Goal: Task Accomplishment & Management: Complete application form

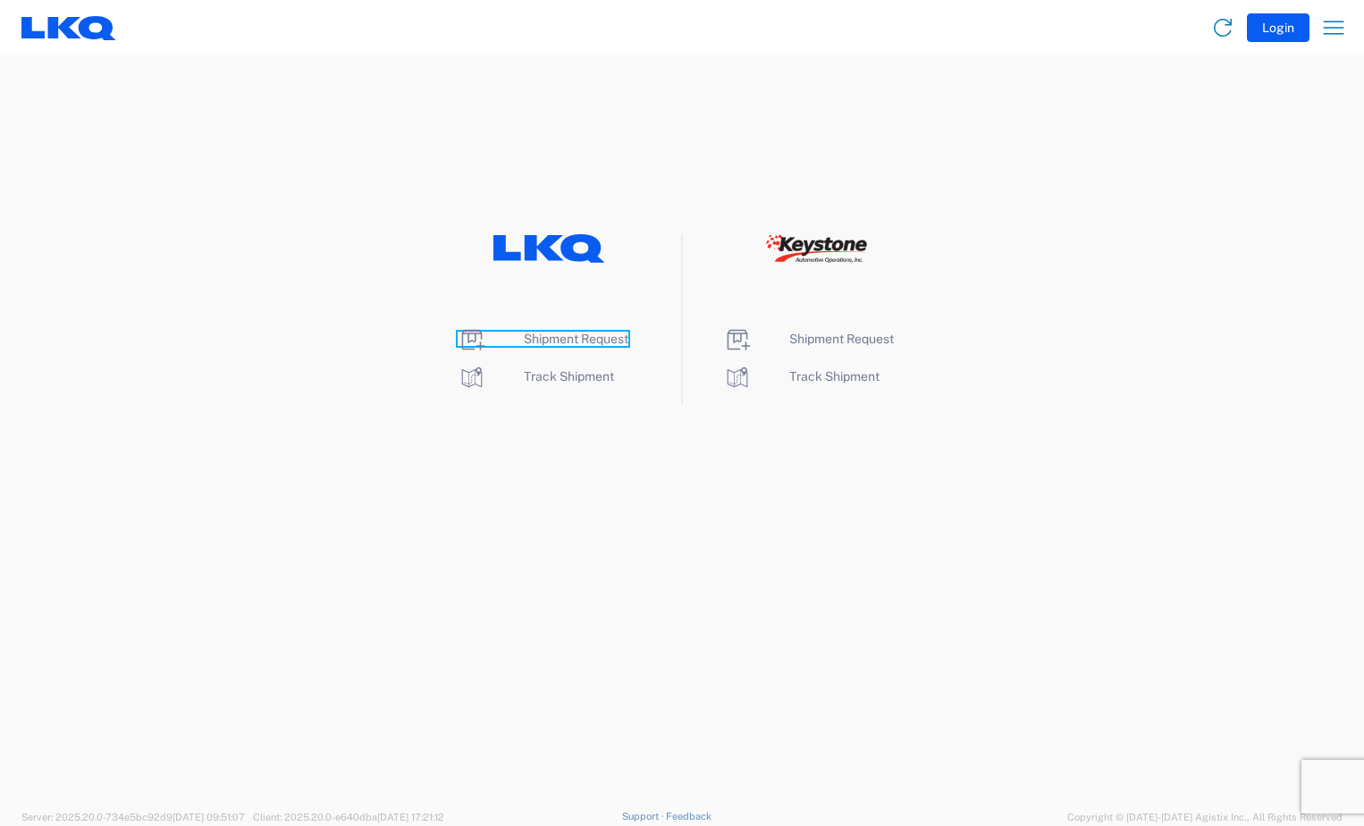
click at [602, 341] on span "Shipment Request" at bounding box center [576, 339] width 105 height 14
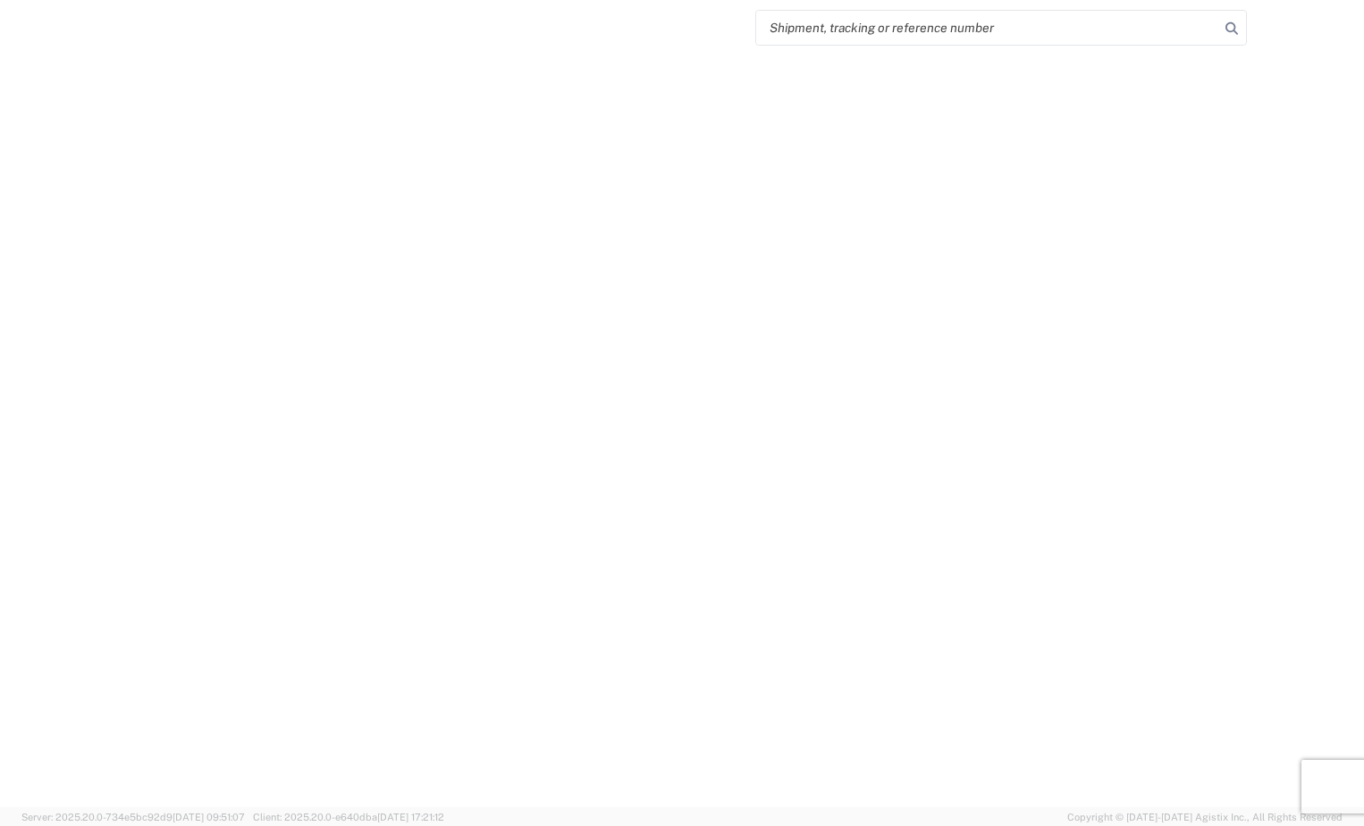
select select "FULL"
select select "LBS"
select select "IN"
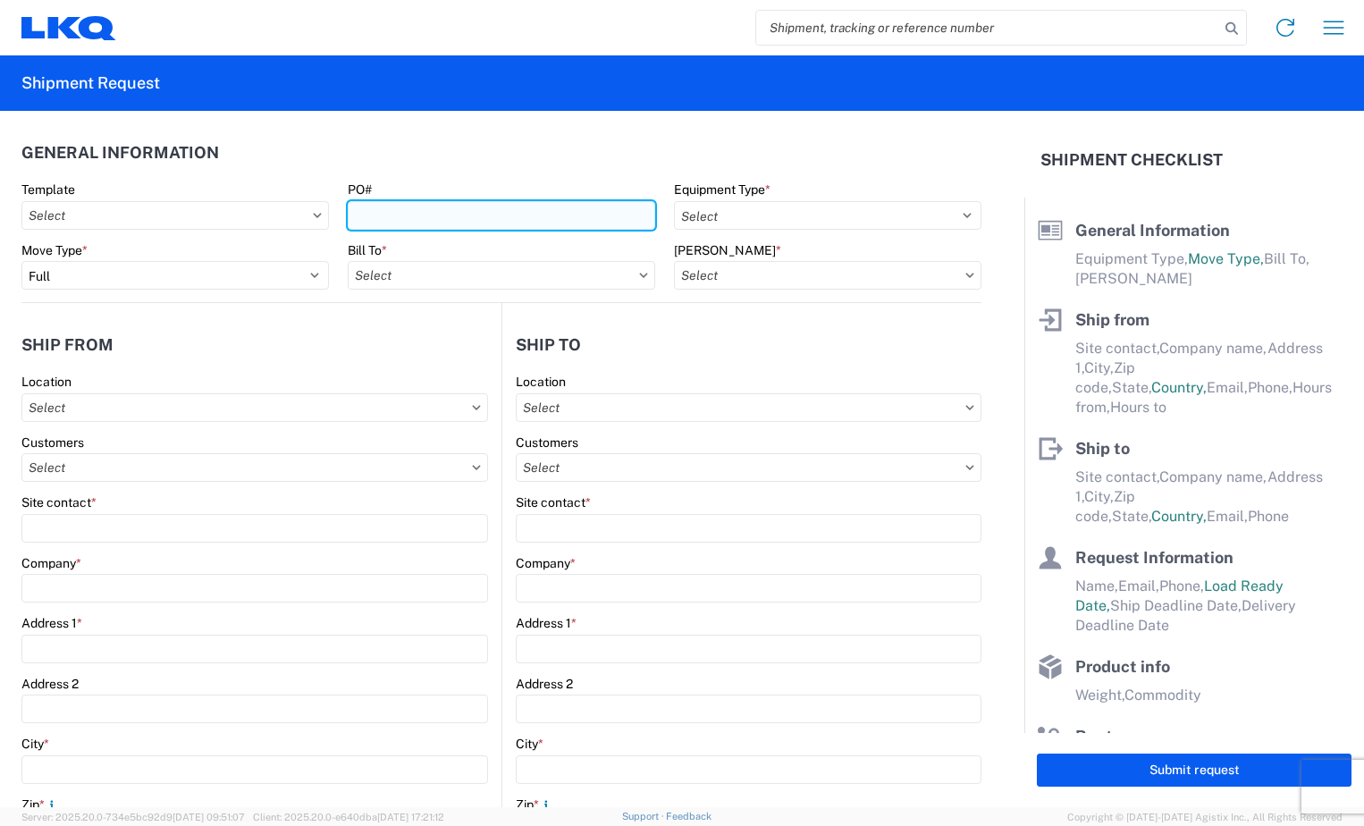
click at [509, 217] on input "PO#" at bounding box center [501, 215] width 307 height 29
type input "BR005031"
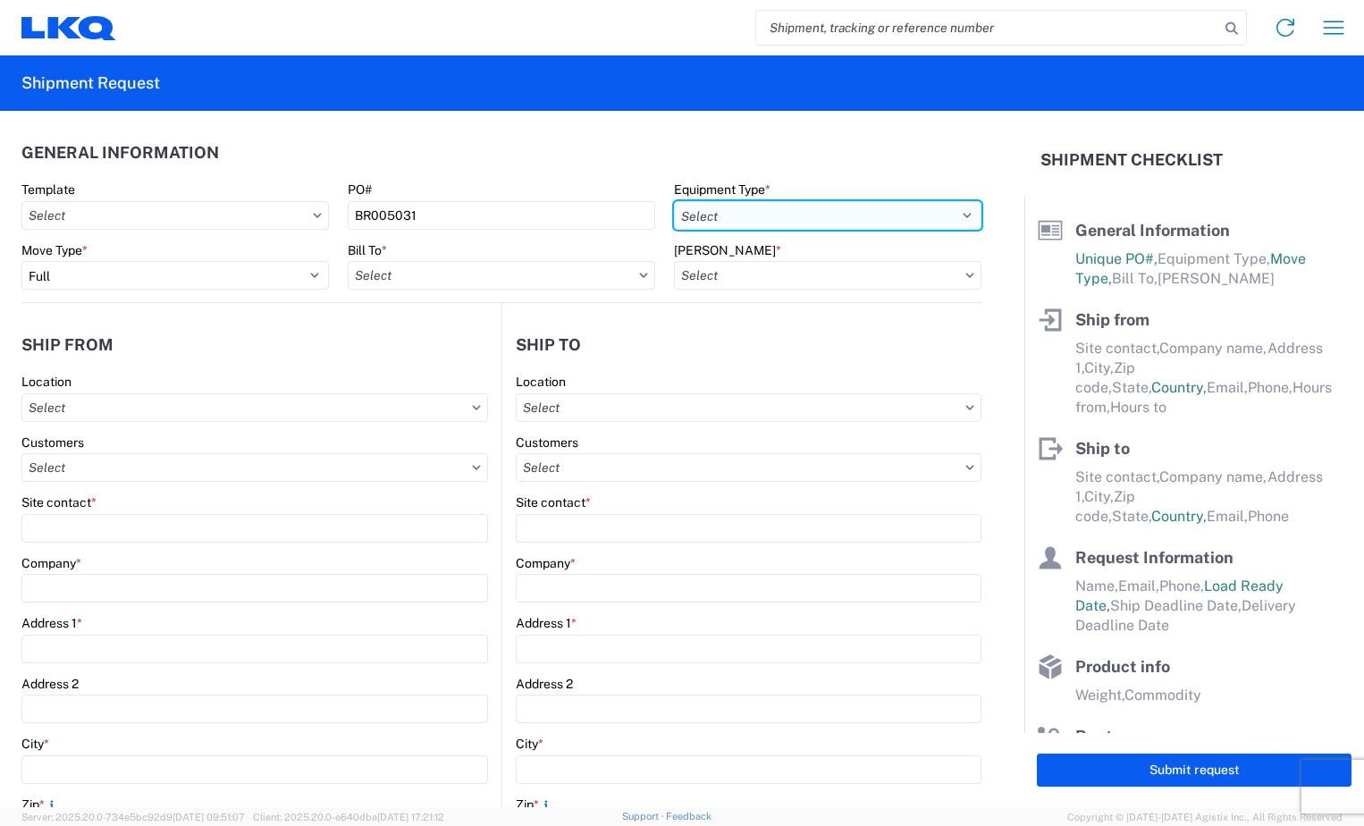
click at [939, 215] on select "Select 53’ Dry Van Flatbed Dropdeck (van) Lowboy (flatbed) Rail" at bounding box center [827, 215] width 307 height 29
select select "STDV"
click at [674, 201] on select "Select 53’ Dry Van Flatbed Dropdeck (van) Lowboy (flatbed) Rail" at bounding box center [827, 215] width 307 height 29
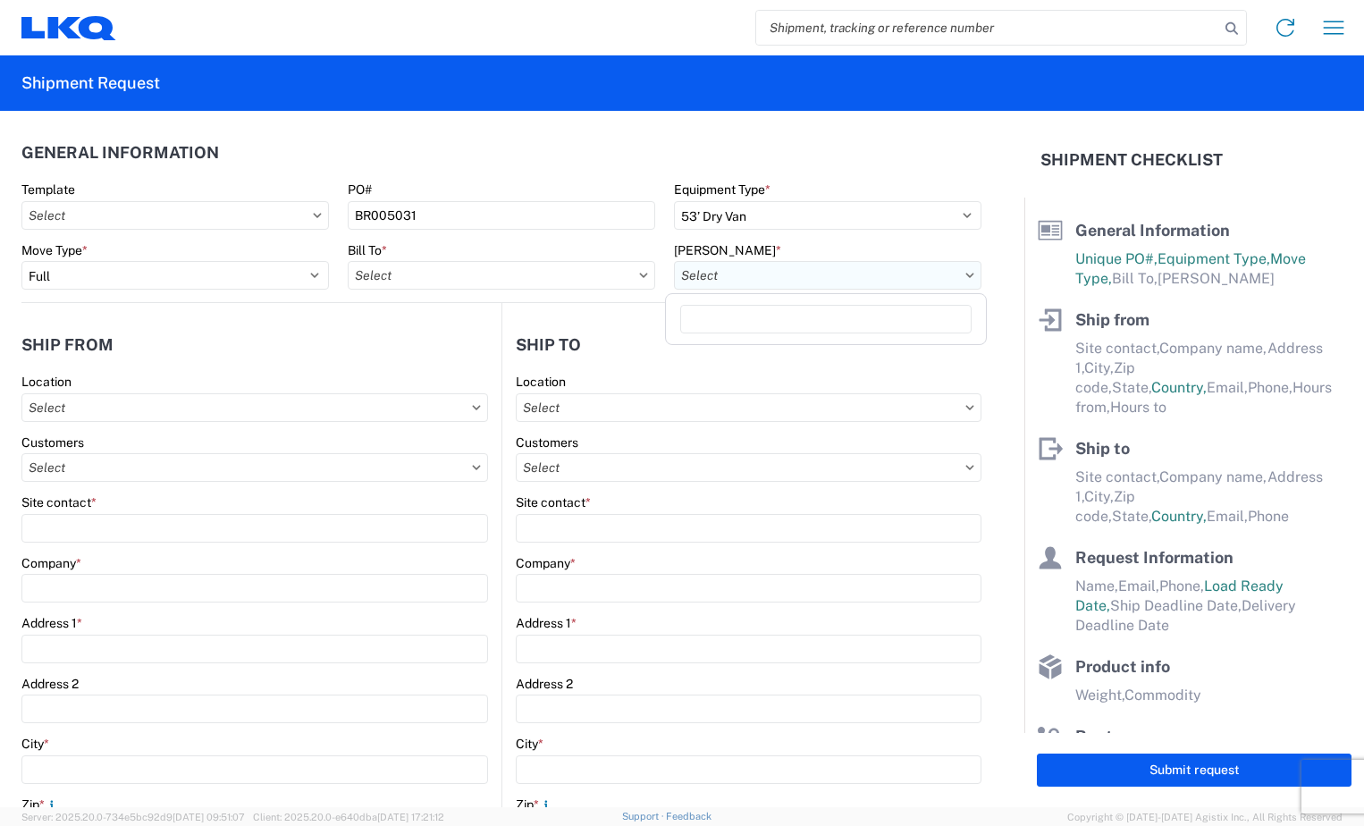
click at [863, 274] on input "text" at bounding box center [827, 275] width 307 height 29
click at [584, 266] on input "text" at bounding box center [501, 275] width 307 height 29
type input "3118"
click at [552, 344] on div "3118 - Brainerd MN" at bounding box center [504, 355] width 313 height 29
type input "3118 - Brainerd MN"
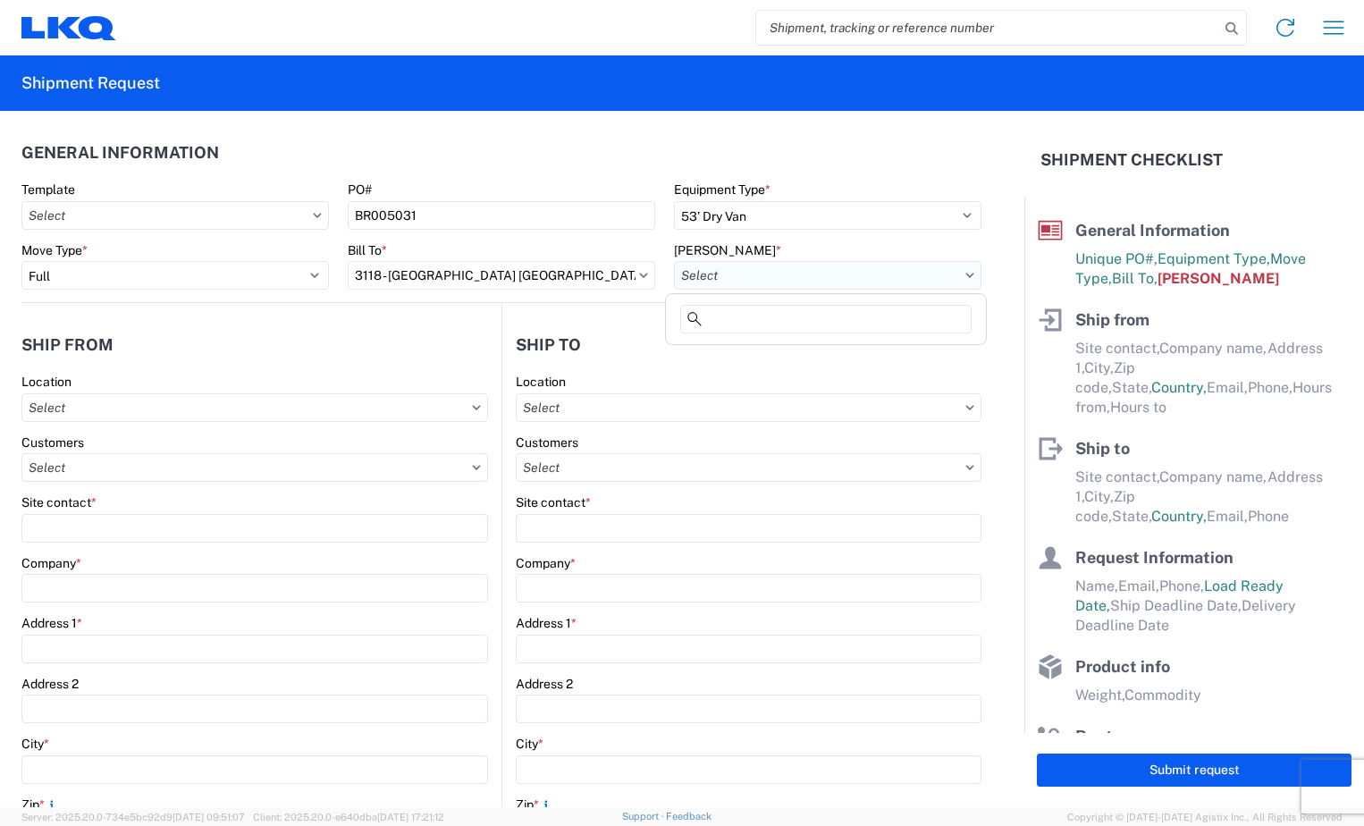
click at [873, 273] on input "text" at bounding box center [827, 275] width 307 height 29
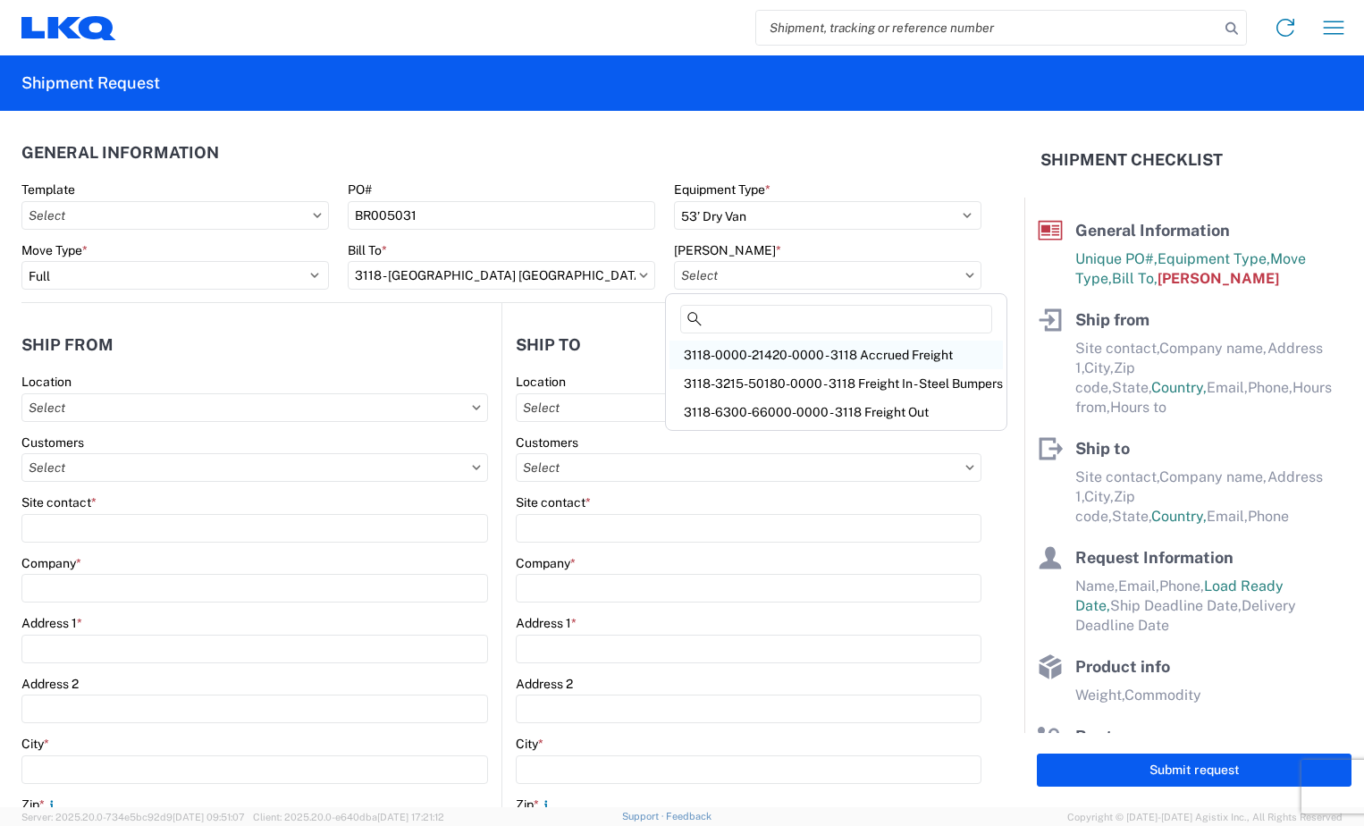
click at [863, 351] on div "3118-0000-21420-0000 - 3118 Accrued Freight" at bounding box center [835, 355] width 333 height 29
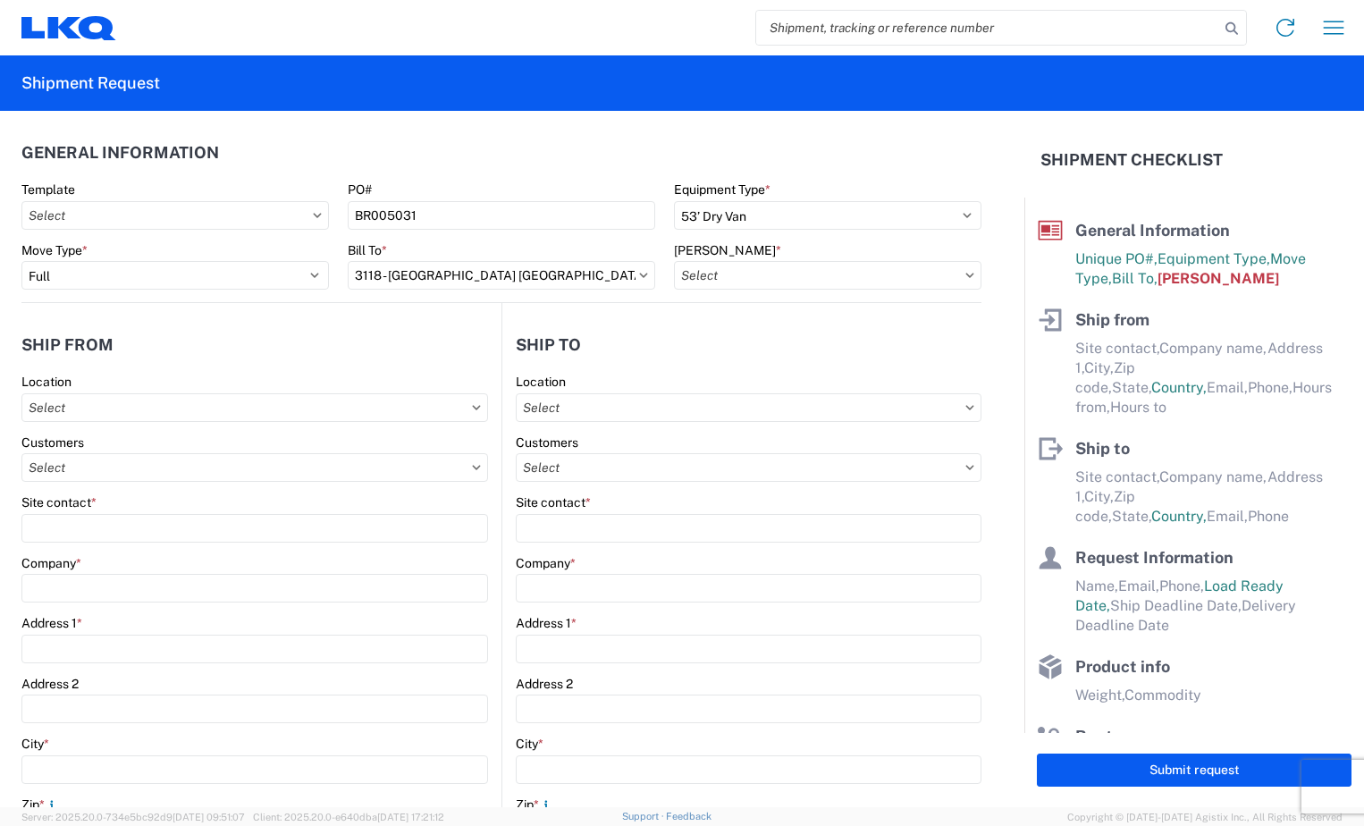
type input "3118-0000-21420-0000 - 3118 Accrued Freight"
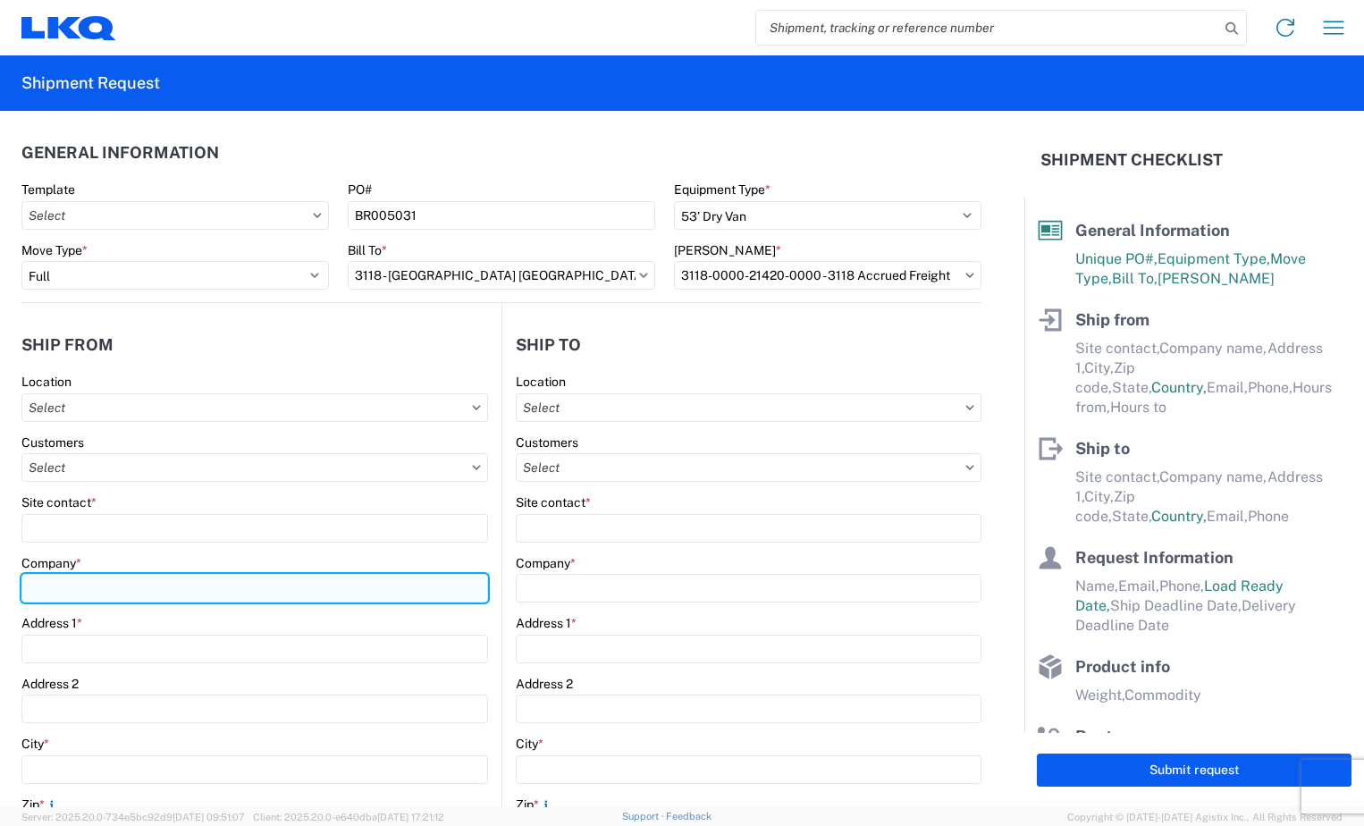
click at [95, 579] on input "Company *" at bounding box center [254, 588] width 467 height 29
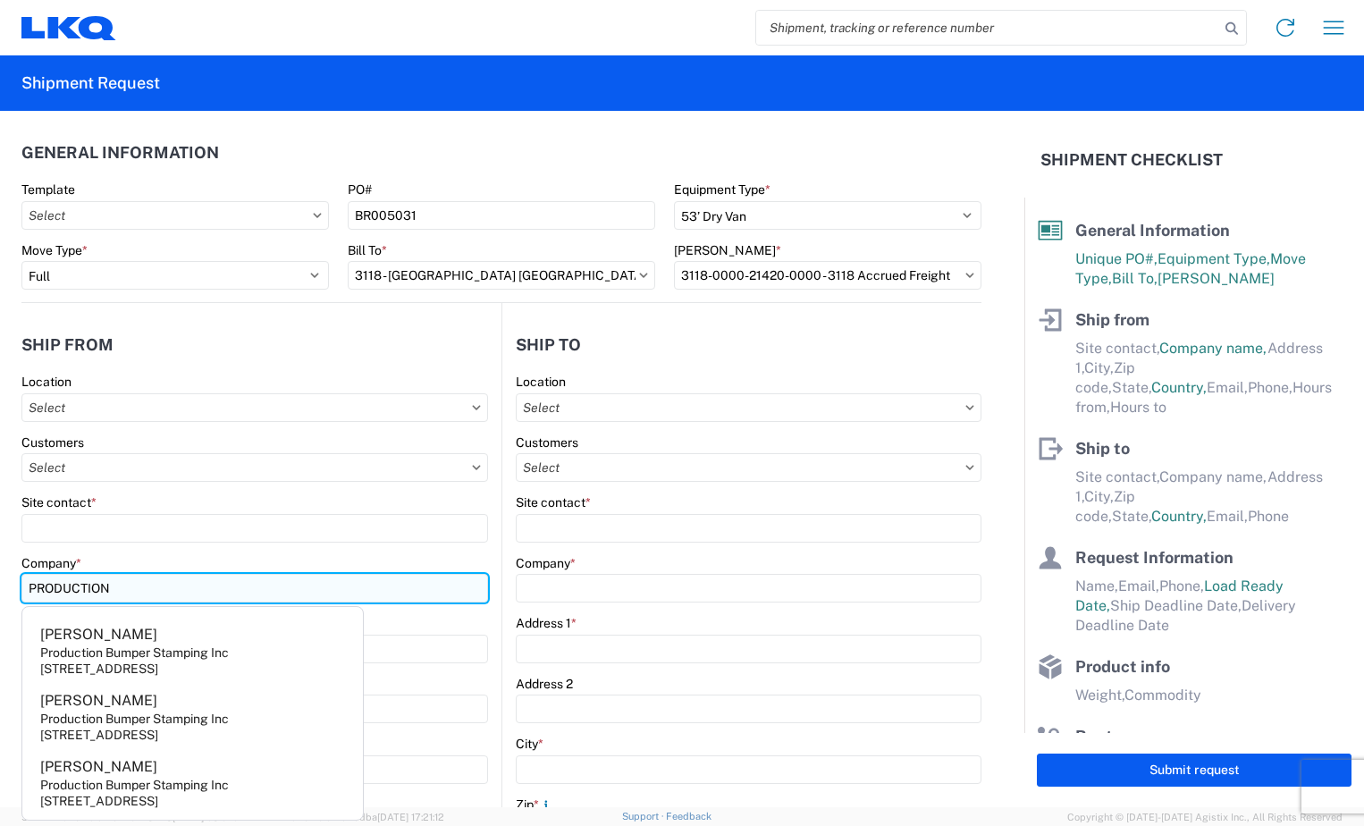
type input "Production Bumper Stamping Inc"
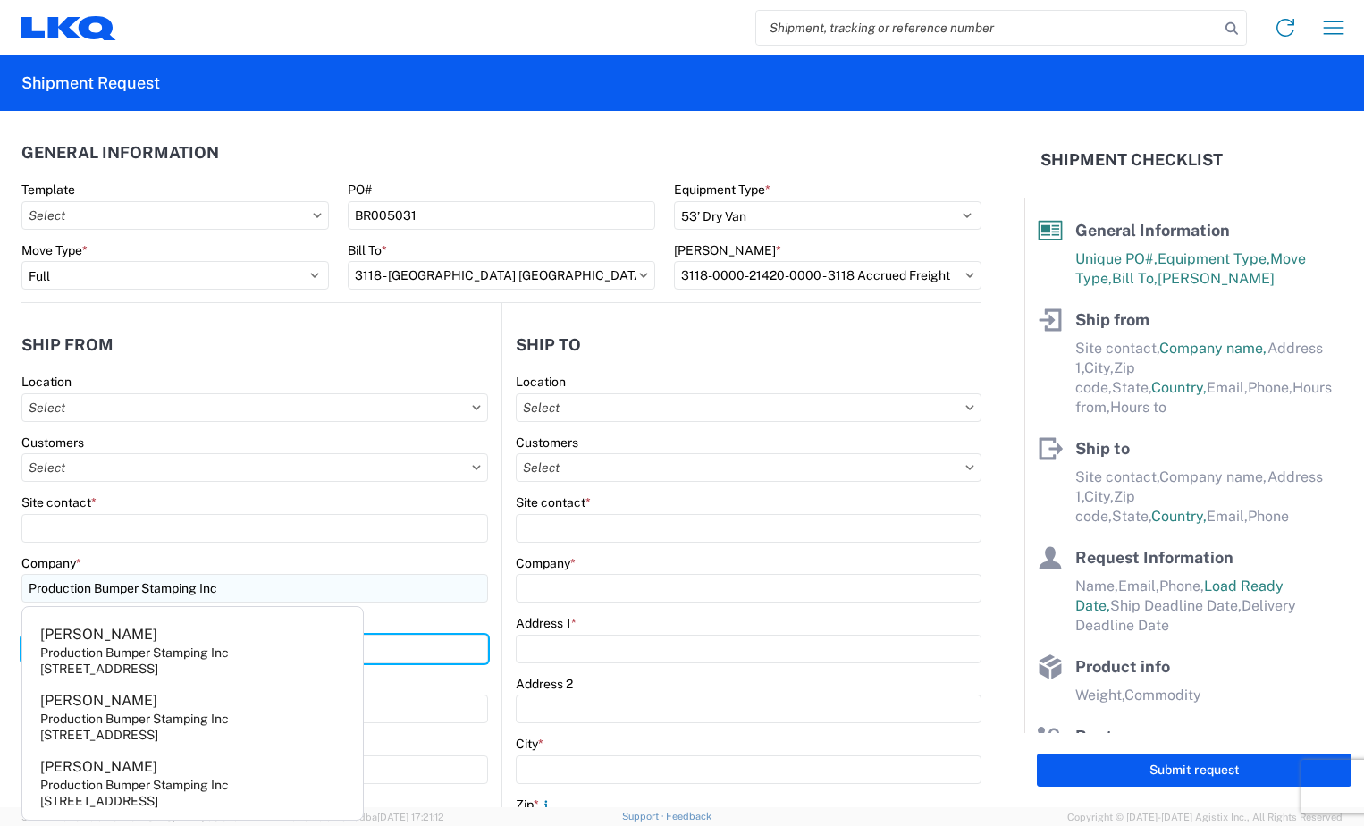
type input "2301 Fairwood Ave"
type input "Columbus"
type input "43207"
select select "OH"
type input "tallord@lkqcorp.com"
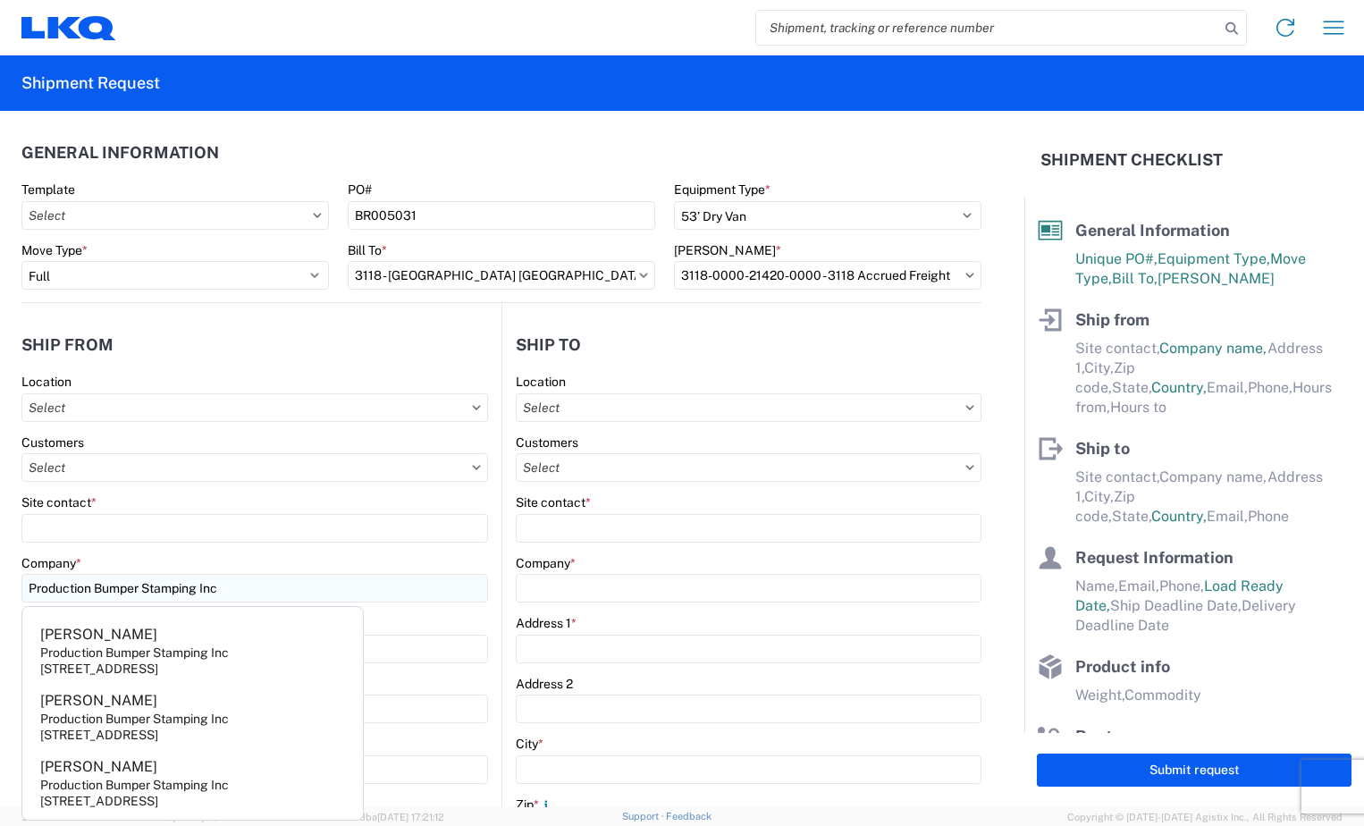
type input "6144442181"
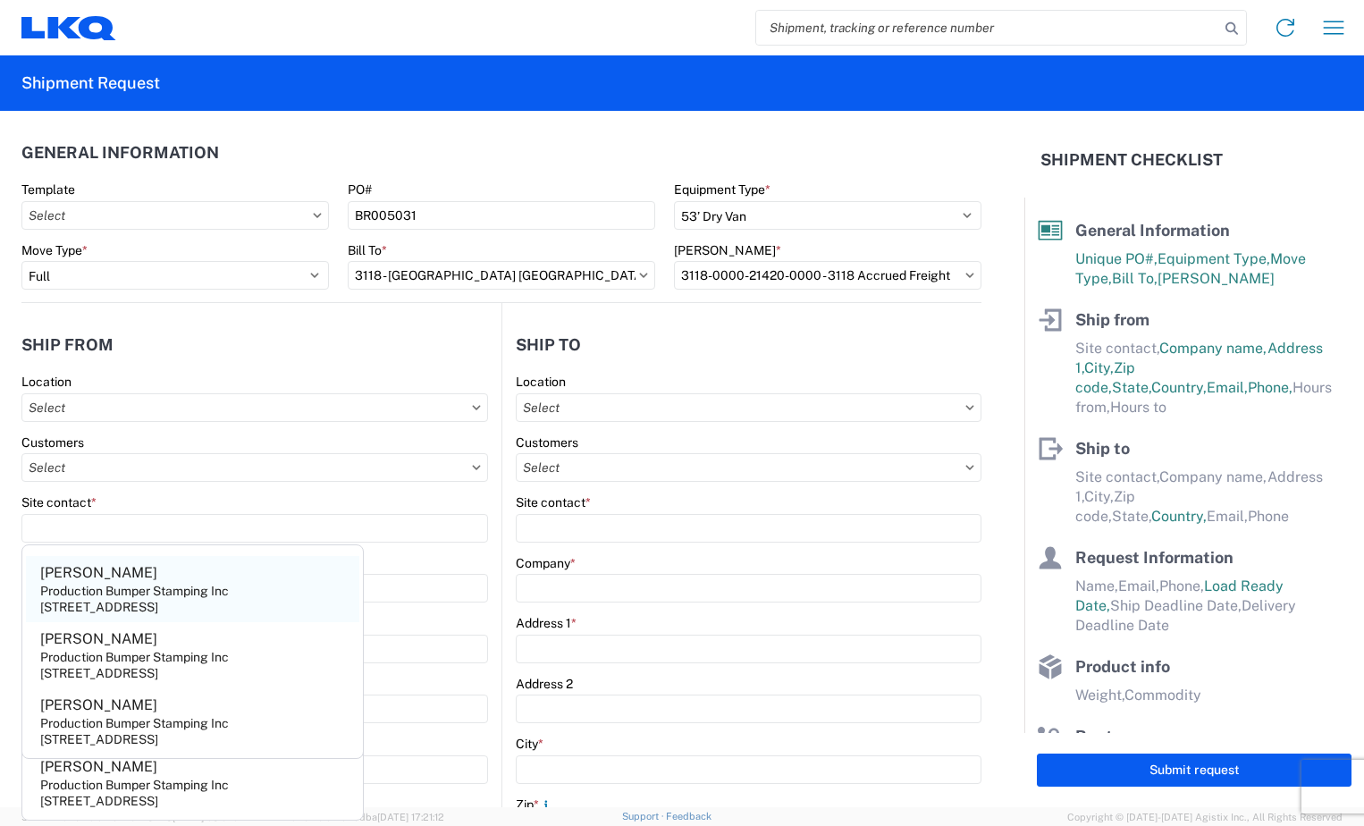
click at [110, 589] on div "Production Bumper Stamping Inc" at bounding box center [134, 591] width 189 height 16
type input "Carolyn Dempsey"
select select "US"
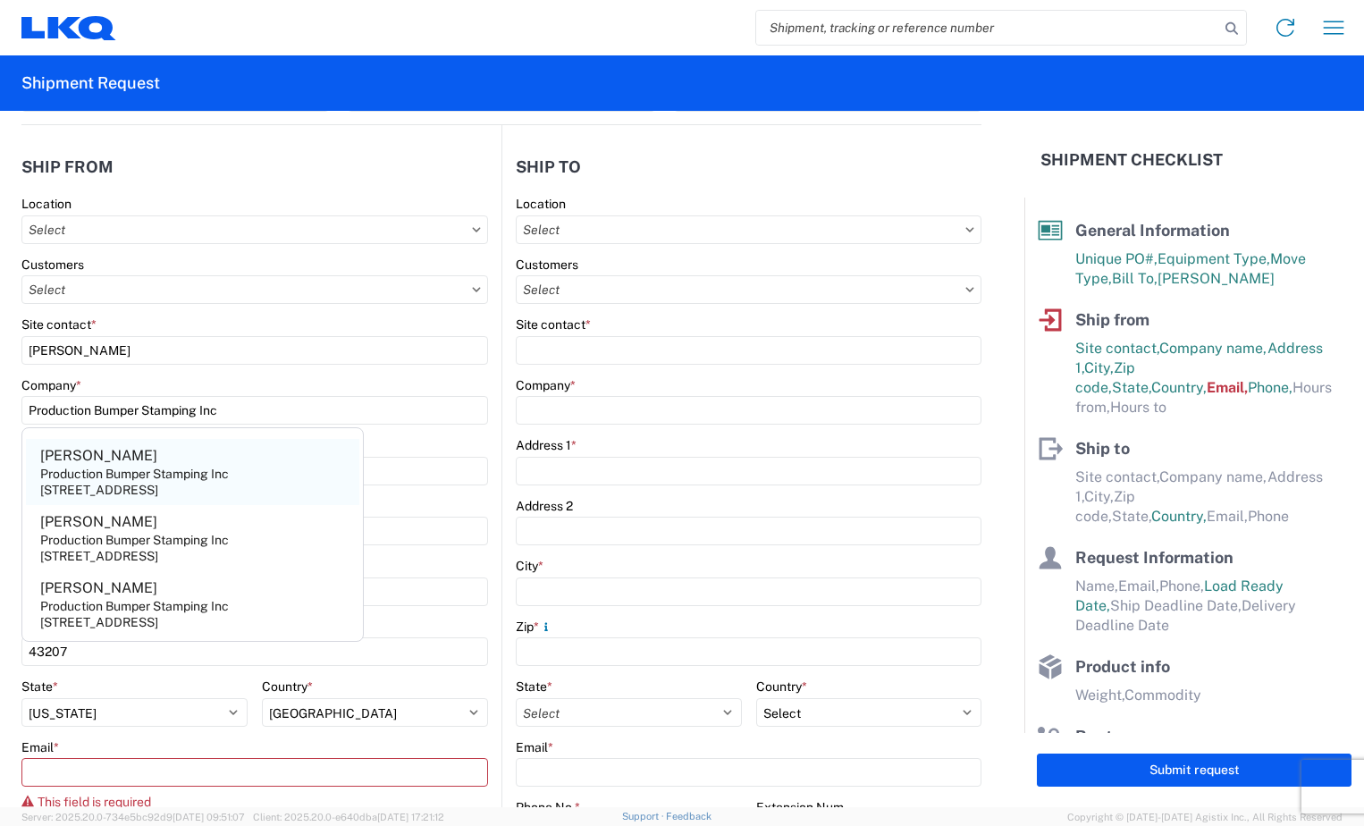
scroll to position [179, 0]
click at [417, 384] on div "Company *" at bounding box center [254, 384] width 467 height 16
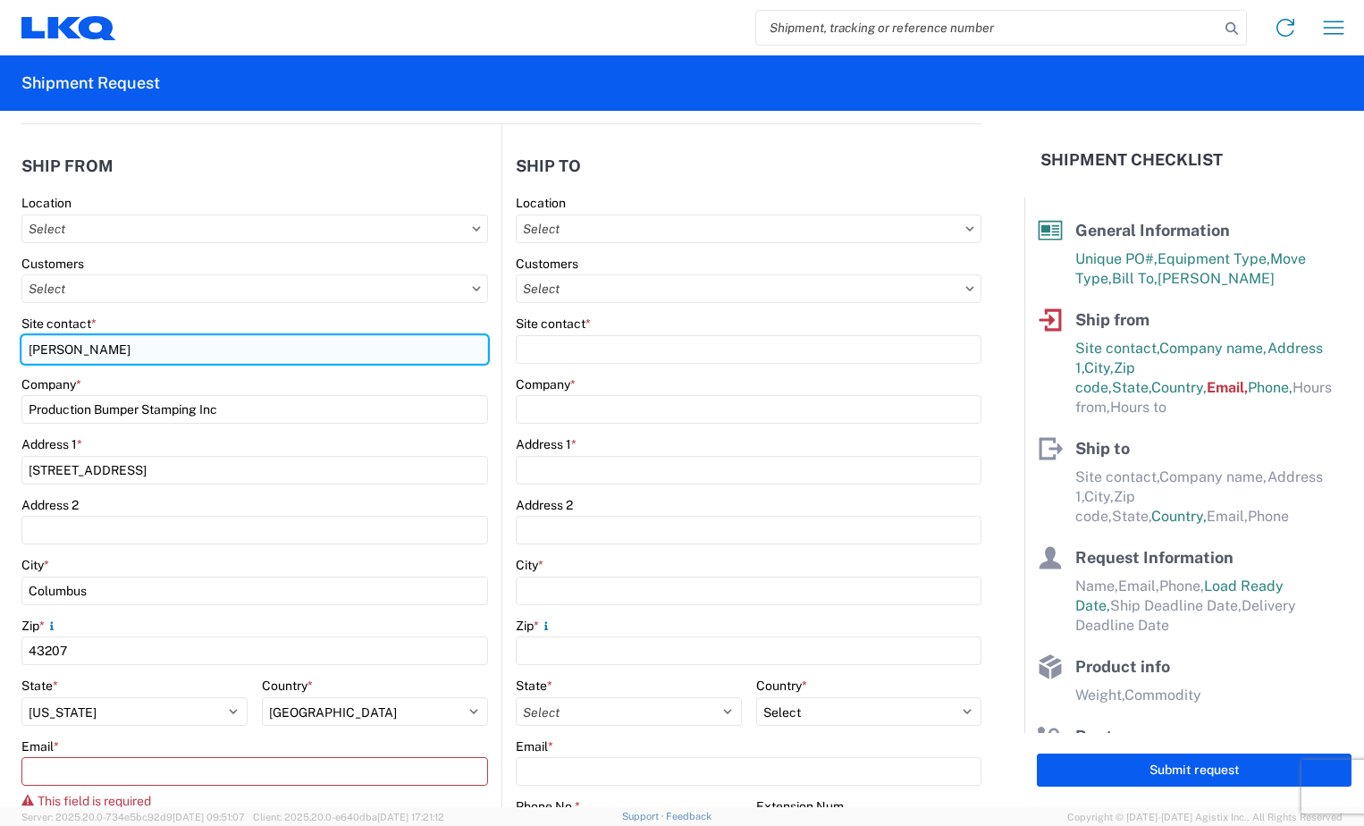
drag, startPoint x: 25, startPoint y: 348, endPoint x: 156, endPoint y: 342, distance: 130.6
click at [156, 342] on input "Carolyn Dempsey" at bounding box center [254, 349] width 467 height 29
type input "d"
type input "Dominic Omotto"
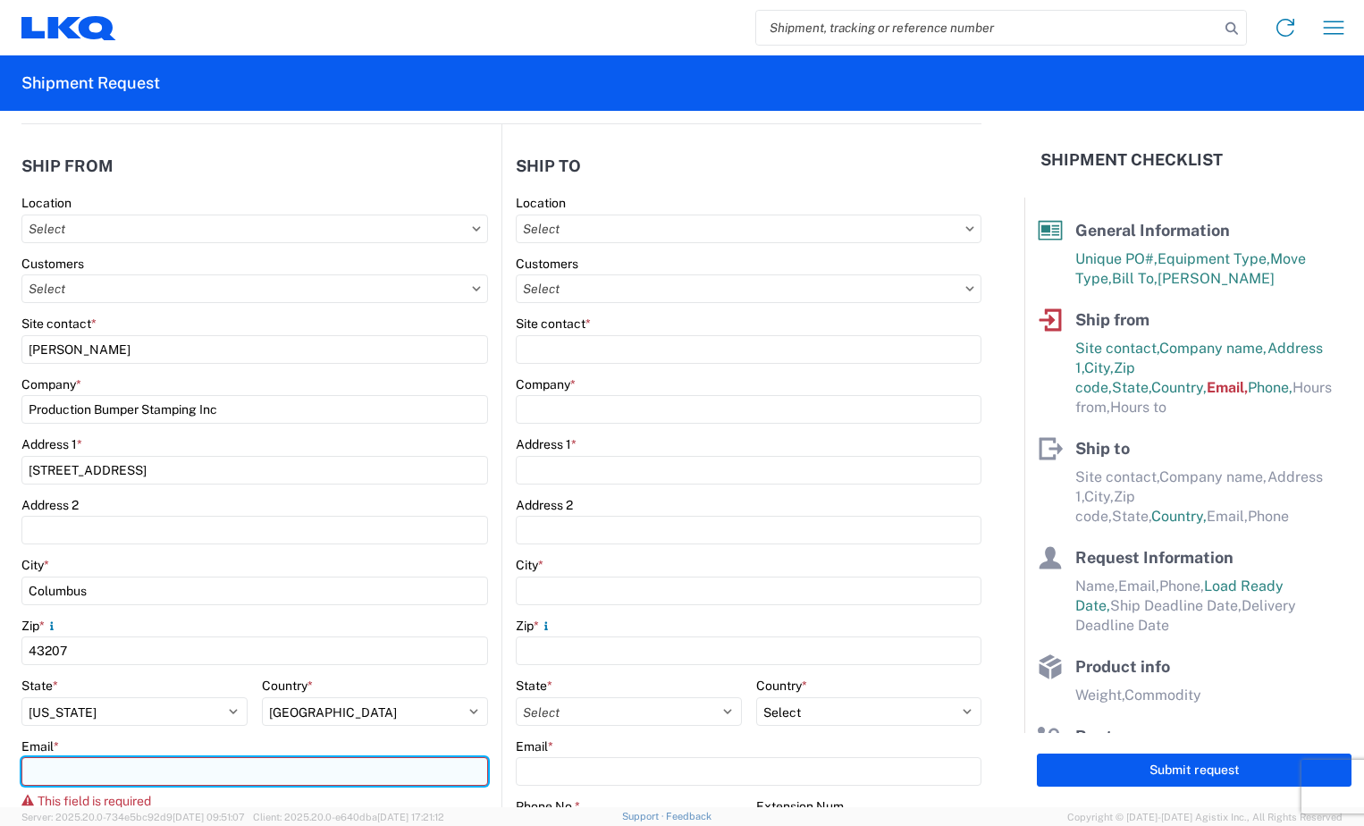
click at [44, 774] on input "Email *" at bounding box center [254, 771] width 467 height 29
type input "tallord@lkqcorp.com"
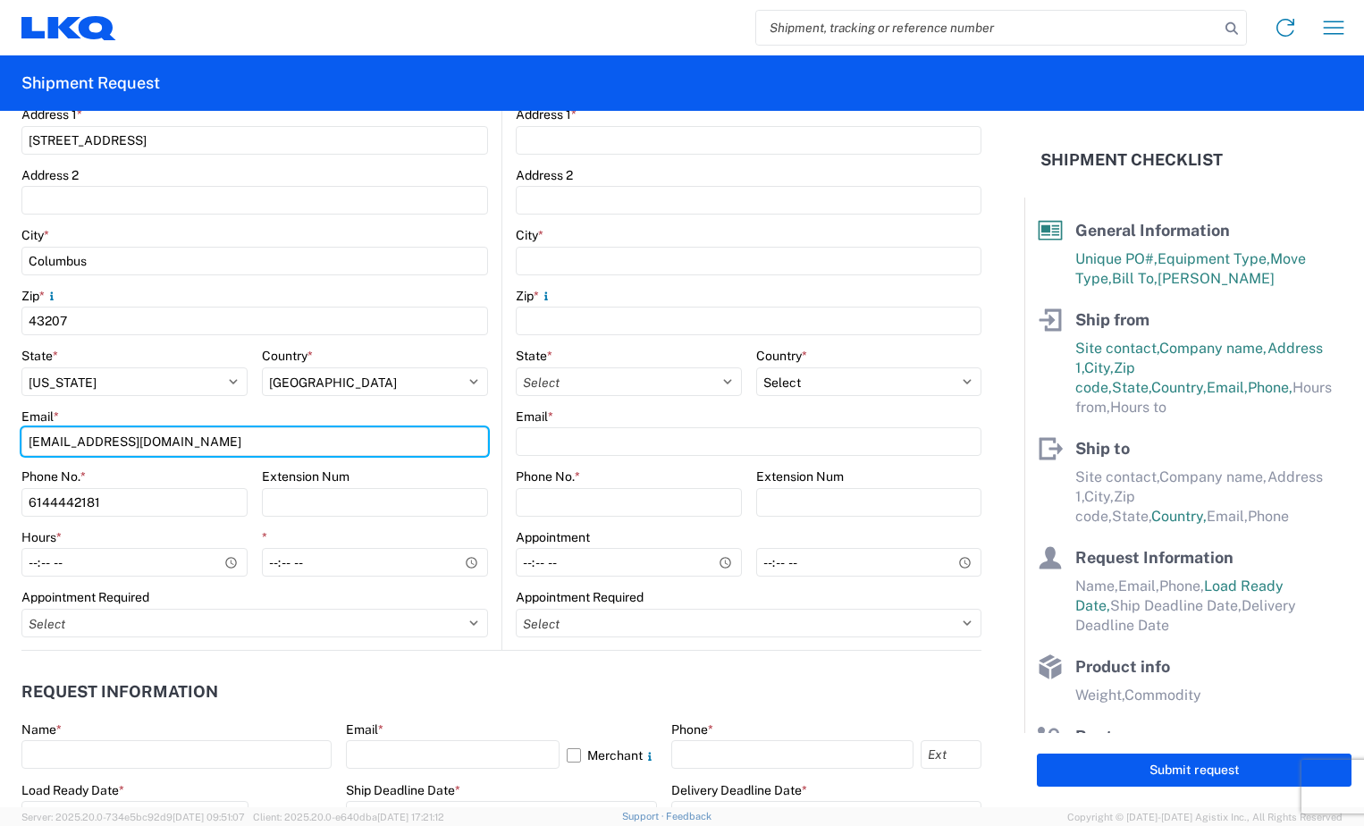
scroll to position [626, 0]
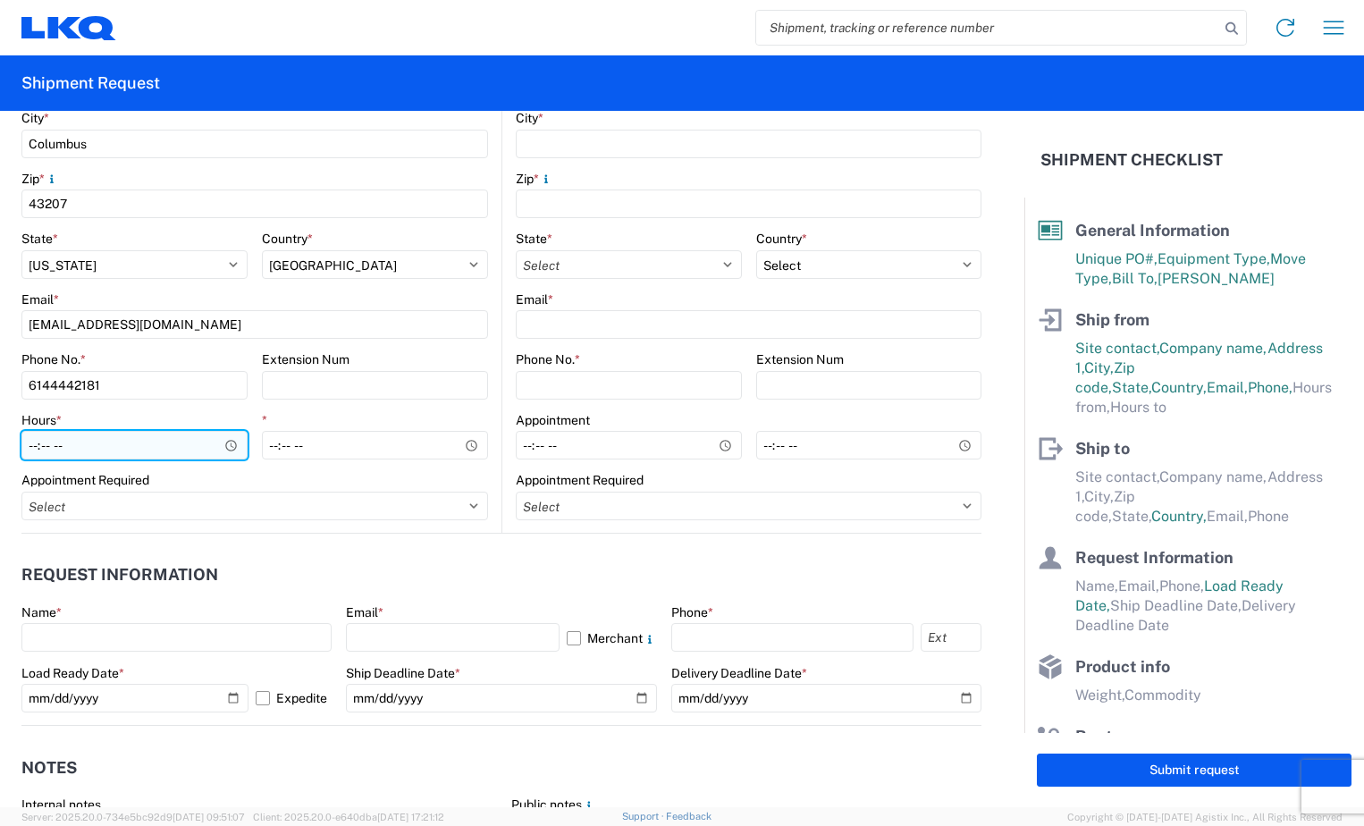
click at [40, 447] on input "Hours *" at bounding box center [134, 445] width 226 height 29
click at [32, 450] on input "Hours *" at bounding box center [134, 445] width 226 height 29
click at [68, 446] on input "Hours *" at bounding box center [134, 445] width 226 height 29
type input "09:00"
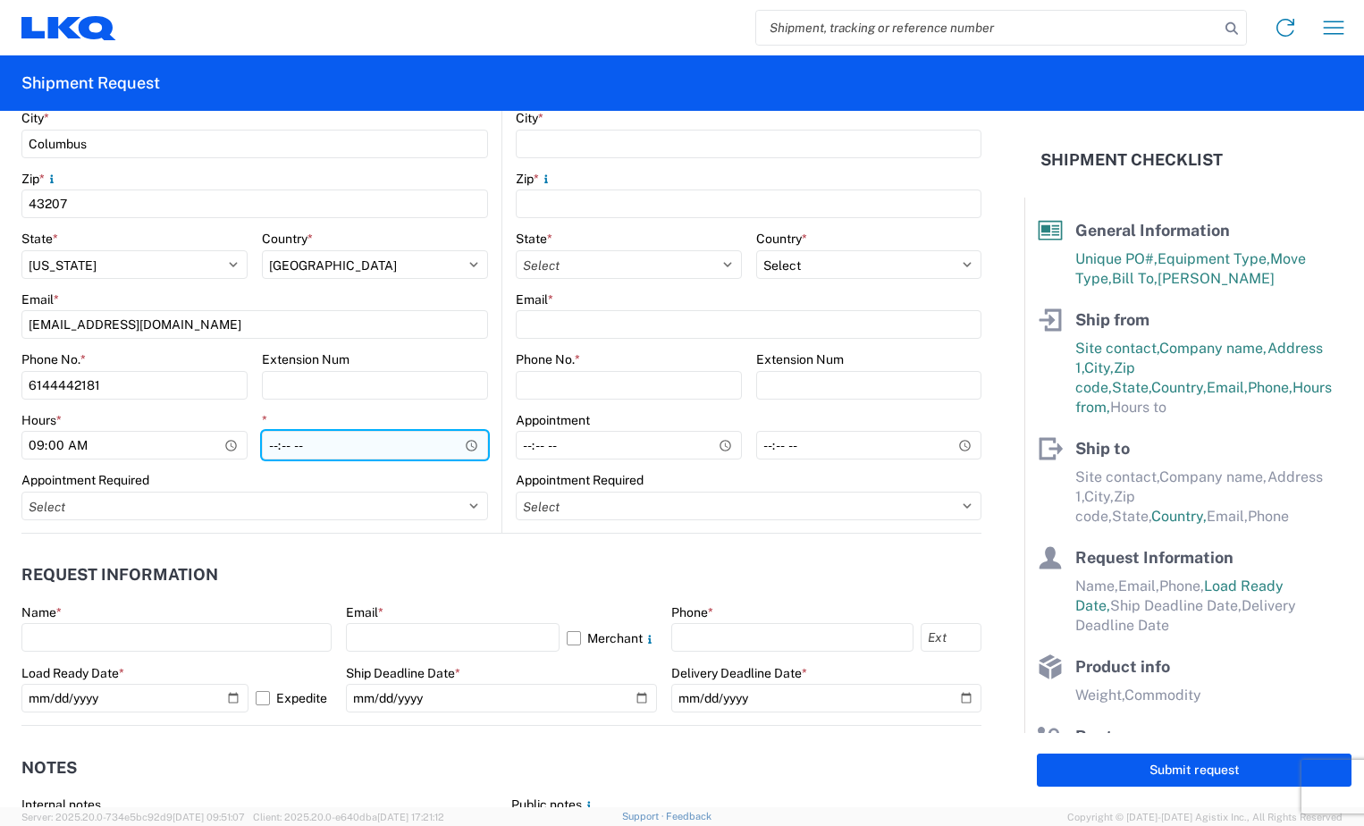
click at [270, 445] on input "*" at bounding box center [375, 445] width 226 height 29
type input "11:00"
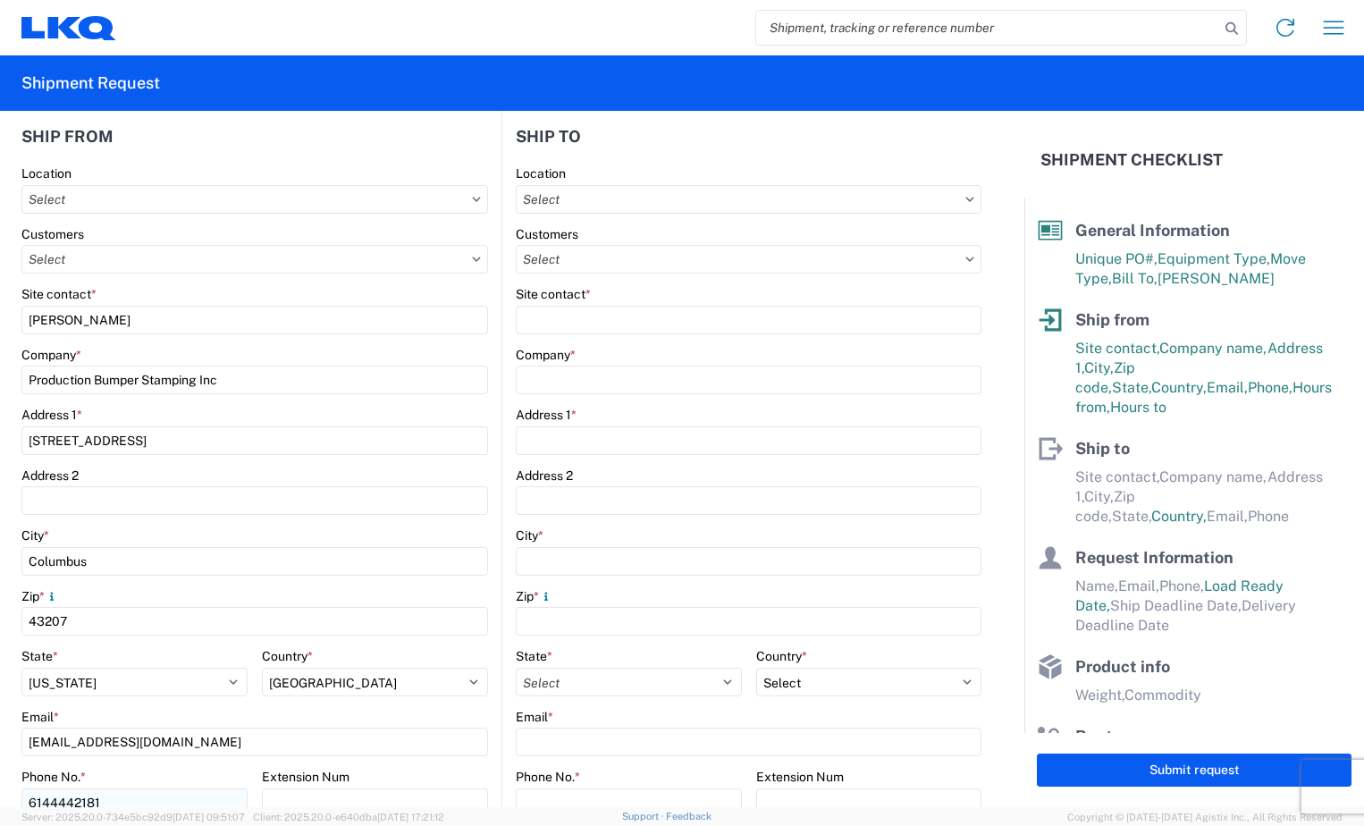
scroll to position [179, 0]
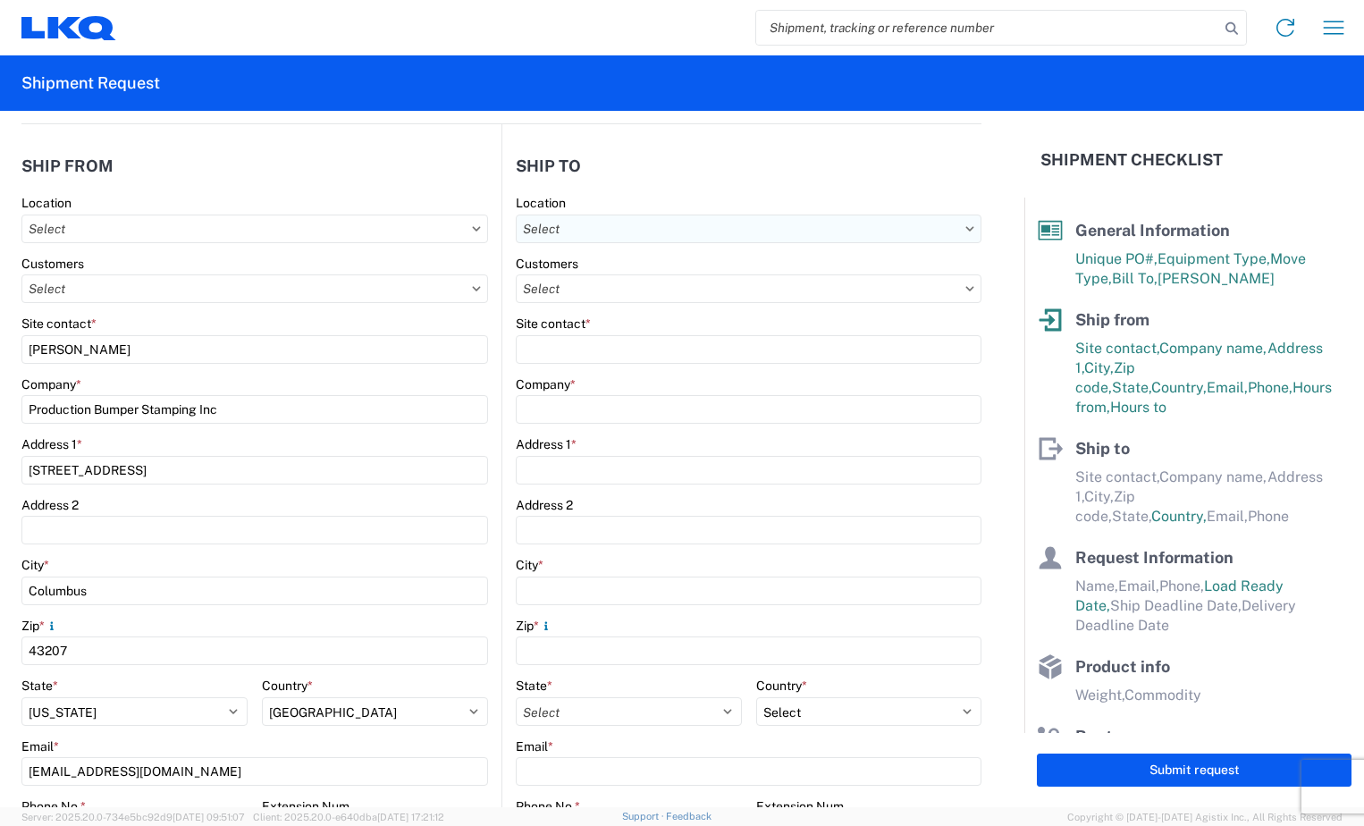
click at [916, 232] on input "text" at bounding box center [749, 229] width 466 height 29
type input "3118"
click at [719, 309] on div "3118 - Brainerd MN" at bounding box center [670, 308] width 313 height 29
type input "3118 - Brainerd MN"
type input "LKQ Corporation"
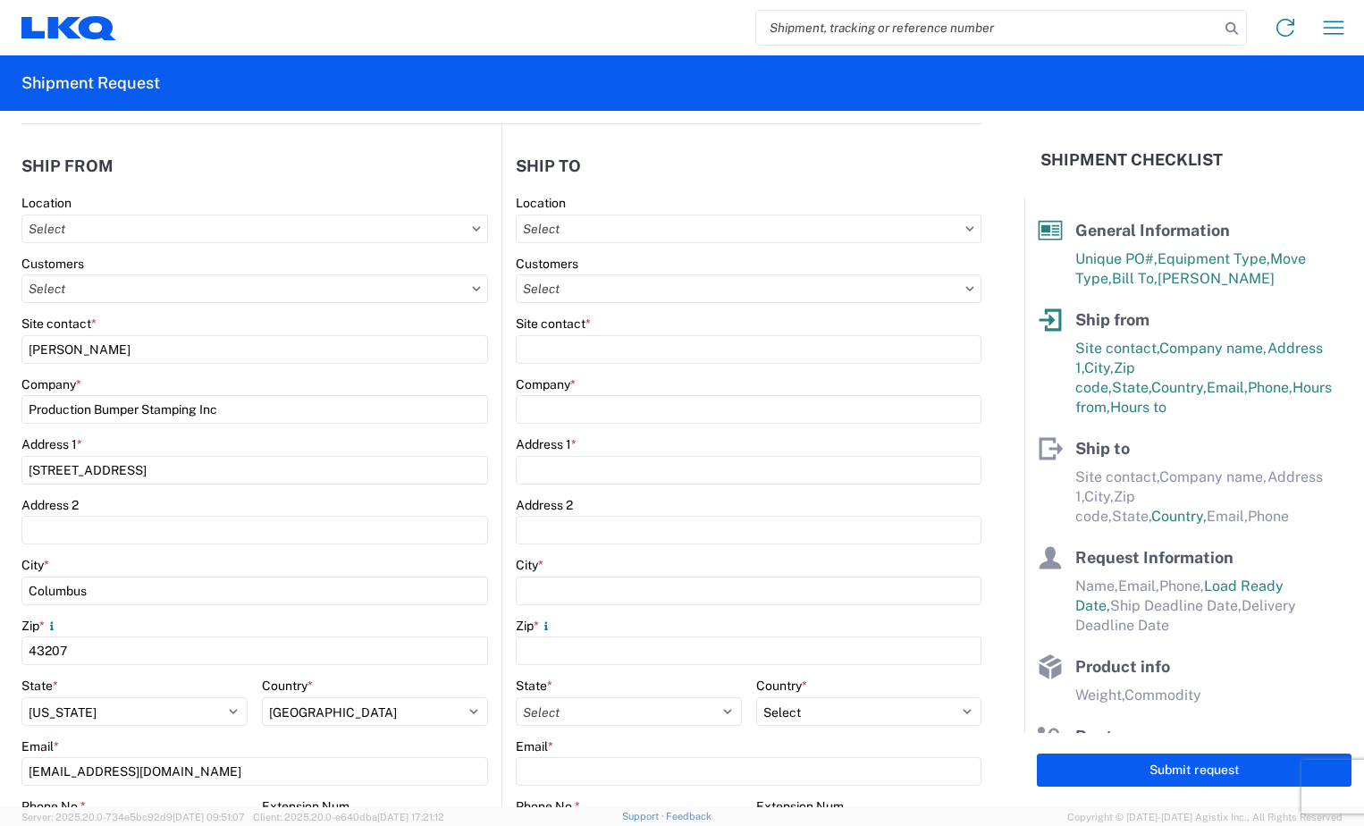
type input "2110 South10TH Street"
type input "Brainerd"
type input "56401"
select select "US"
type input "07:00"
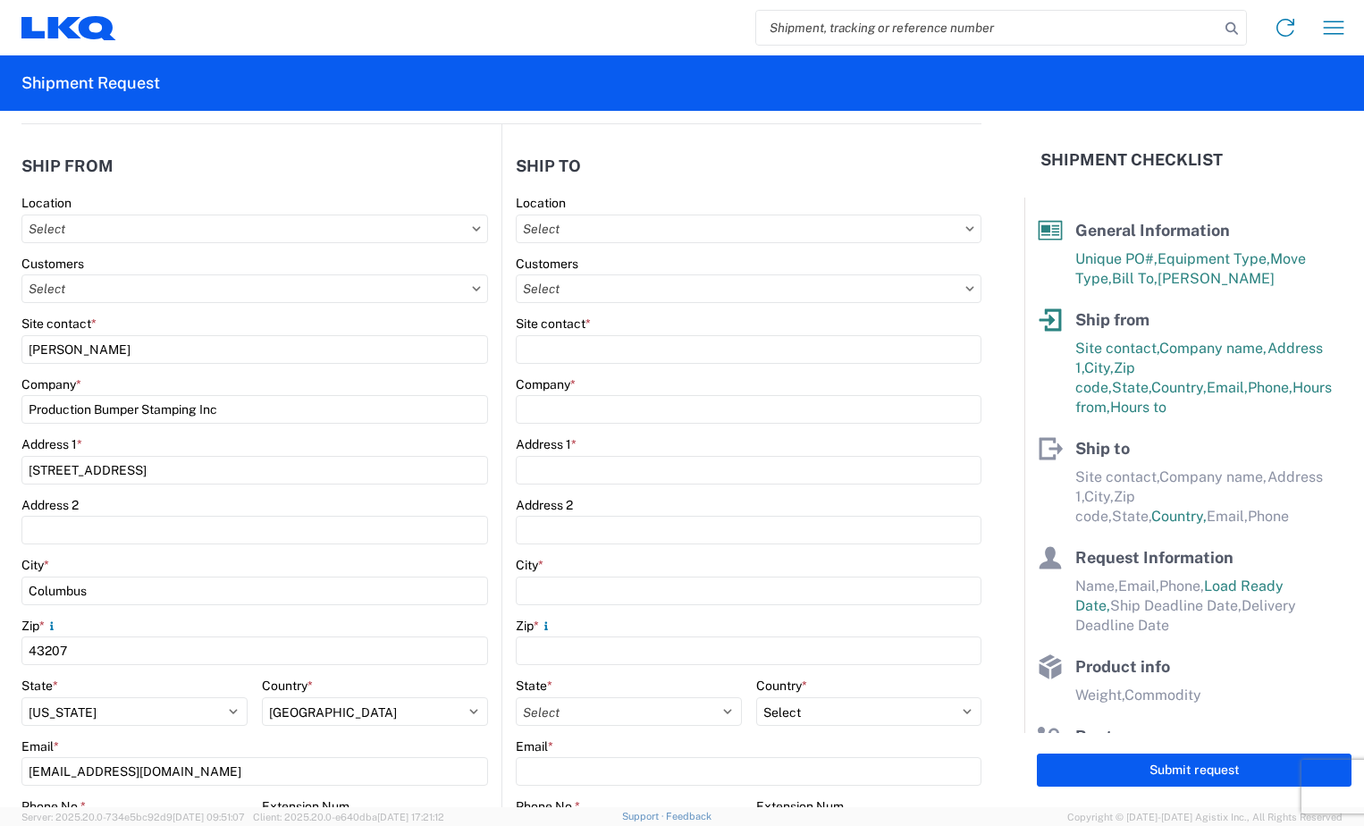
type input "16:30"
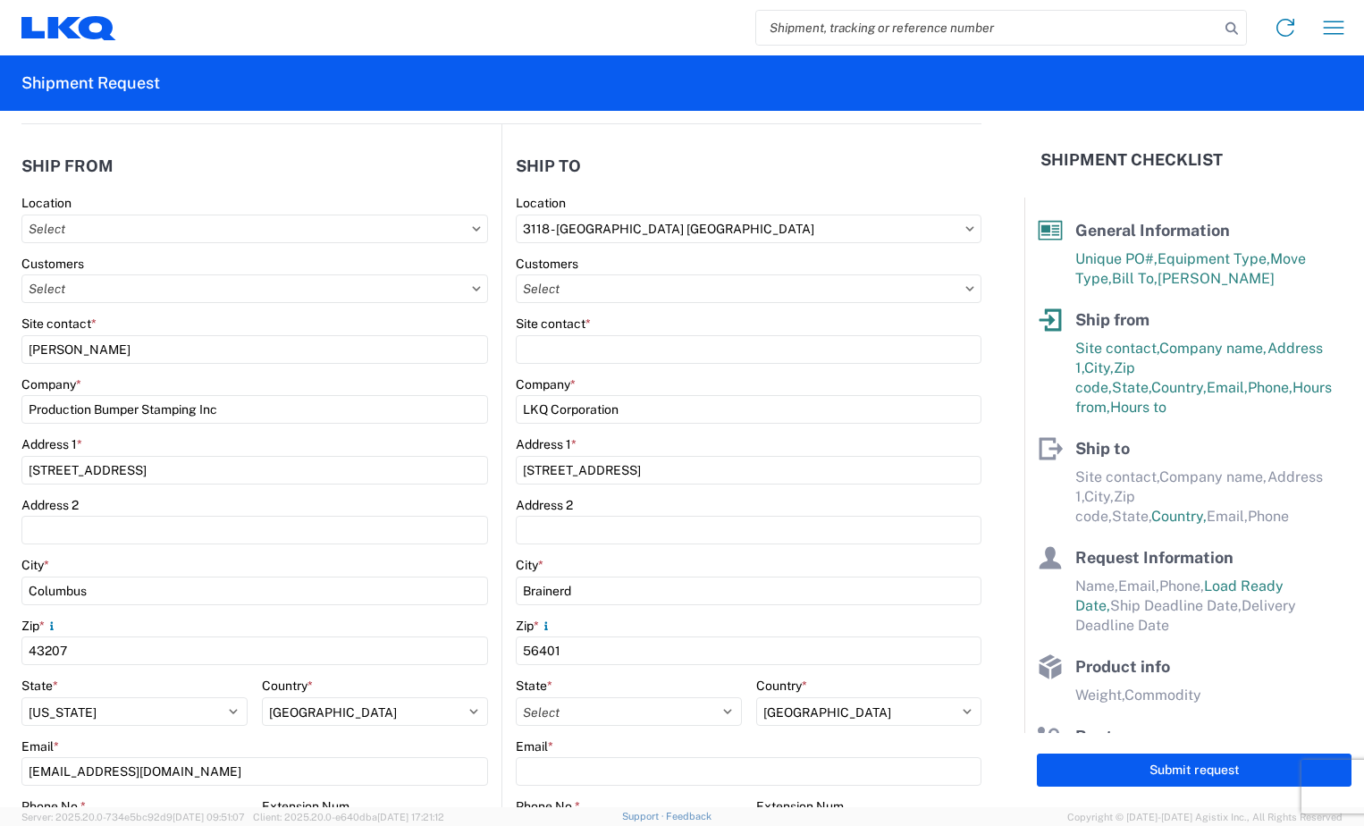
select select
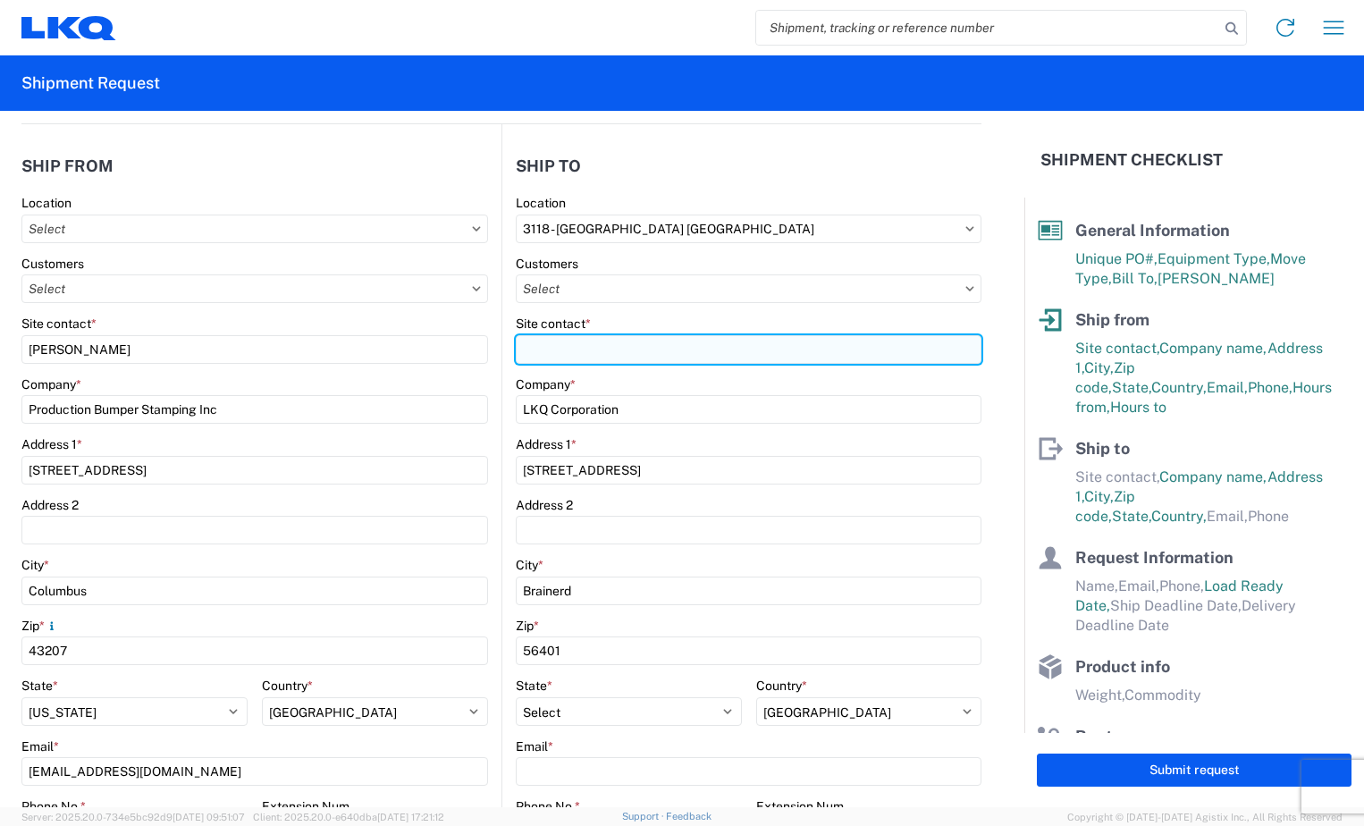
click at [652, 359] on input "Site contact *" at bounding box center [749, 349] width 466 height 29
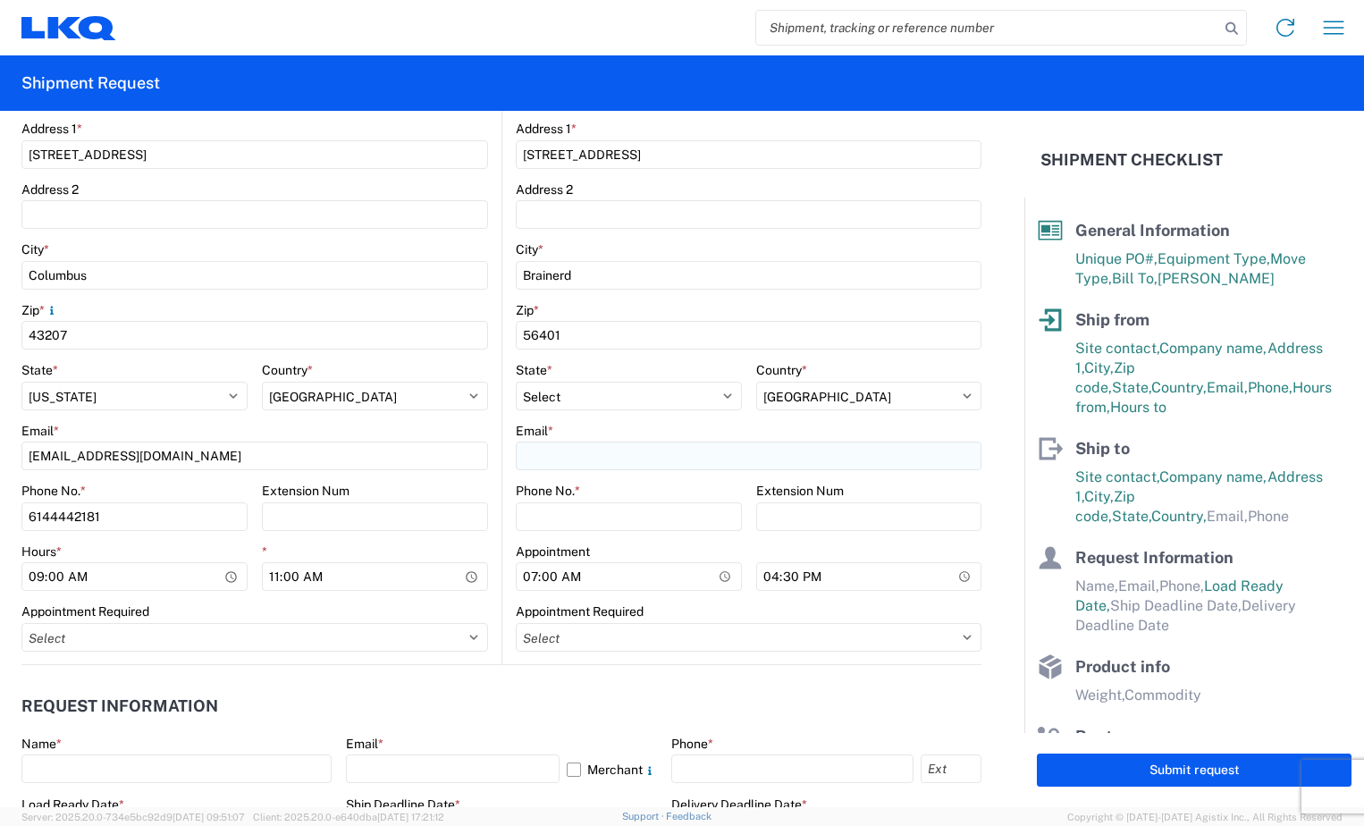
scroll to position [536, 0]
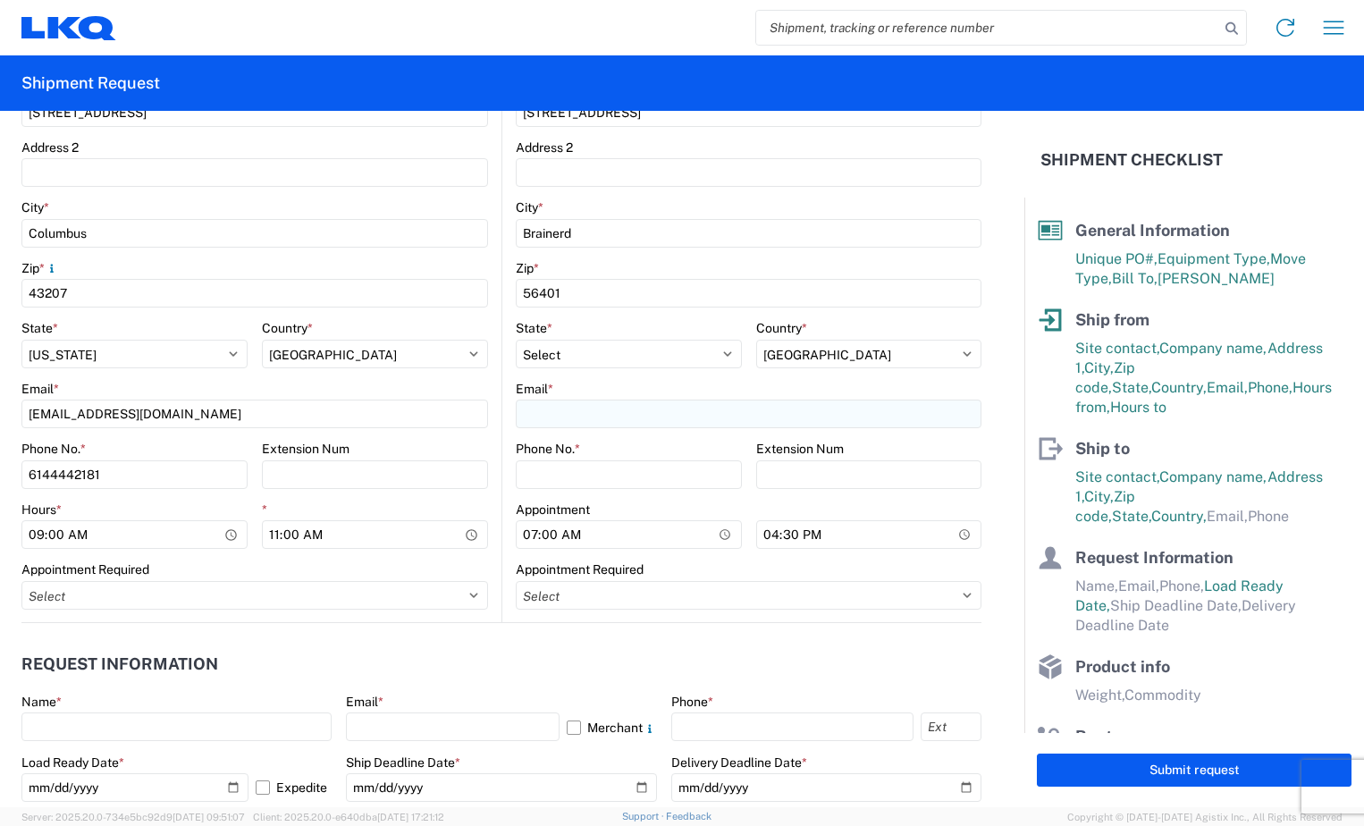
type input "Mark Tabor"
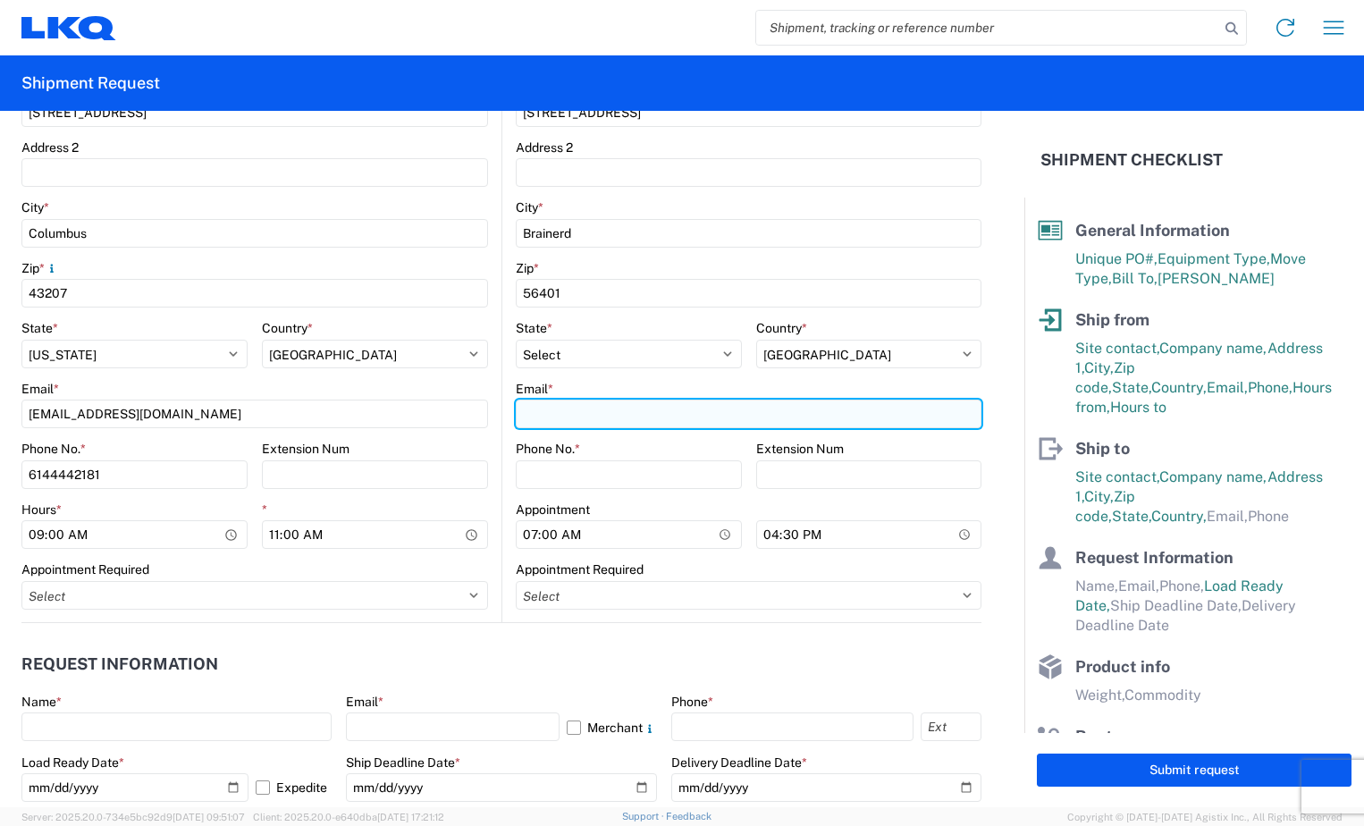
click at [636, 417] on input "Email *" at bounding box center [749, 414] width 466 height 29
type input "tallord@lkqcorp.com"
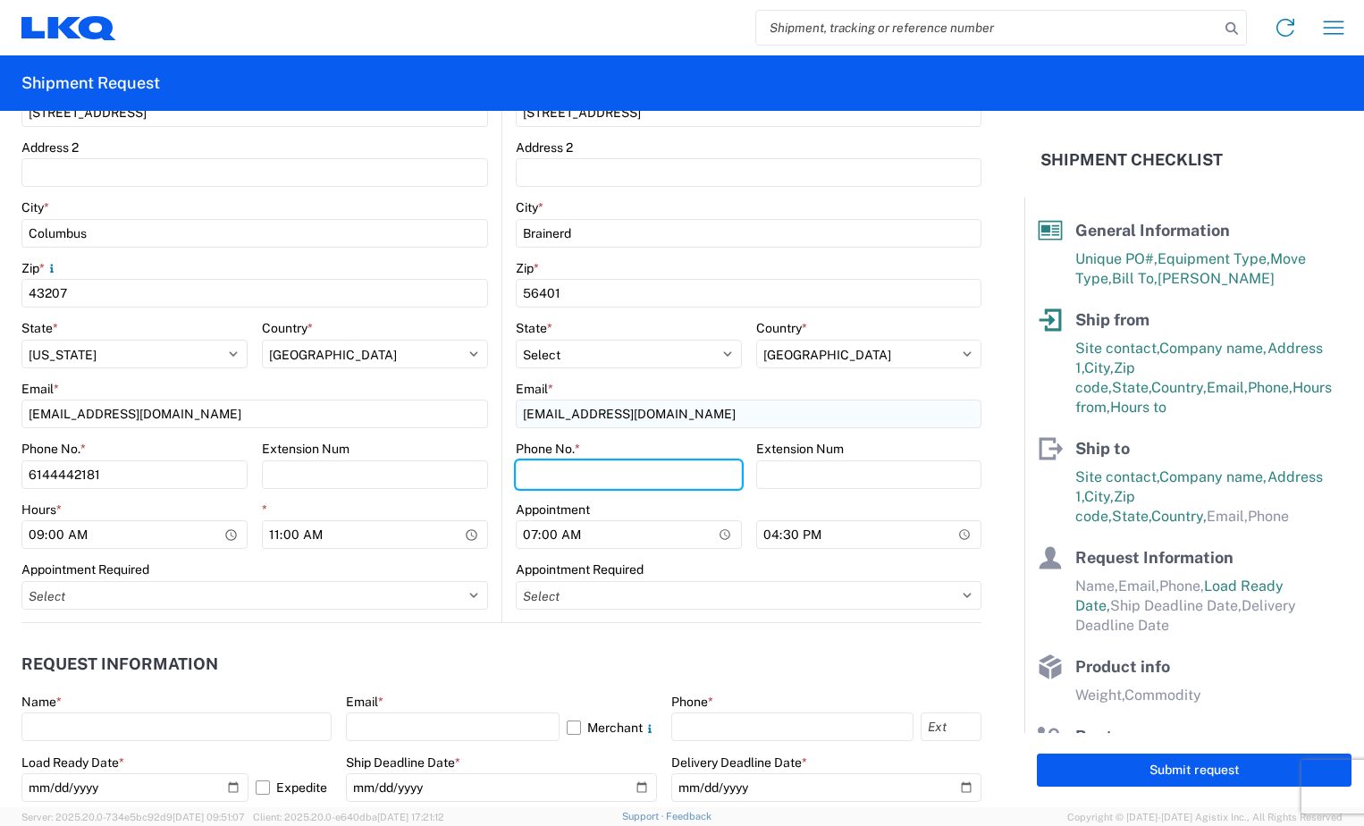
type input "2188296324"
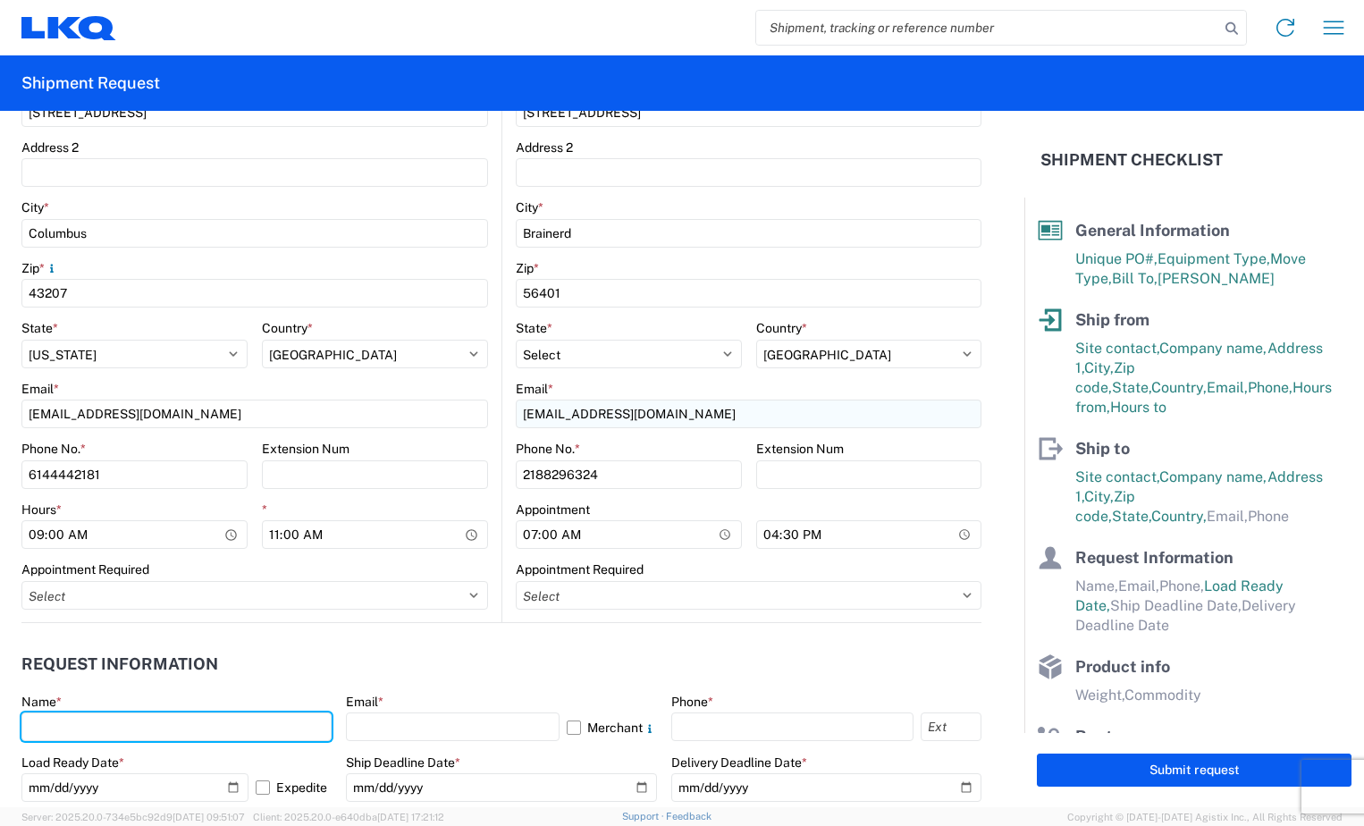
type input "Ty Allord"
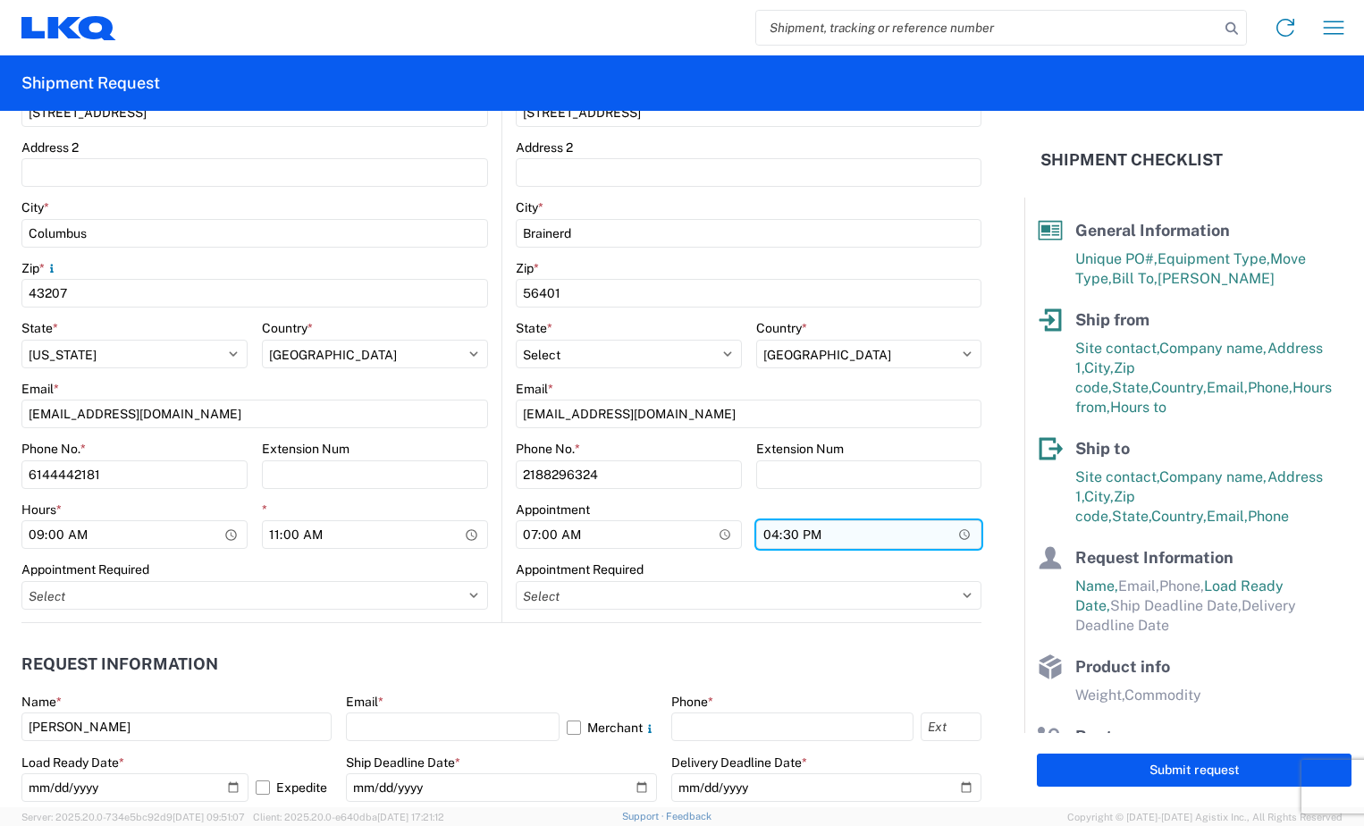
click at [764, 544] on input "16:30" at bounding box center [869, 534] width 226 height 29
type input "12:00"
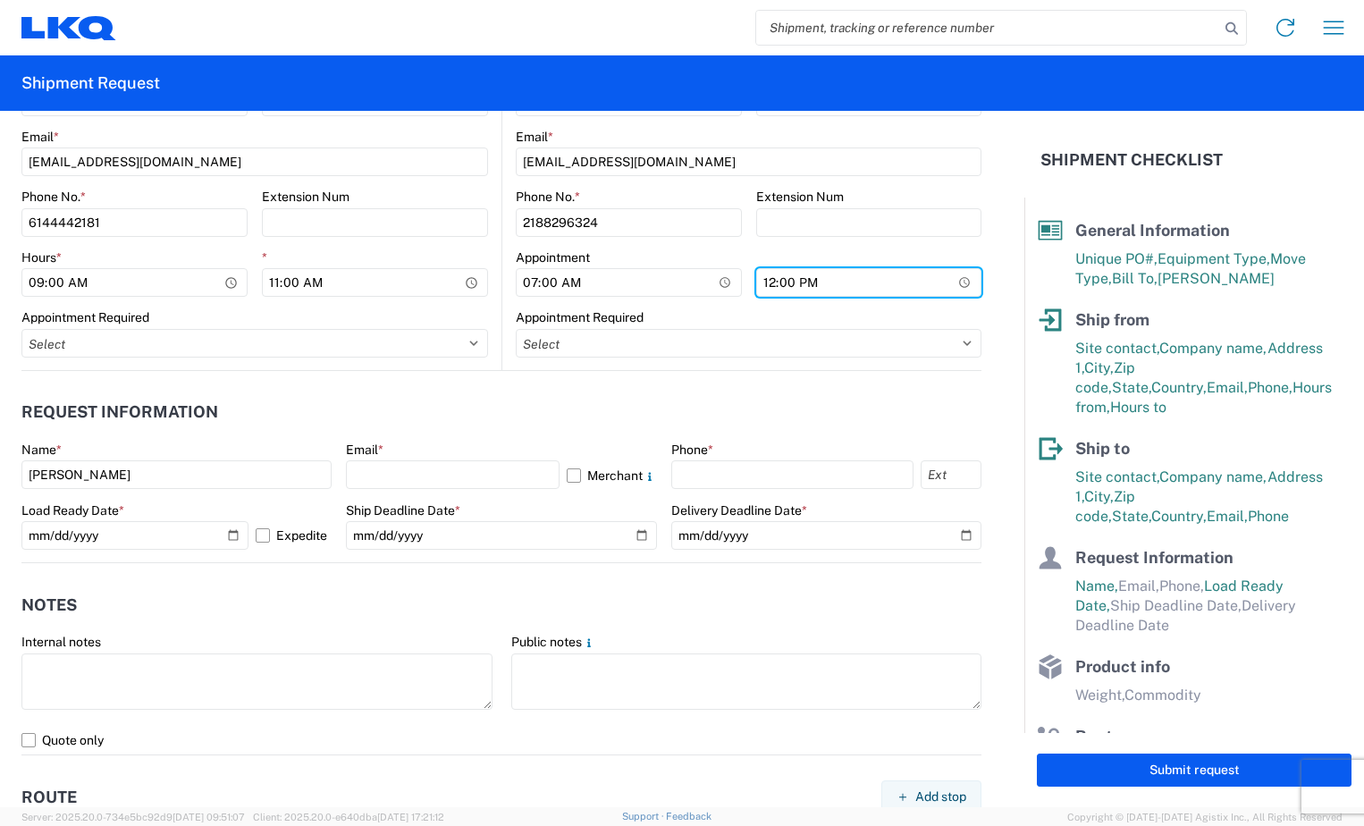
scroll to position [804, 0]
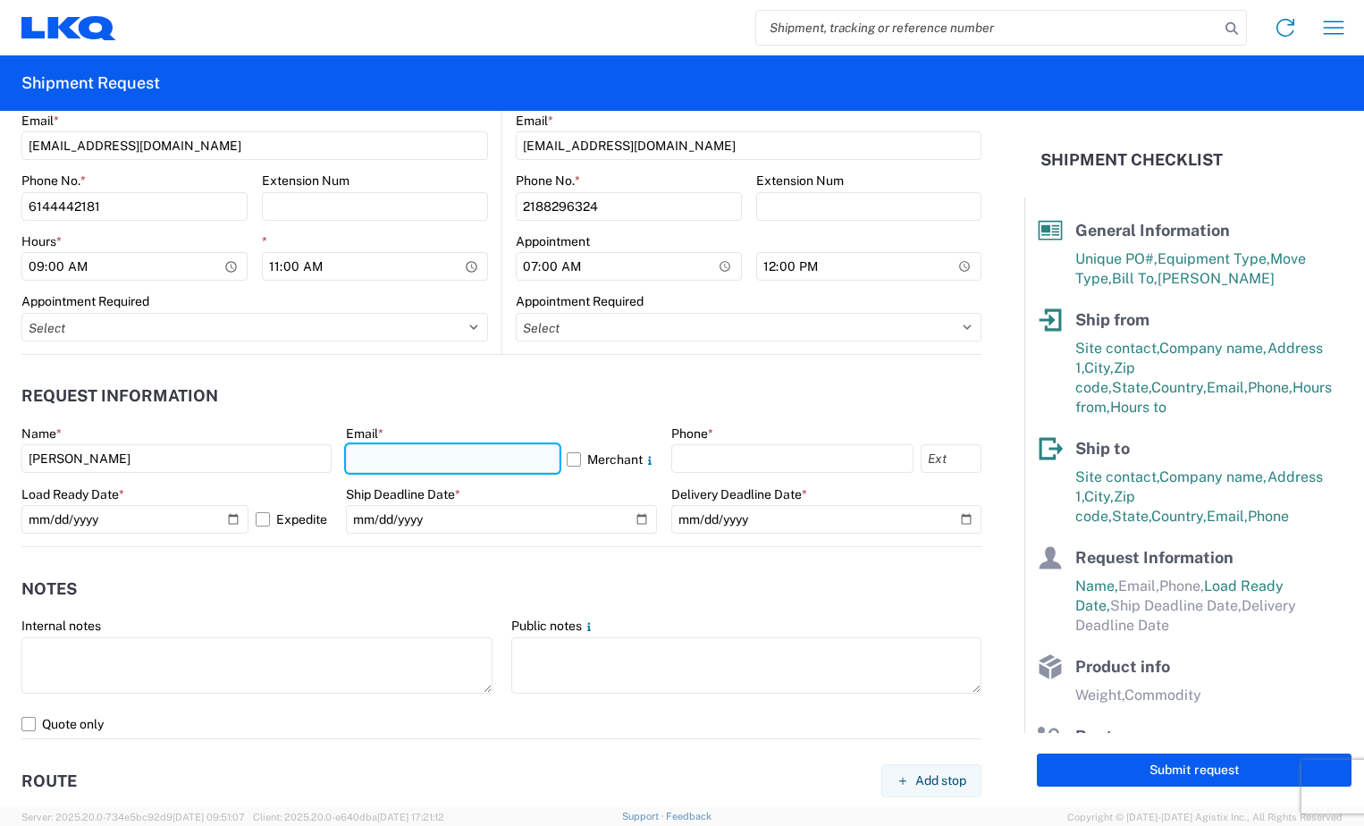
click at [492, 459] on input "text" at bounding box center [452, 458] width 213 height 29
type input "tallord@lkqcorp.com"
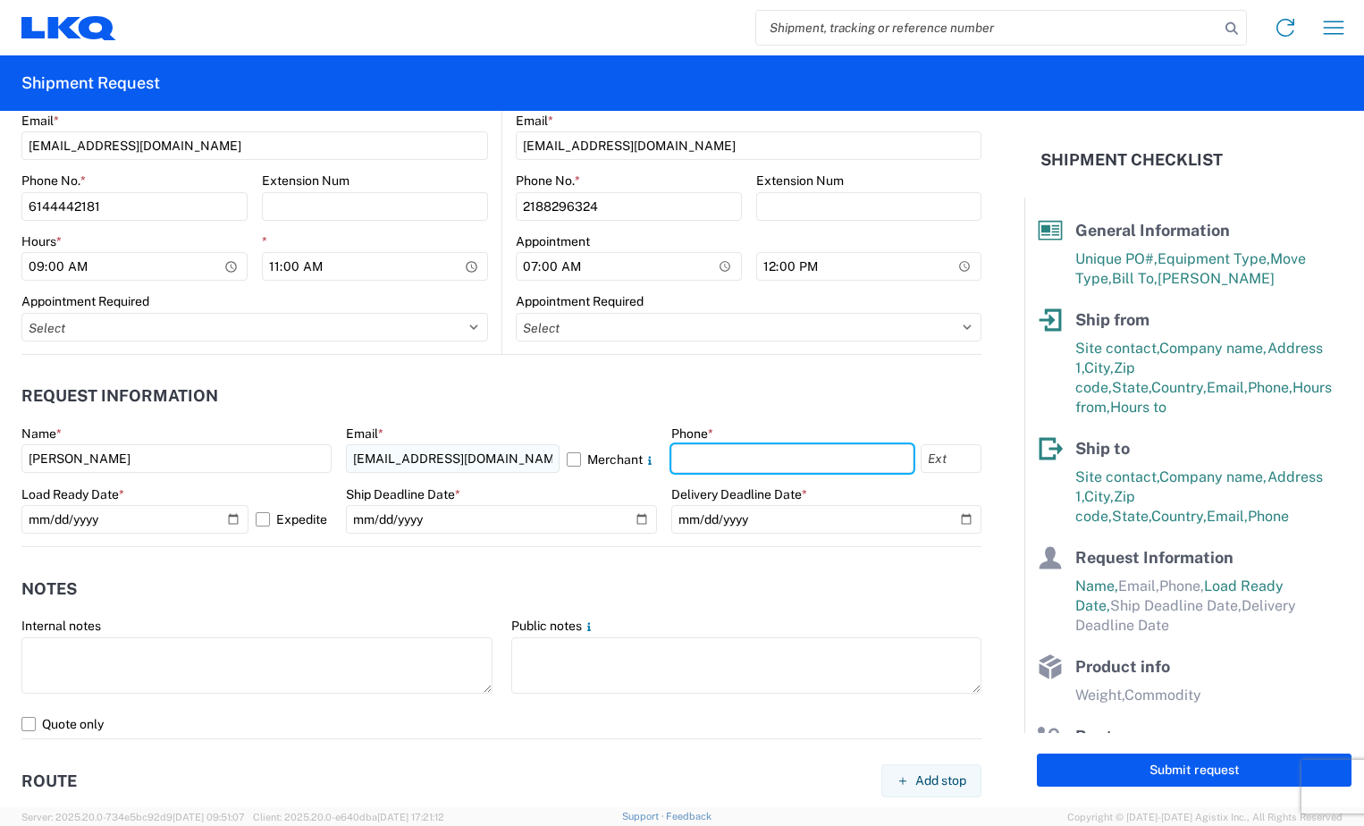
type input "2188296324"
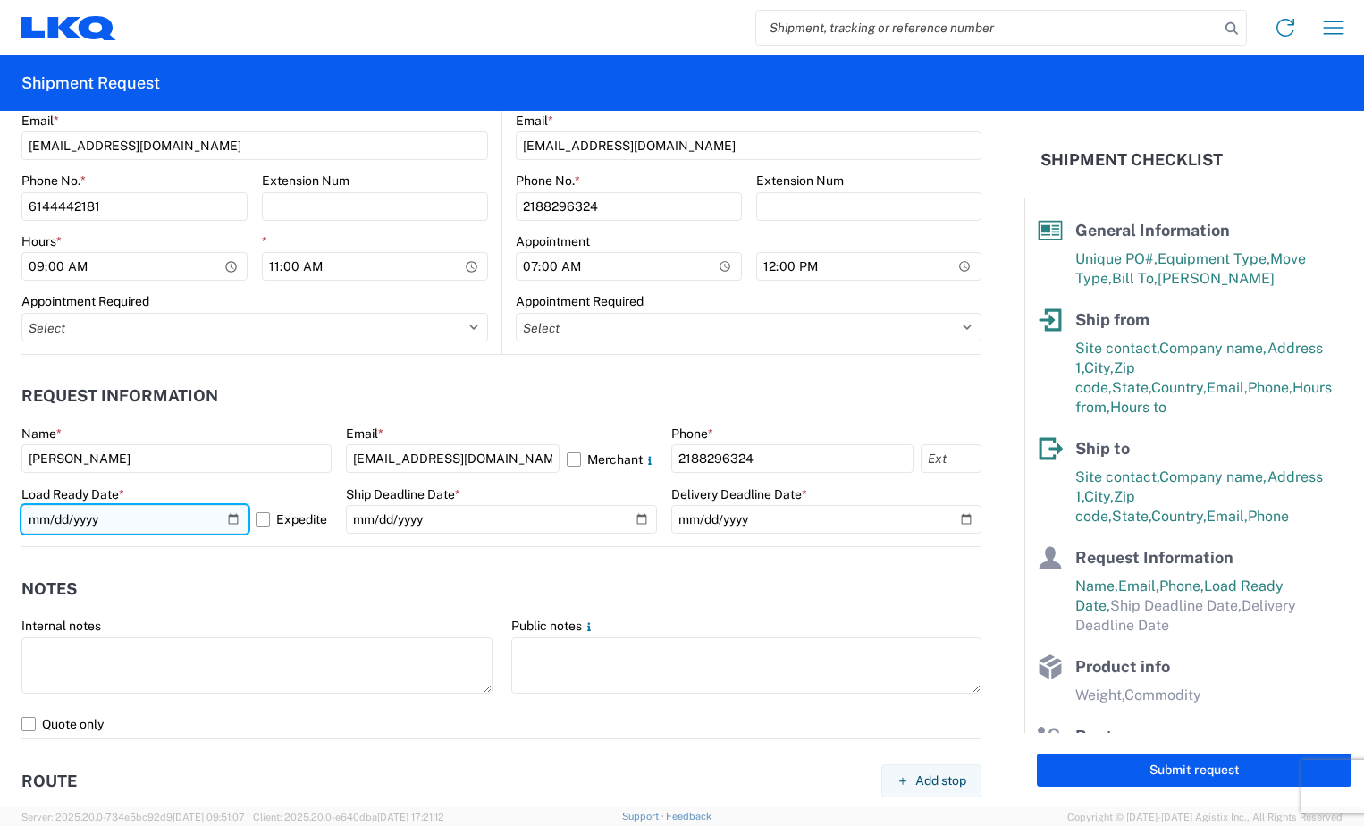
click at [68, 532] on input "2025-10-13" at bounding box center [134, 519] width 227 height 29
click at [55, 526] on input "2025-10-13" at bounding box center [134, 519] width 227 height 29
type input "2025-10-10"
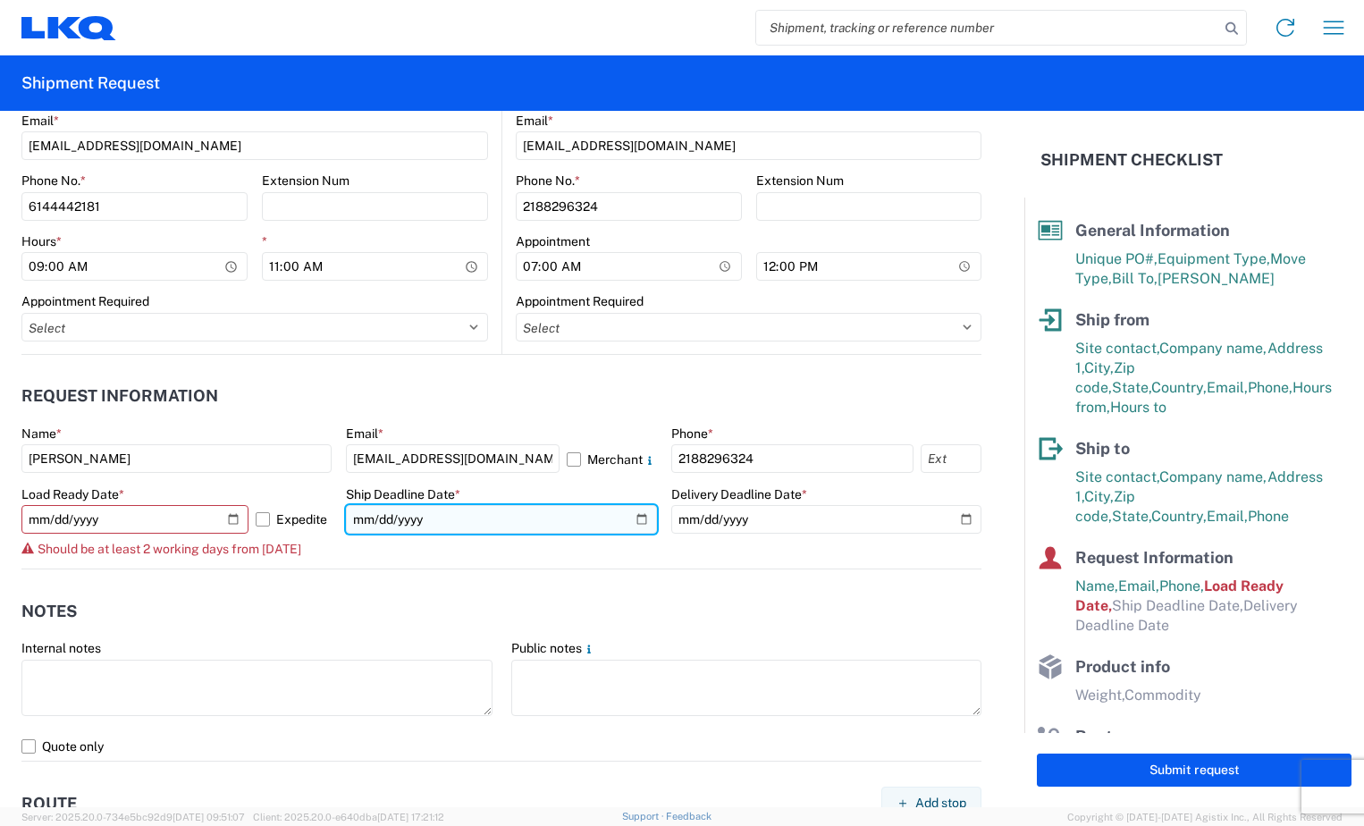
click at [365, 522] on input "date" at bounding box center [501, 519] width 310 height 29
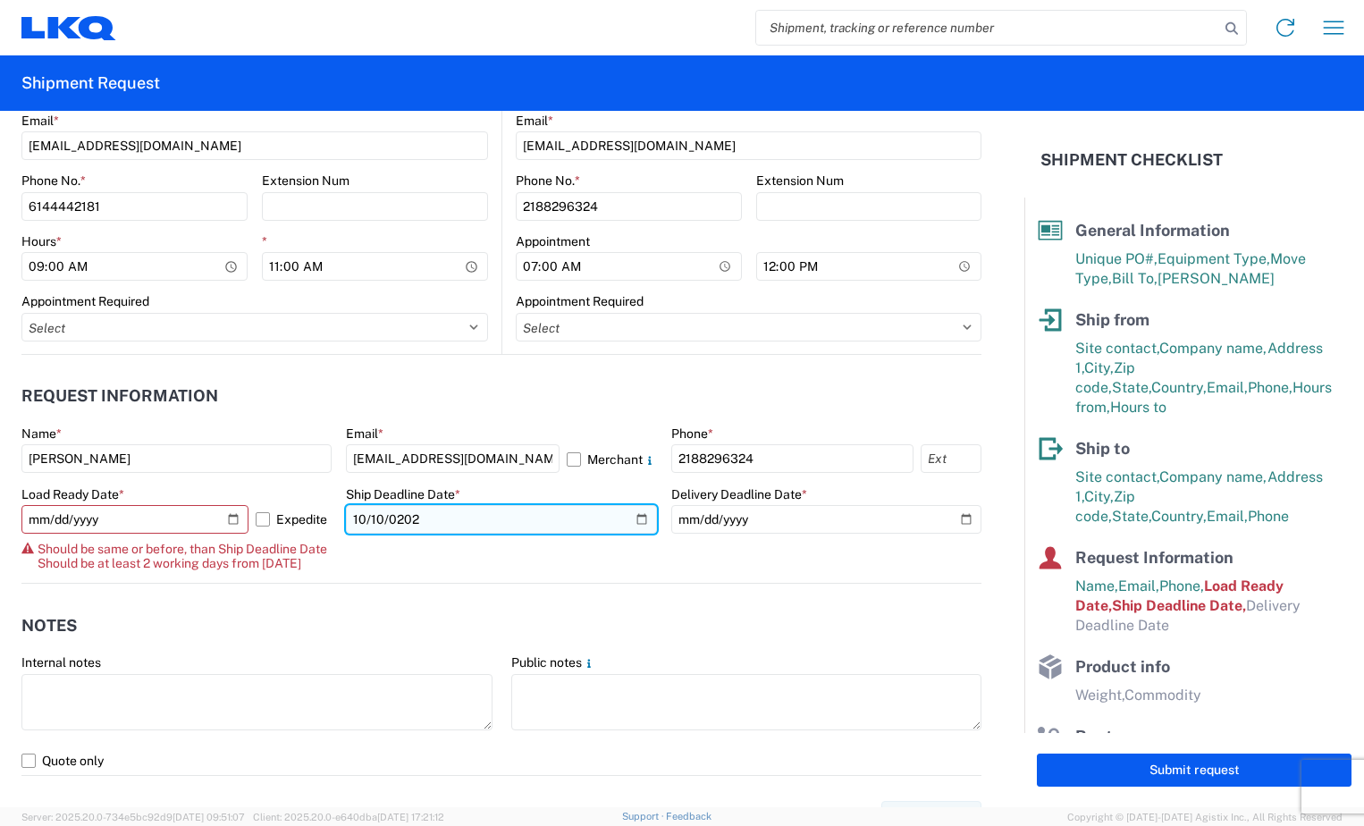
type input "2025-10-10"
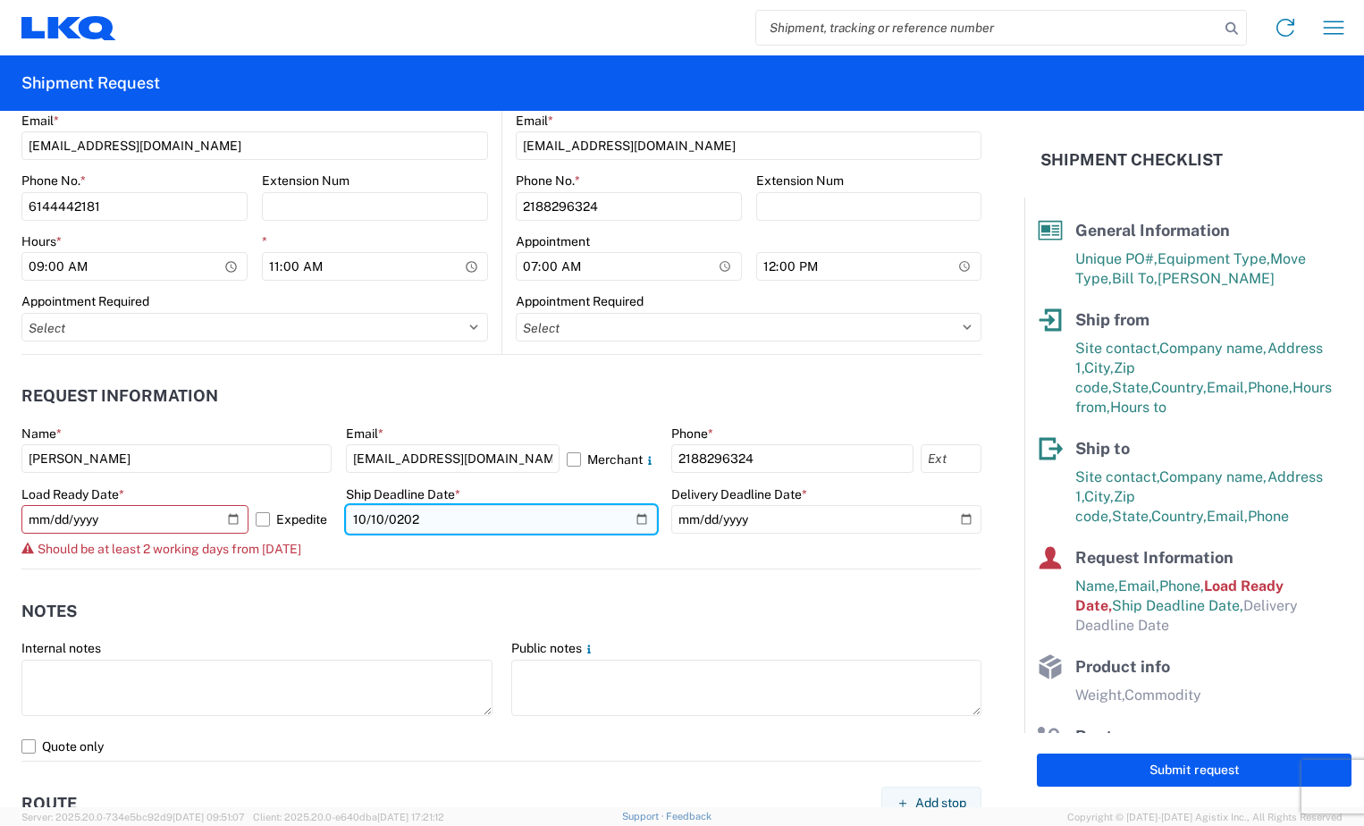
click at [632, 520] on input "2025-10-10" at bounding box center [501, 519] width 310 height 29
click at [270, 518] on label "Expedite" at bounding box center [294, 519] width 76 height 29
click at [0, 0] on input "Expedite" at bounding box center [0, 0] width 0 height 0
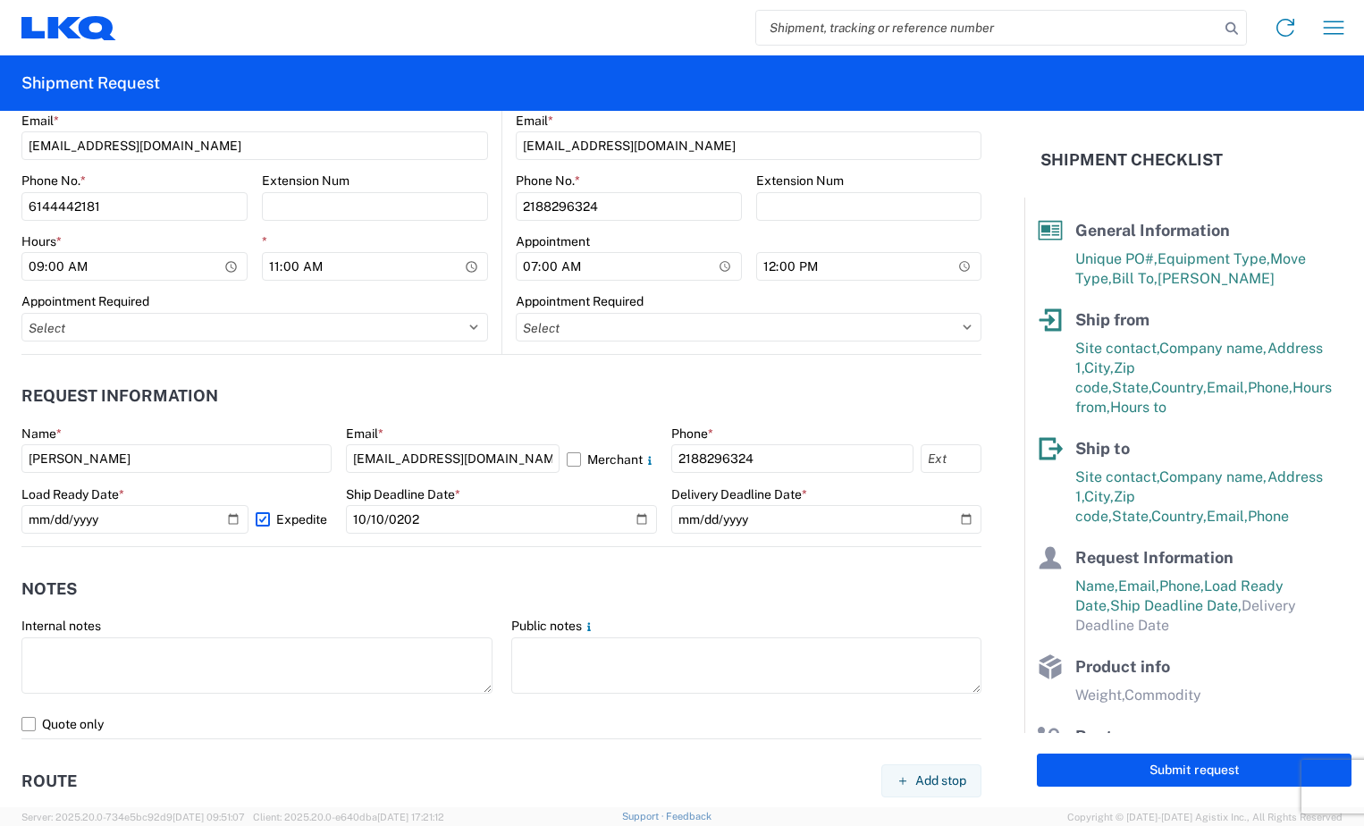
click at [274, 520] on label "Expedite" at bounding box center [294, 519] width 76 height 29
click at [0, 0] on input "Expedite" at bounding box center [0, 0] width 0 height 0
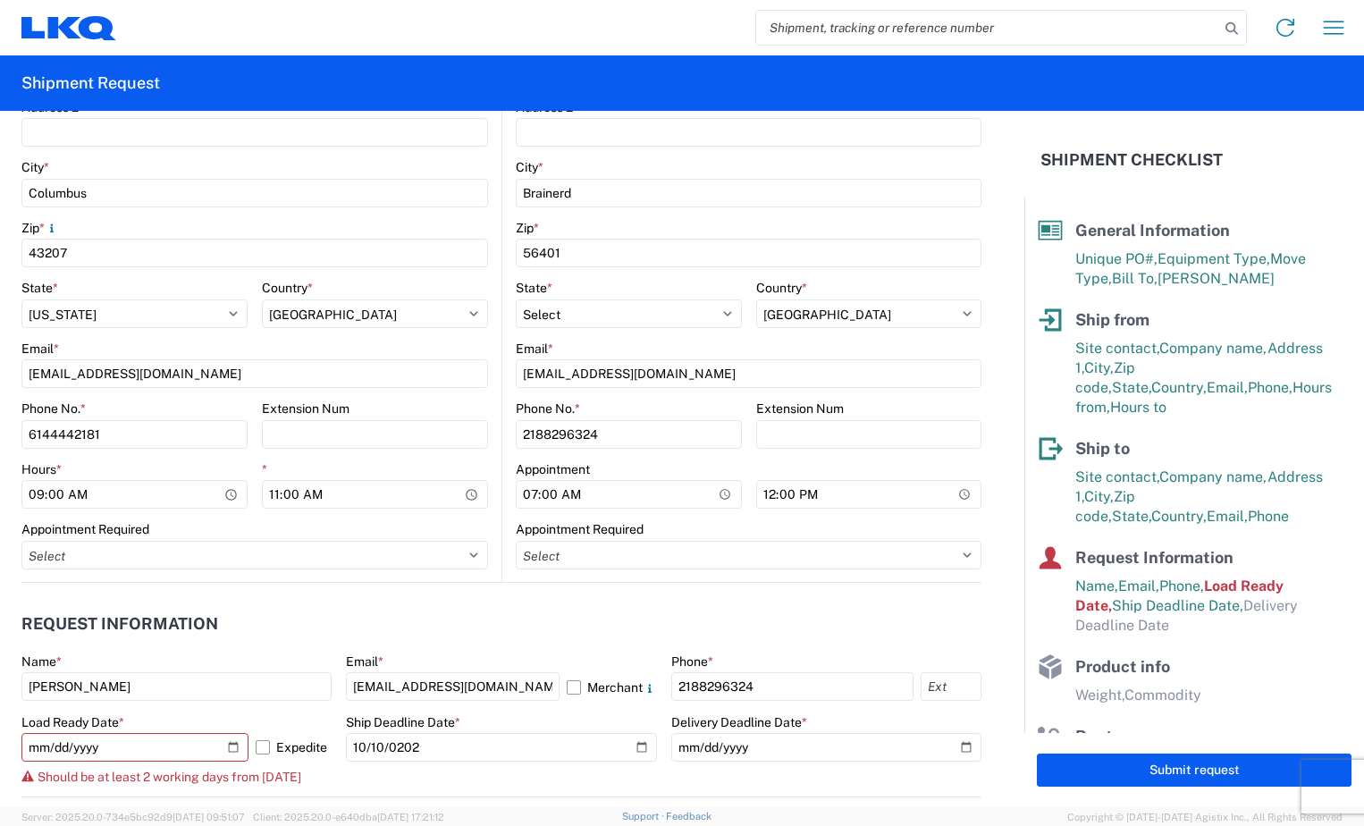
scroll to position [536, 0]
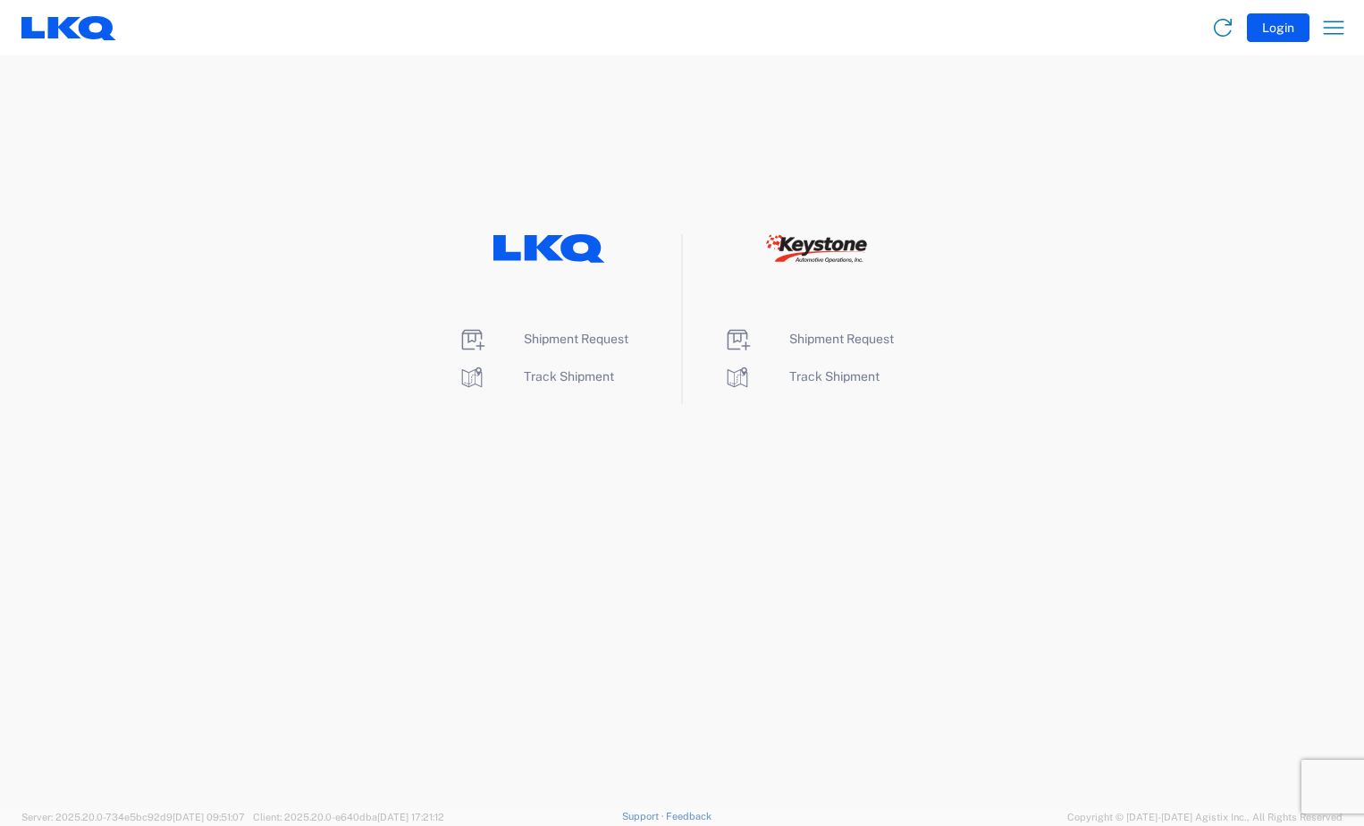
click at [561, 346] on li "Shipment Request" at bounding box center [549, 339] width 183 height 29
click at [559, 338] on span "Shipment Request" at bounding box center [576, 339] width 105 height 14
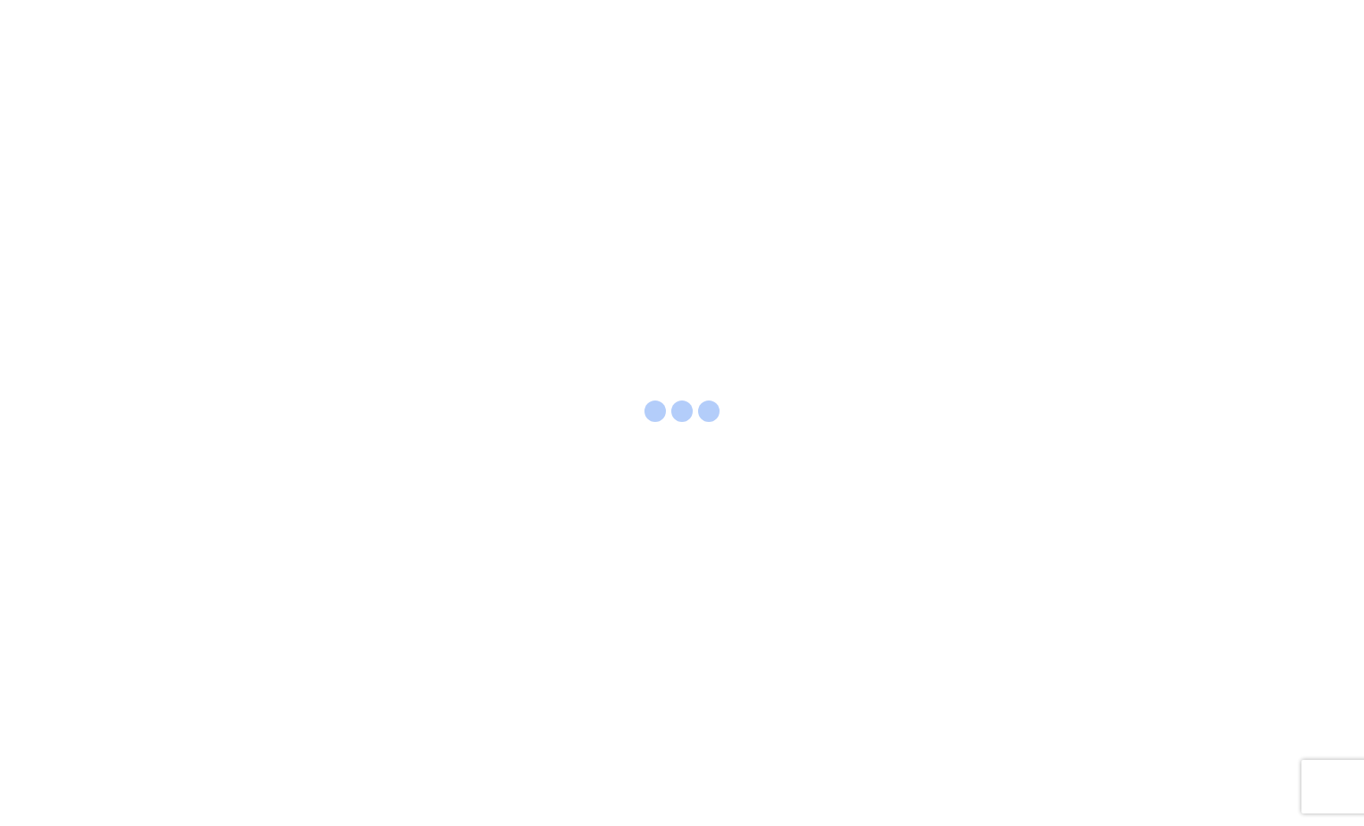
select select "FULL"
select select "LBS"
select select "IN"
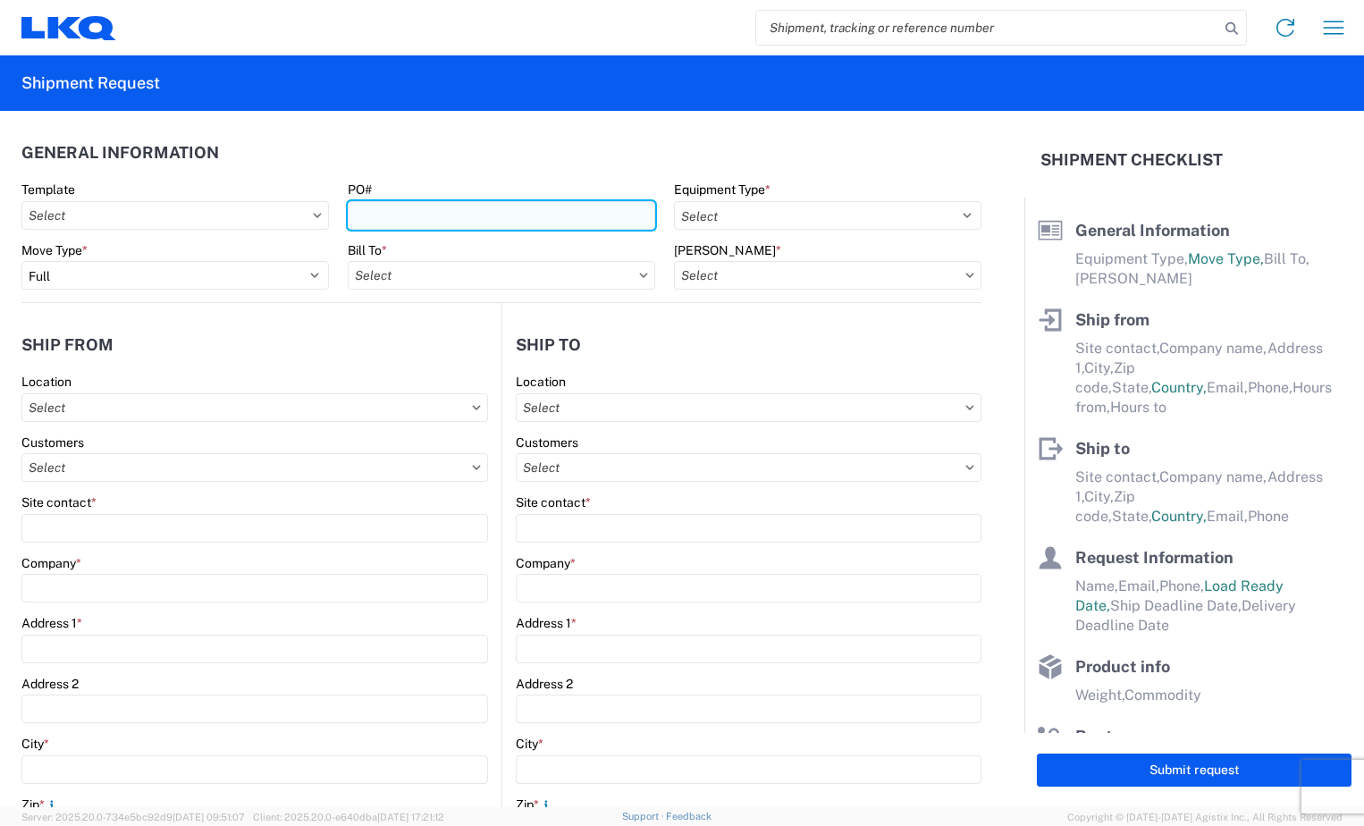
click at [485, 219] on input "PO#" at bounding box center [501, 215] width 307 height 29
type input "b"
type input "BR005031"
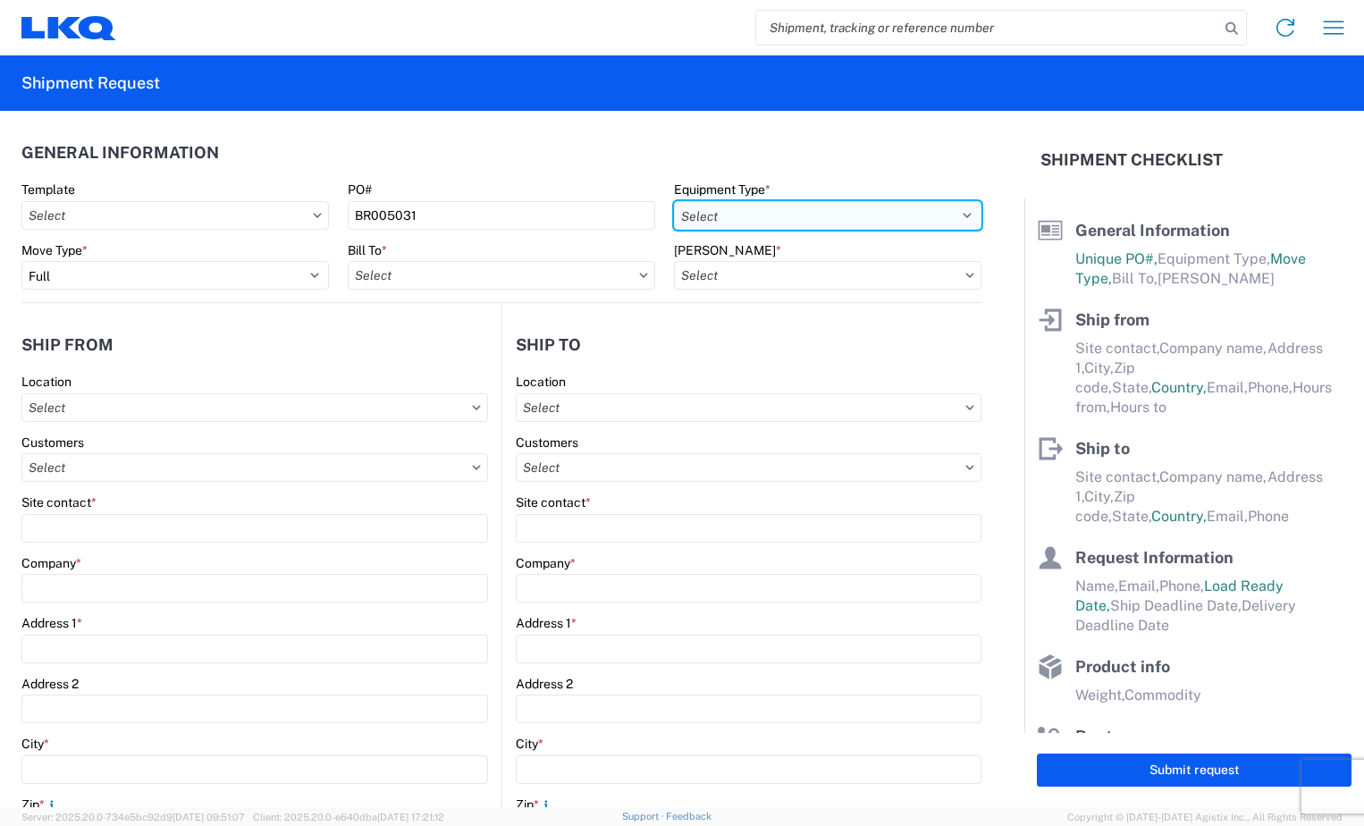
click at [898, 216] on select "Select 53’ Dry Van Flatbed Dropdeck (van) Lowboy (flatbed) Rail" at bounding box center [827, 215] width 307 height 29
select select "STDV"
click at [674, 201] on select "Select 53’ Dry Van Flatbed Dropdeck (van) Lowboy (flatbed) Rail" at bounding box center [827, 215] width 307 height 29
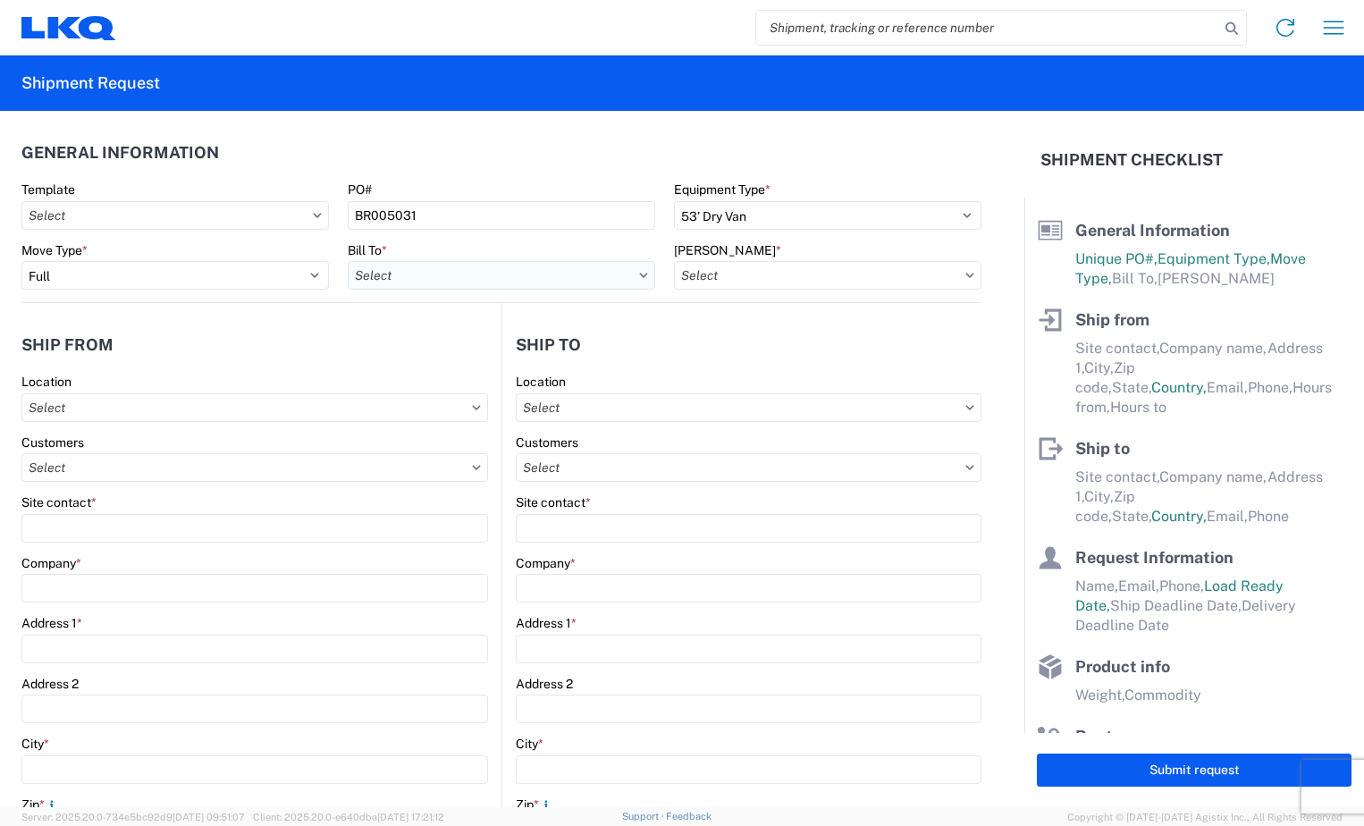
click at [531, 279] on input "text" at bounding box center [501, 275] width 307 height 29
type input "3118"
click at [510, 355] on div "3118 - Brainerd MN" at bounding box center [504, 355] width 313 height 29
type input "3118 - Brainerd MN"
click at [965, 277] on icon at bounding box center [969, 275] width 9 height 5
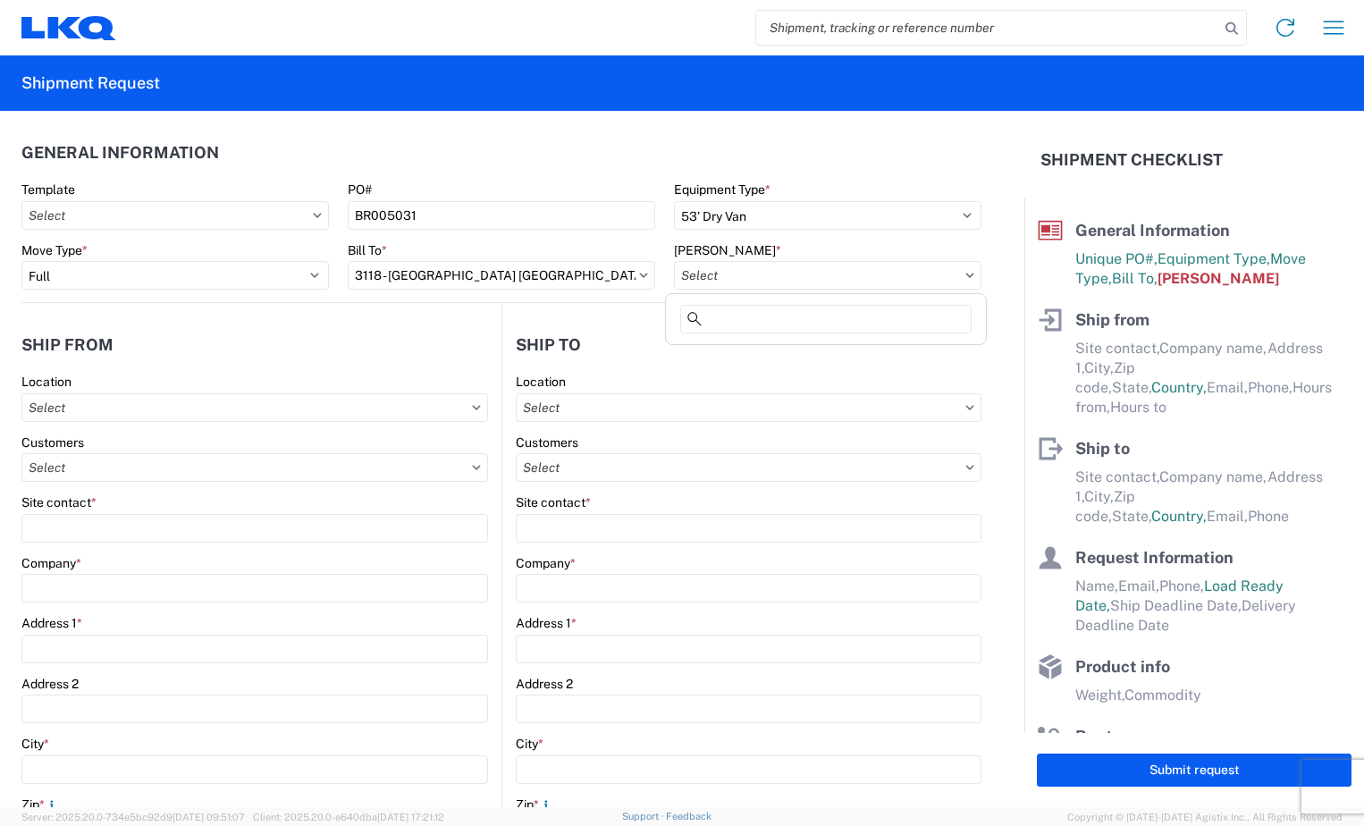
click at [953, 275] on agx-dropdown-control at bounding box center [827, 275] width 307 height 14
click at [965, 275] on icon at bounding box center [969, 275] width 9 height 5
click at [935, 277] on input "text" at bounding box center [827, 275] width 307 height 29
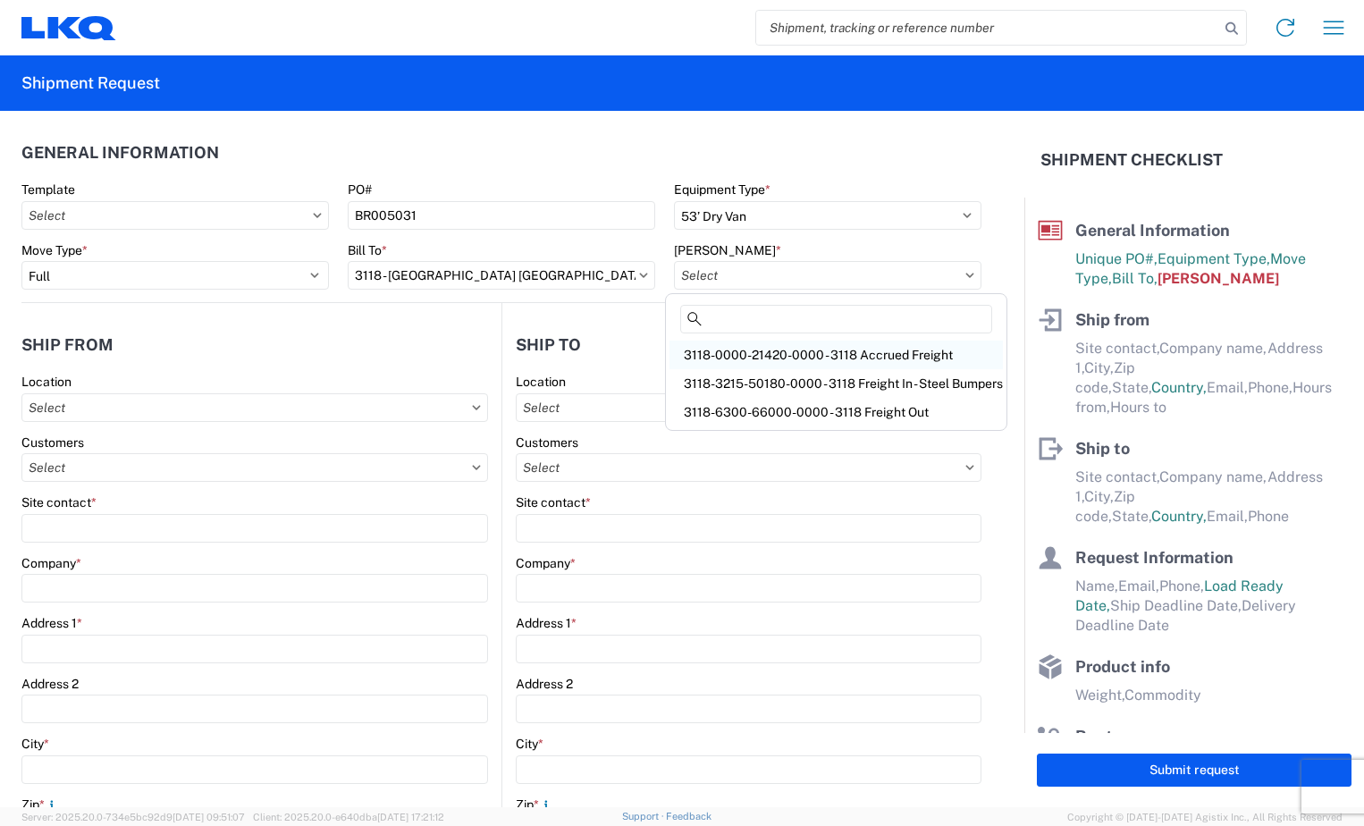
click at [852, 353] on div "3118-0000-21420-0000 - 3118 Accrued Freight" at bounding box center [835, 355] width 333 height 29
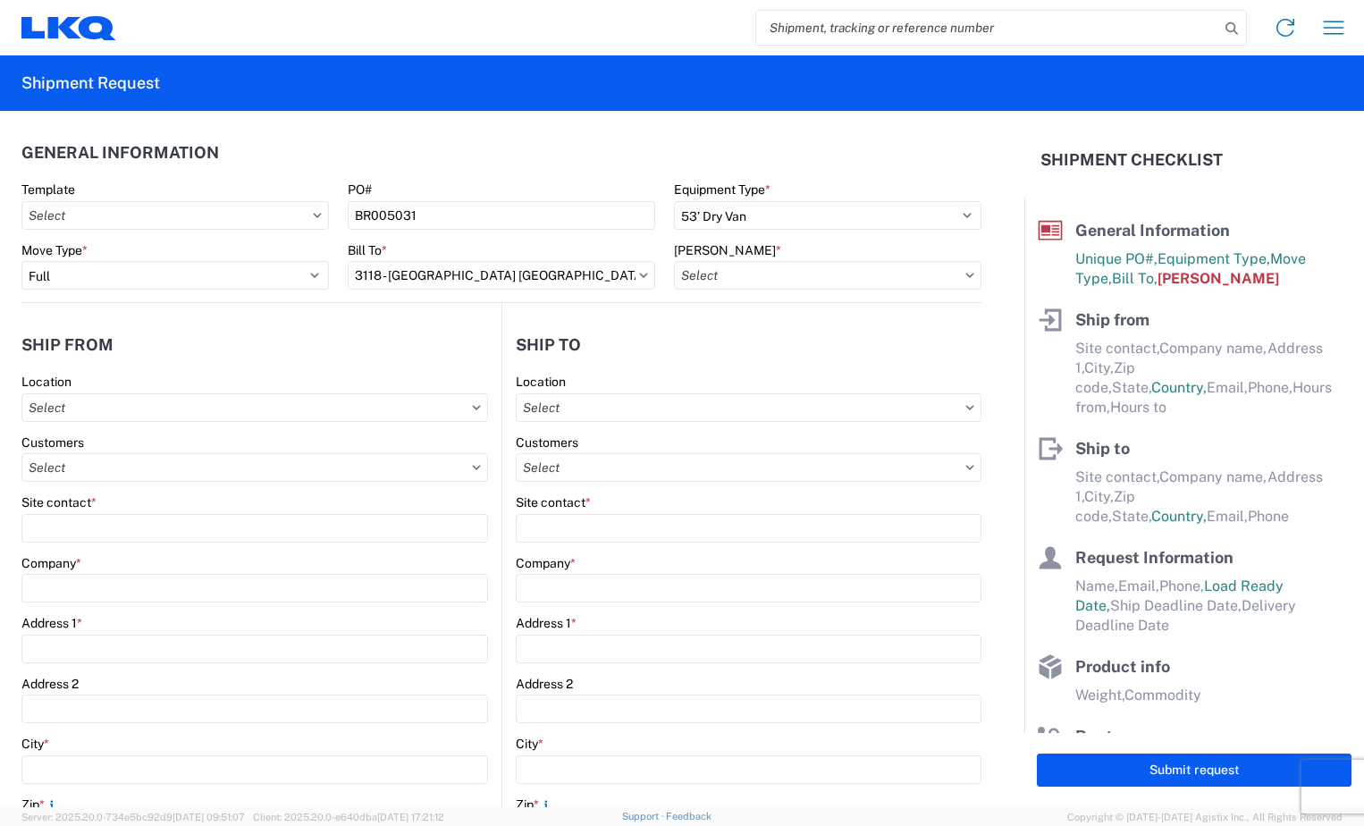
type input "3118-0000-21420-0000 - 3118 Accrued Freight"
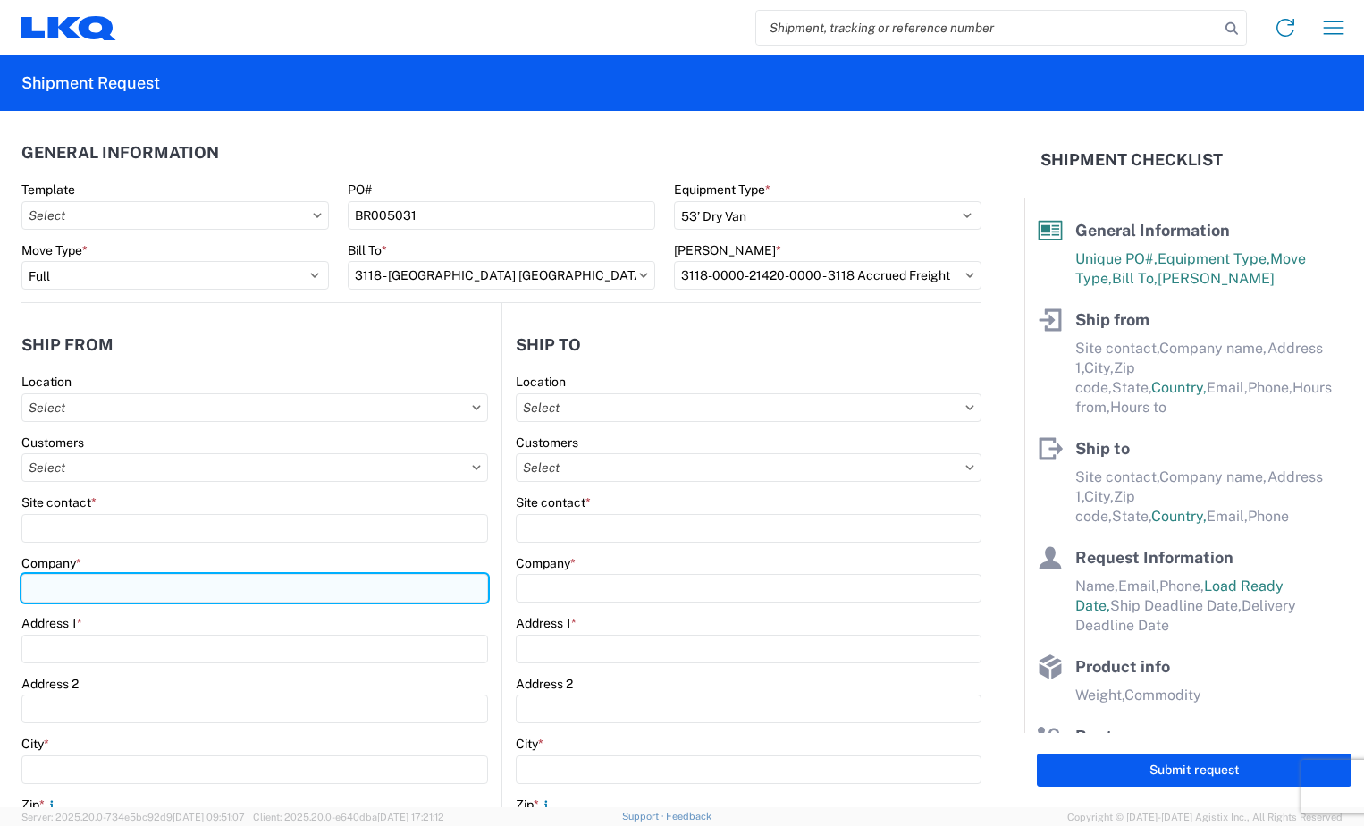
click at [116, 590] on input "Company *" at bounding box center [254, 588] width 467 height 29
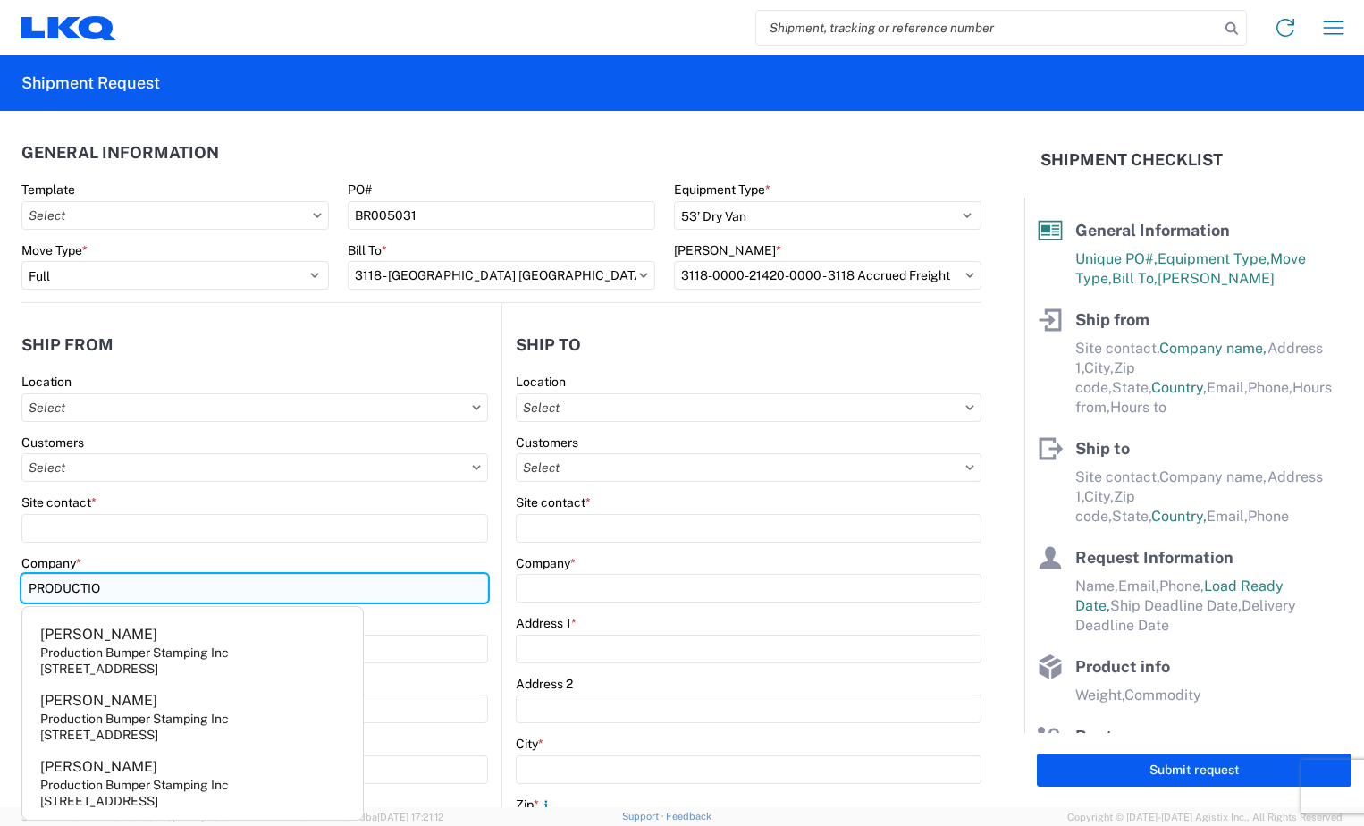
type input "Production Bumper Stamping Inc"
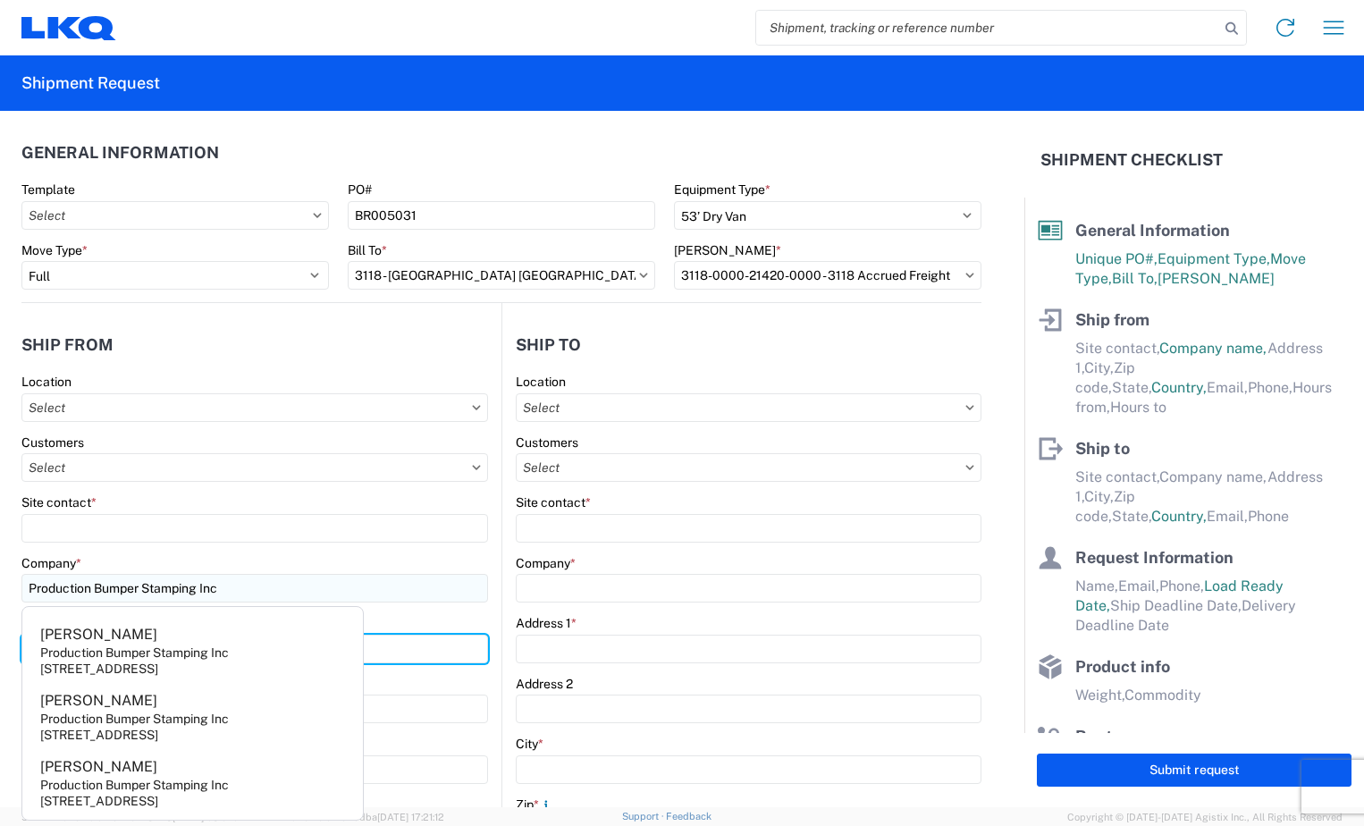
type input "2301 Fairwood Ave"
type input "Columbus"
type input "43207"
select select "OH"
type input "tallord@lkqcorp.com"
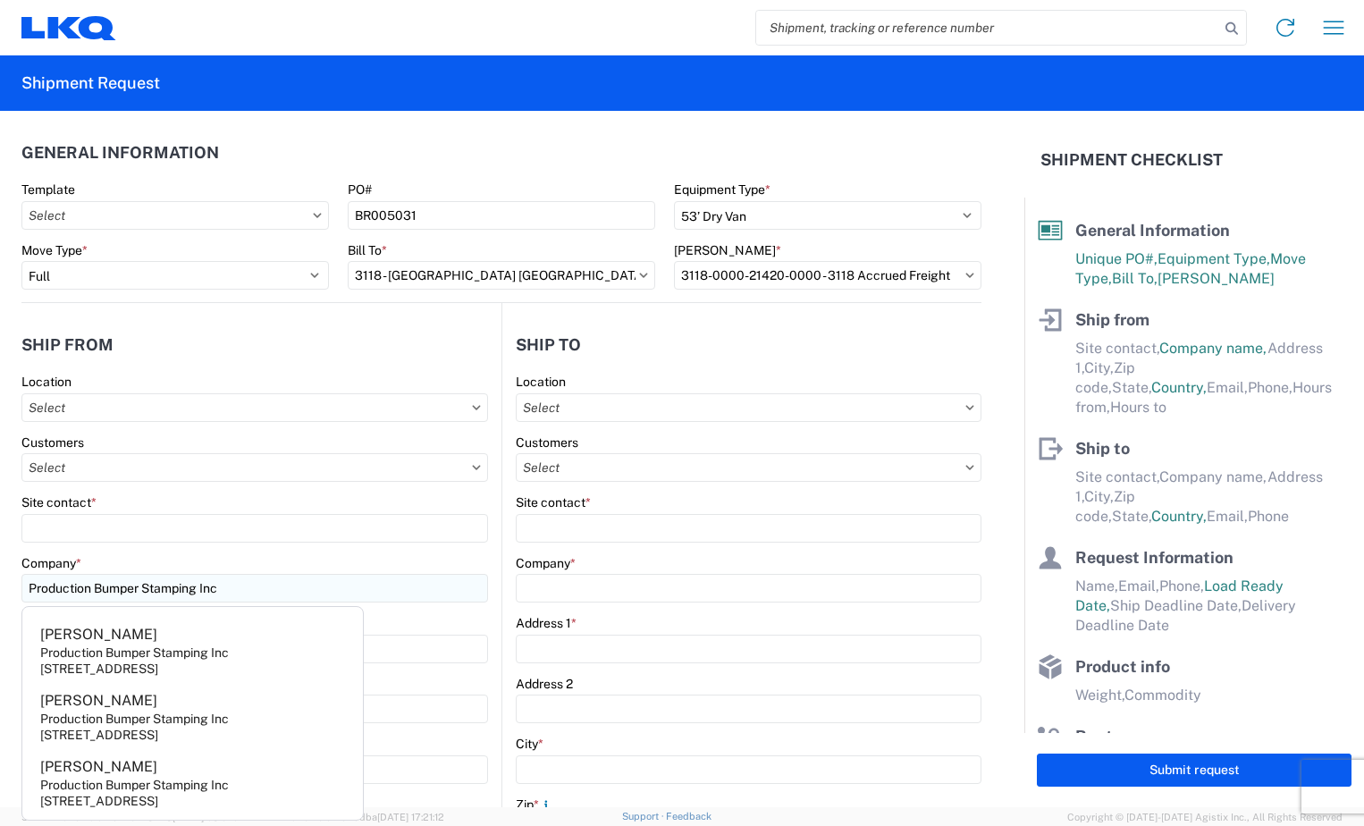
type input "6144442181"
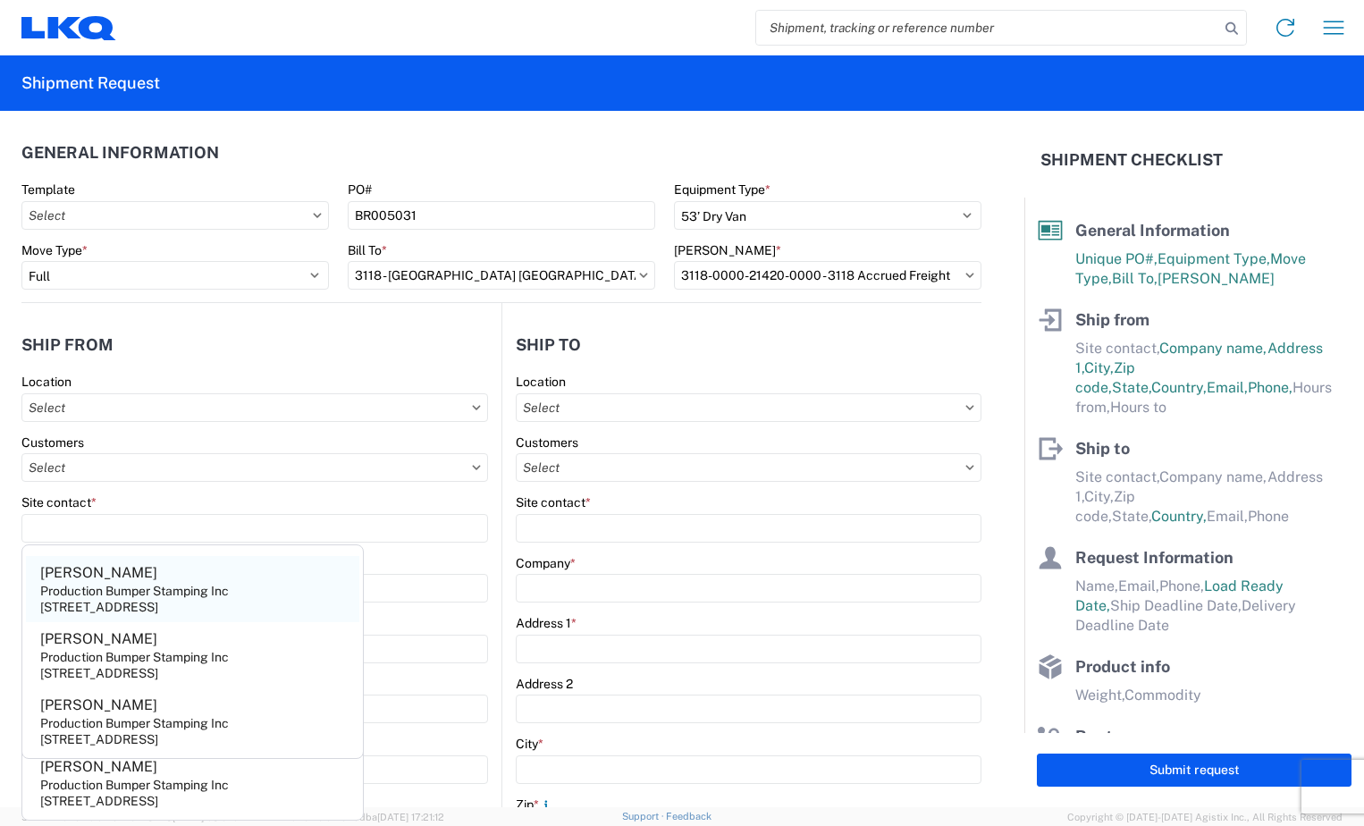
click at [93, 567] on div "Carolyn Dempsey" at bounding box center [98, 573] width 117 height 20
type input "Carolyn Dempsey"
select select "US"
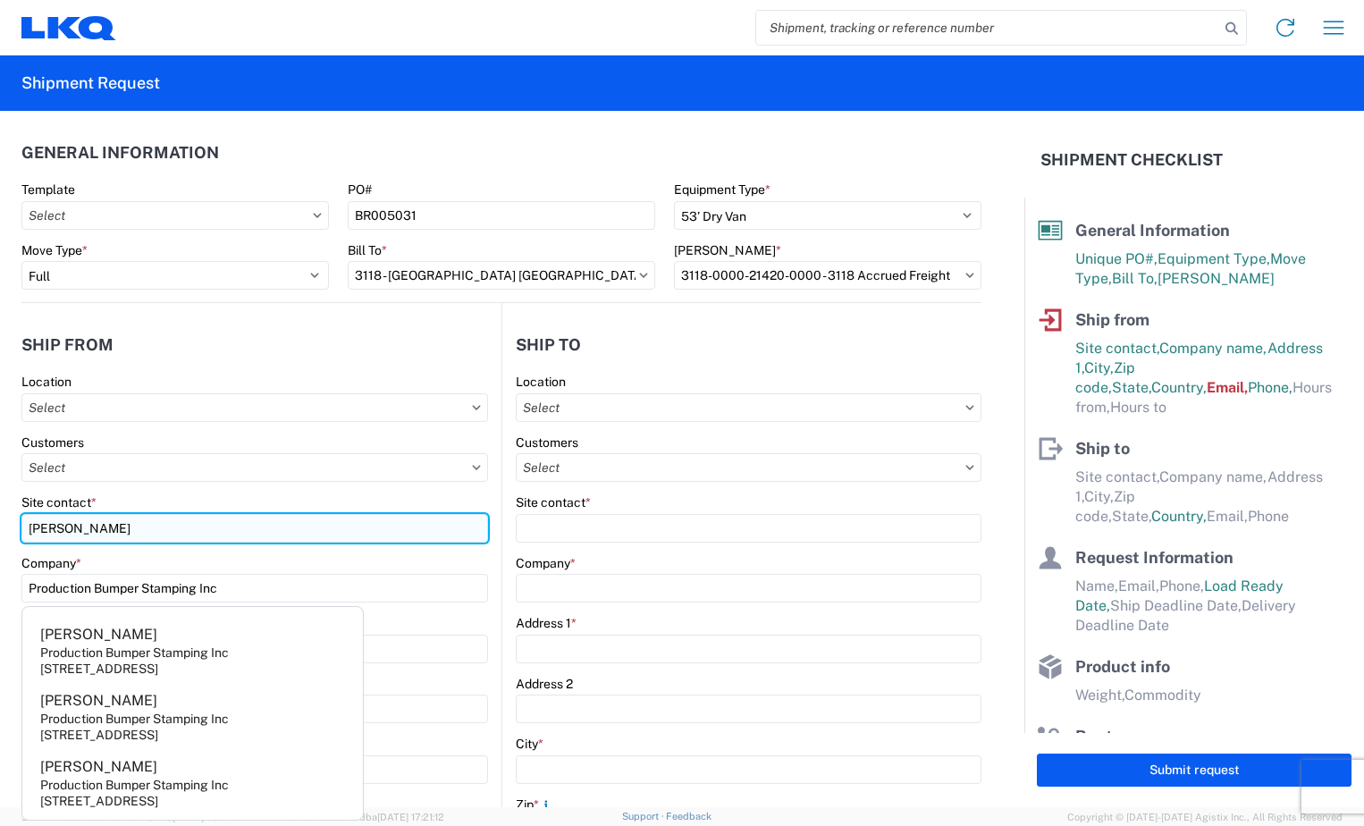
click at [156, 524] on input "Carolyn Dempsey" at bounding box center [254, 528] width 467 height 29
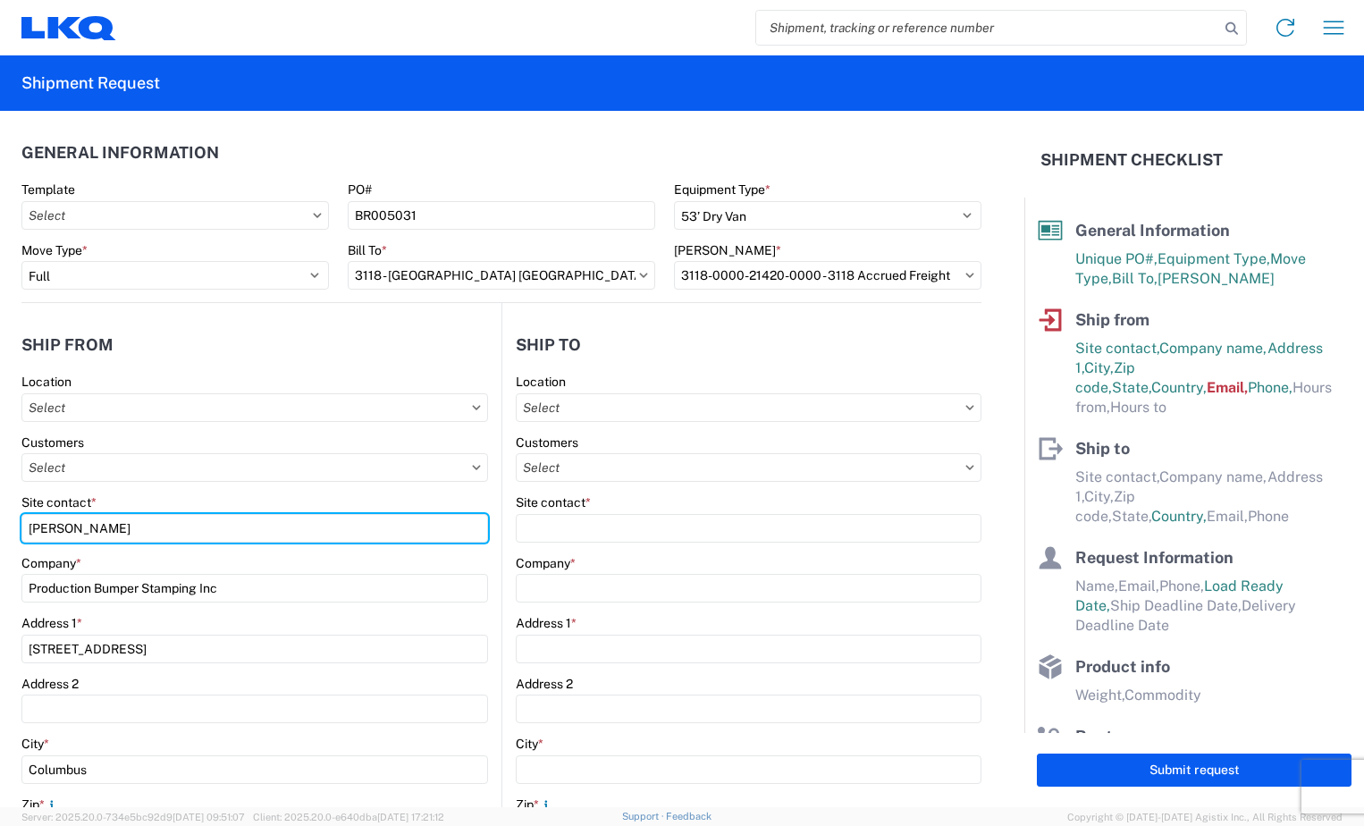
drag, startPoint x: 142, startPoint y: 527, endPoint x: -4, endPoint y: 526, distance: 145.7
click at [0, 526] on html "Home Shipment request Shipment tracking Shipment Request General Information Te…" at bounding box center [682, 413] width 1364 height 826
type input "d"
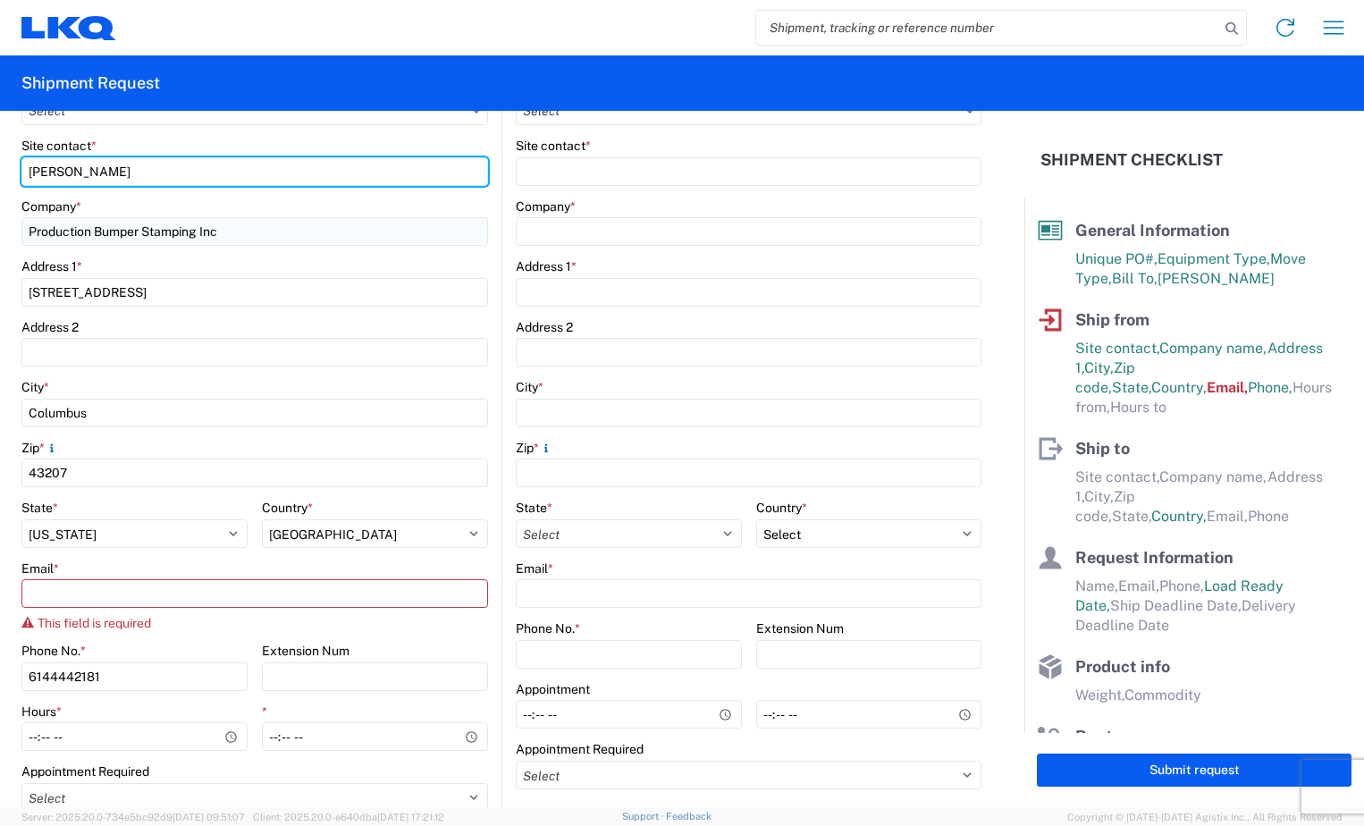
scroll to position [358, 0]
type input "Dominic Omotto"
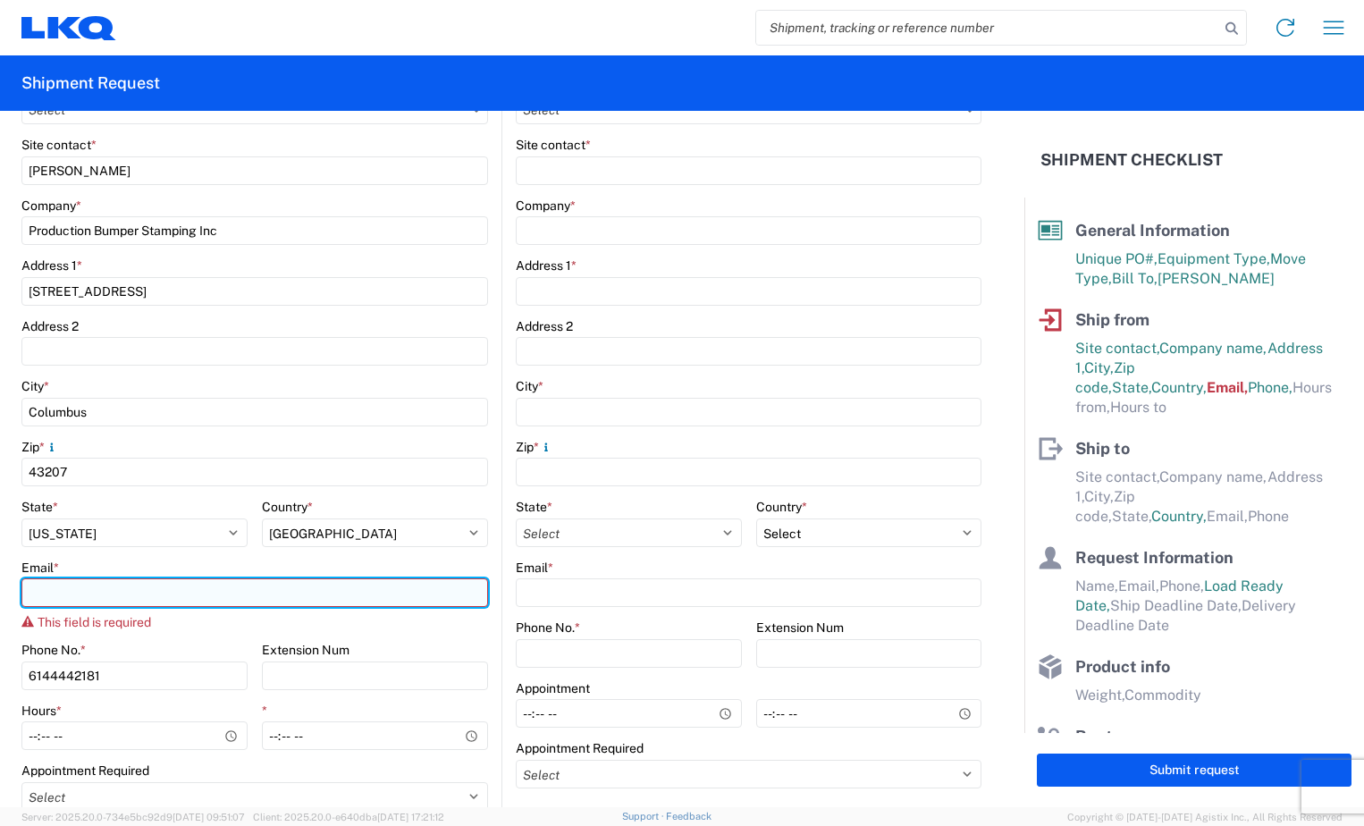
click at [328, 594] on input "Email *" at bounding box center [254, 592] width 467 height 29
type input "tallord@lkqcorp.com"
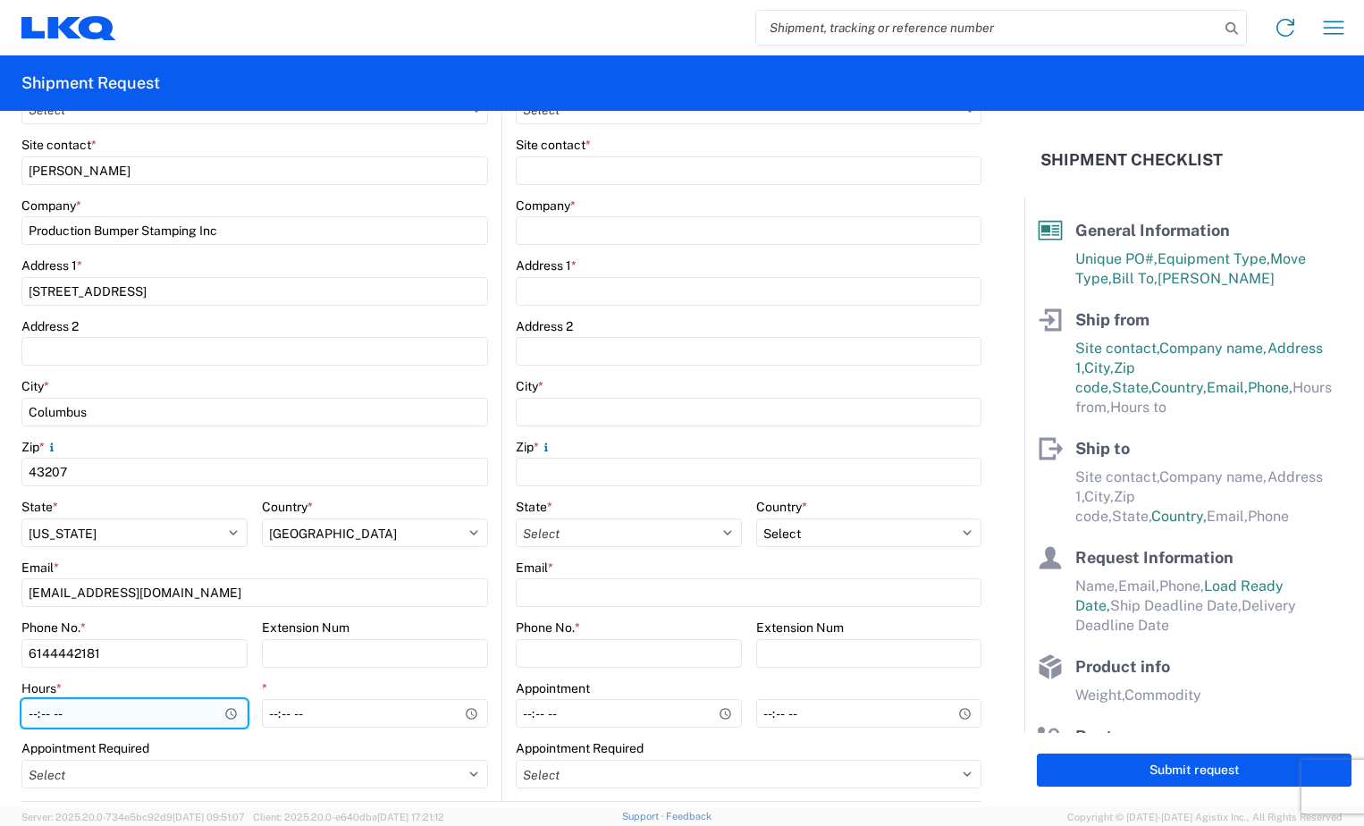
click at [32, 712] on input "Hours *" at bounding box center [134, 713] width 226 height 29
type input "09:00"
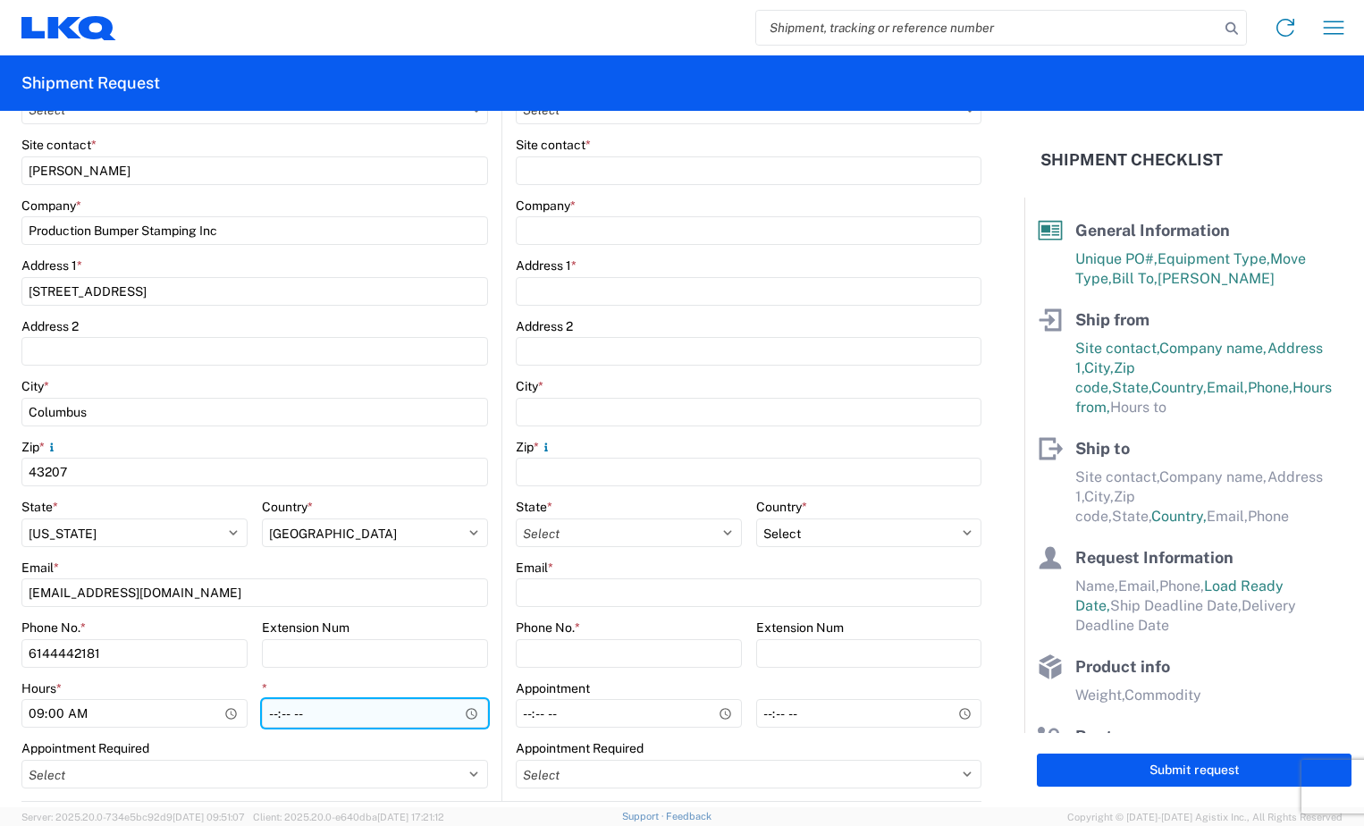
click at [267, 720] on input "*" at bounding box center [375, 713] width 226 height 29
type input "11:00"
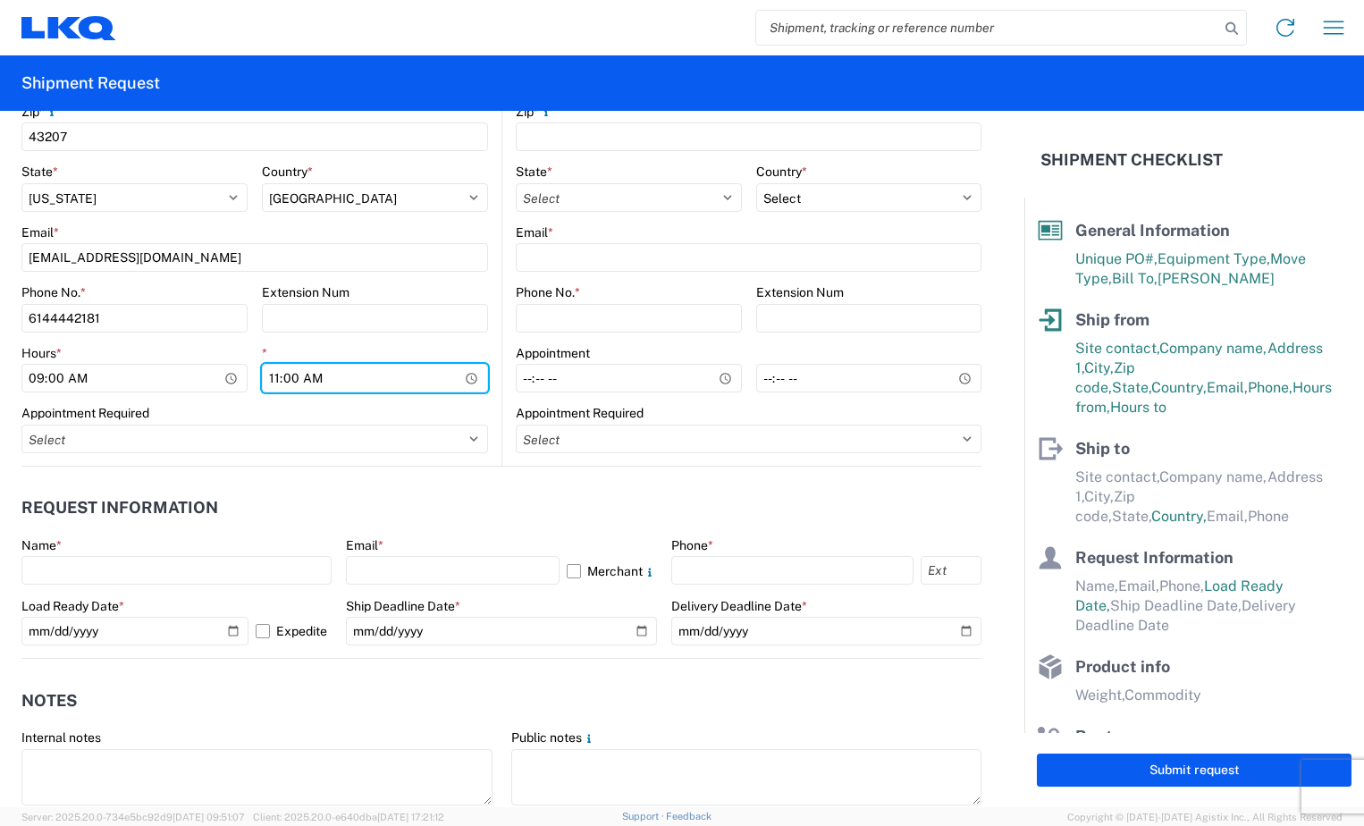
scroll to position [715, 0]
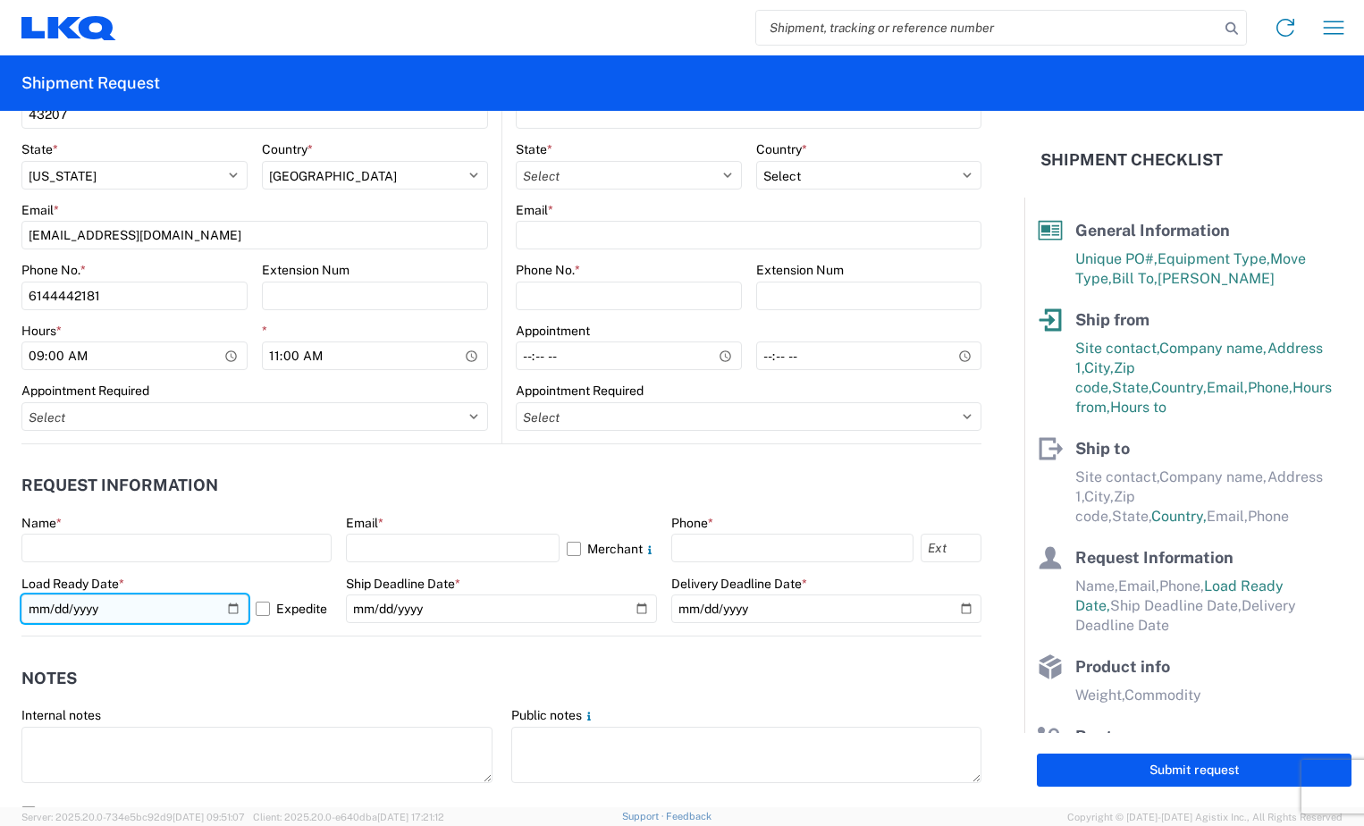
click at [230, 607] on input "2025-10-13" at bounding box center [134, 608] width 227 height 29
type input "2025-10-10"
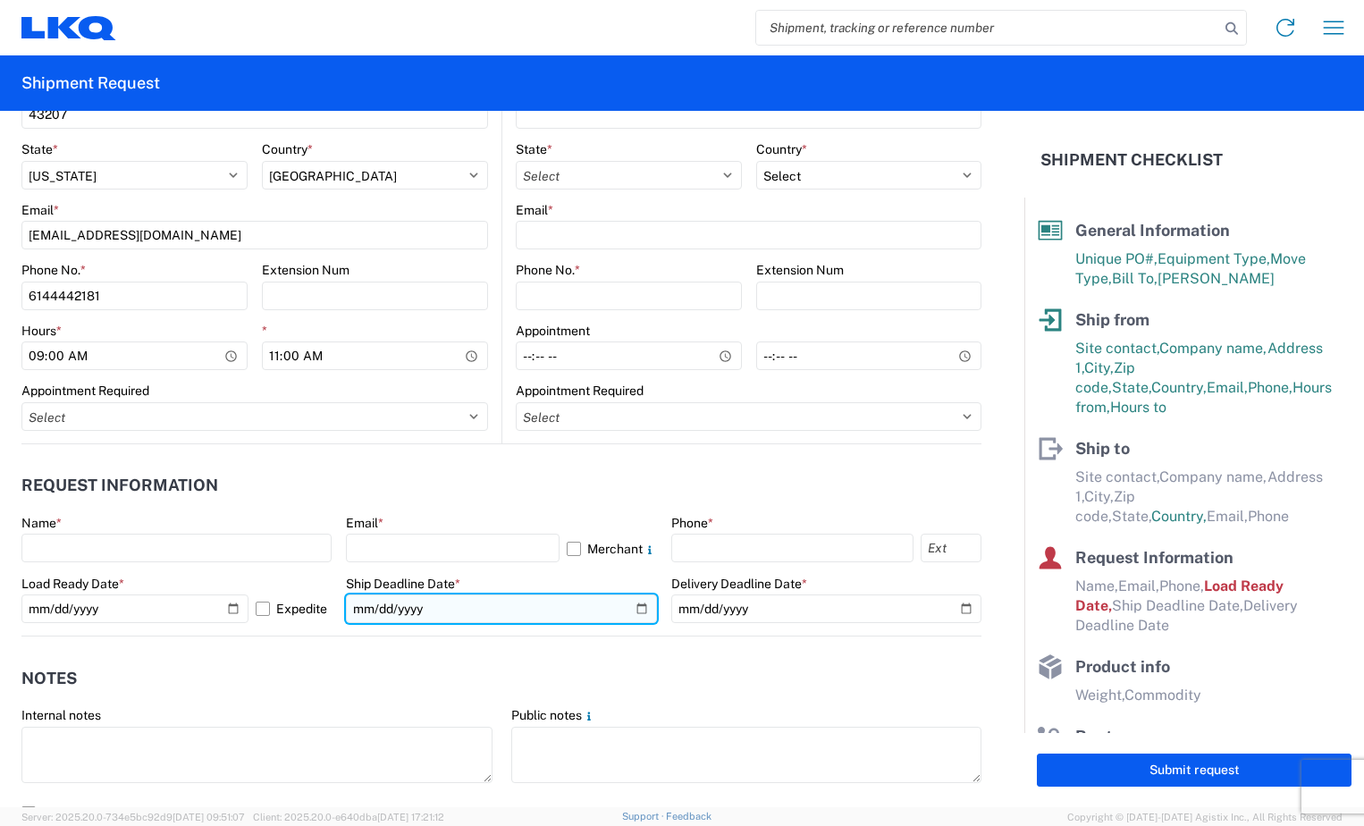
click at [630, 610] on input "date" at bounding box center [501, 608] width 310 height 29
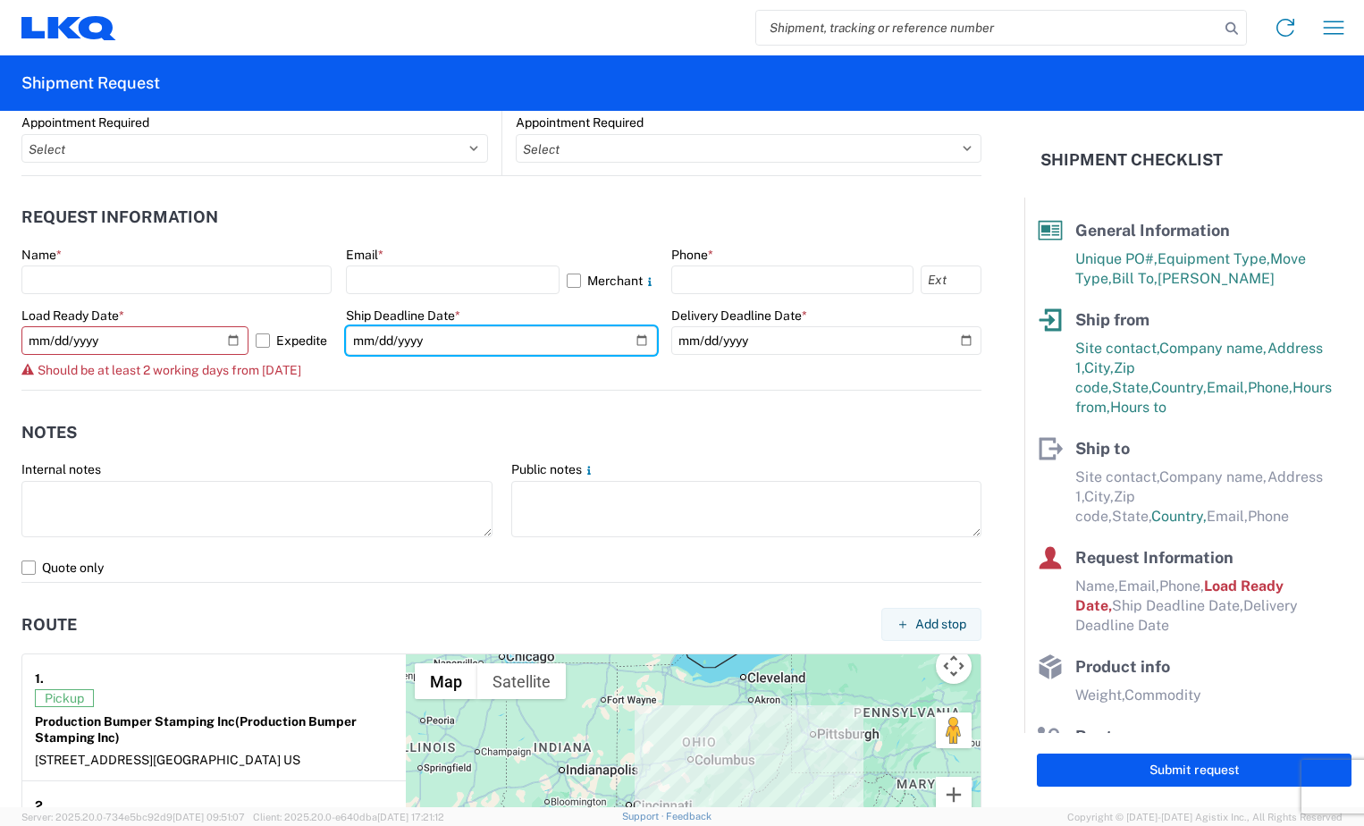
scroll to position [894, 0]
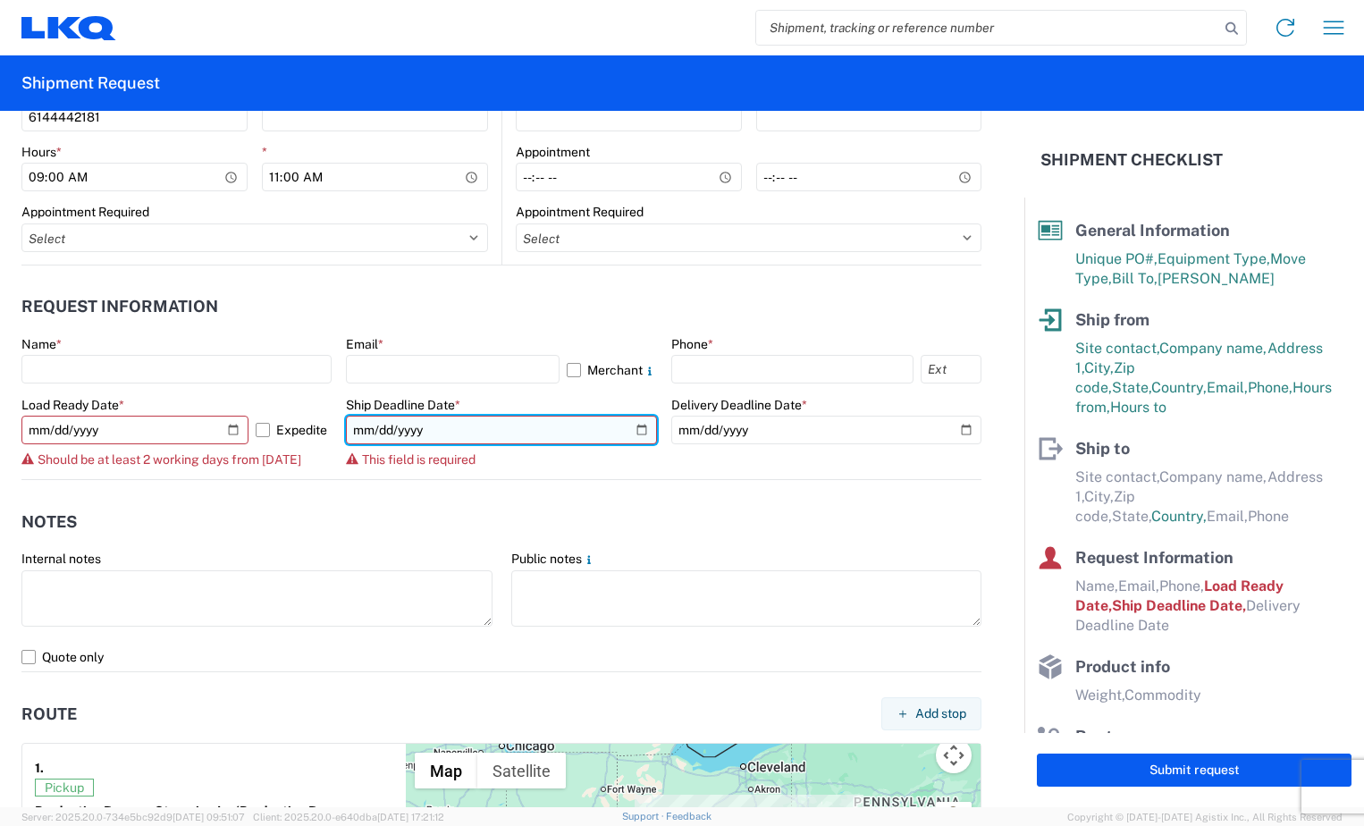
click at [627, 432] on input "date" at bounding box center [501, 430] width 310 height 29
type input "2025-10-10"
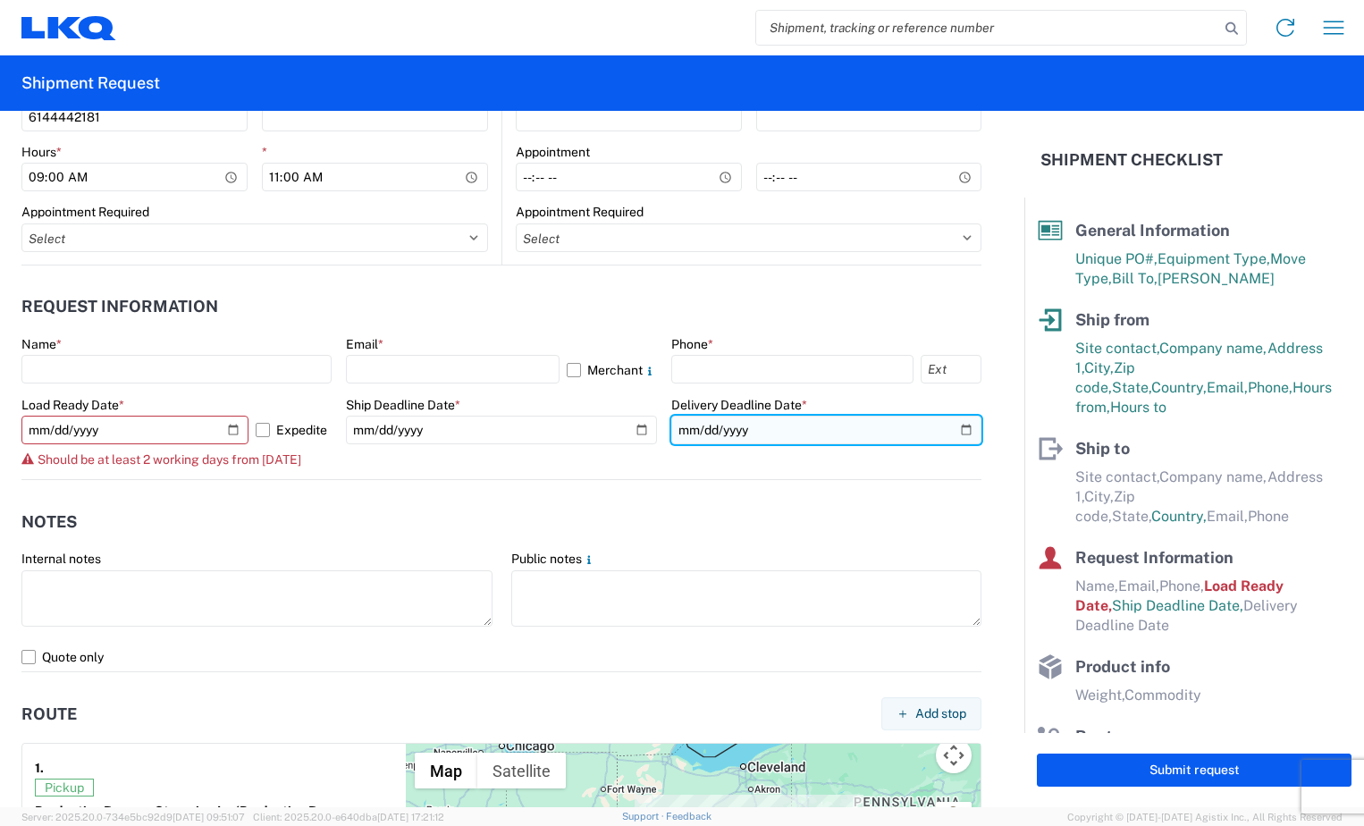
click at [942, 432] on input "date" at bounding box center [826, 430] width 310 height 29
